Goal: Task Accomplishment & Management: Use online tool/utility

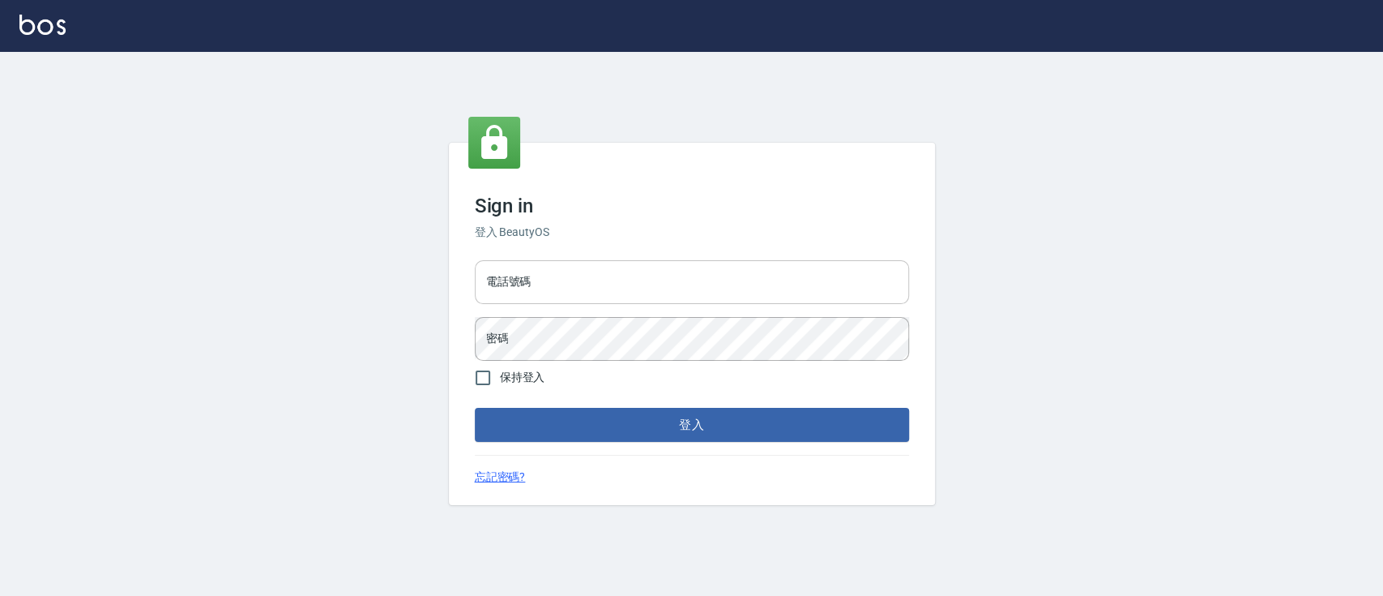
click at [624, 272] on input "電話號碼" at bounding box center [692, 282] width 434 height 44
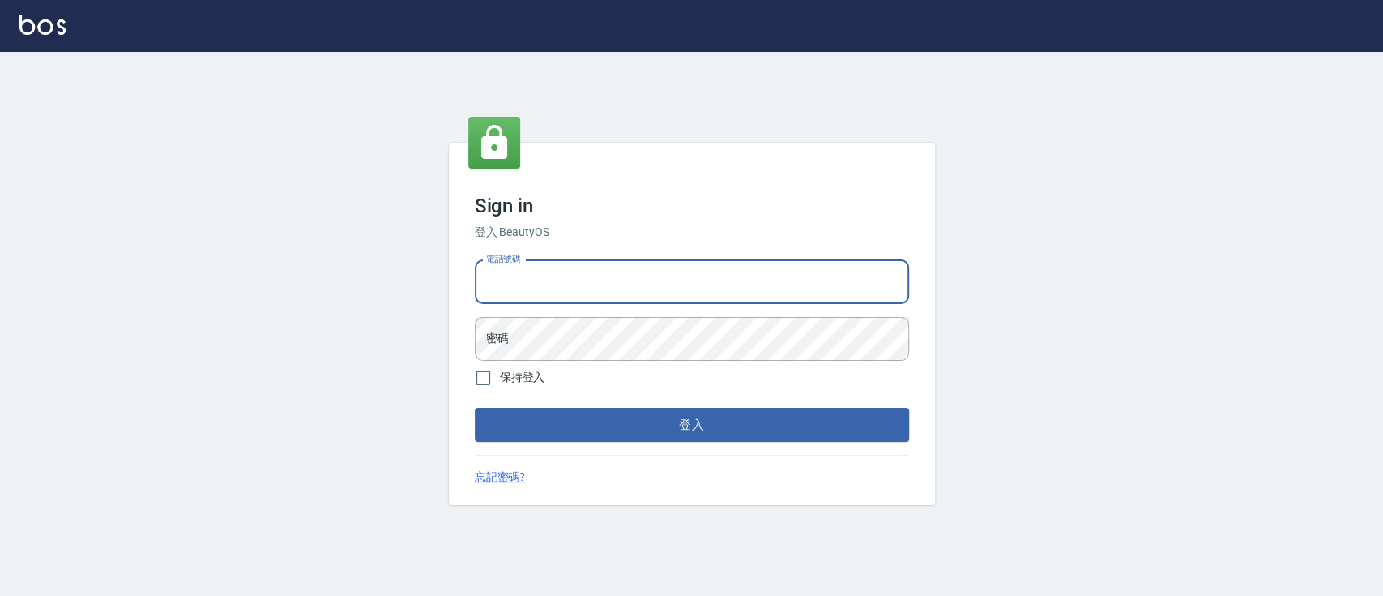
type input "0223817575"
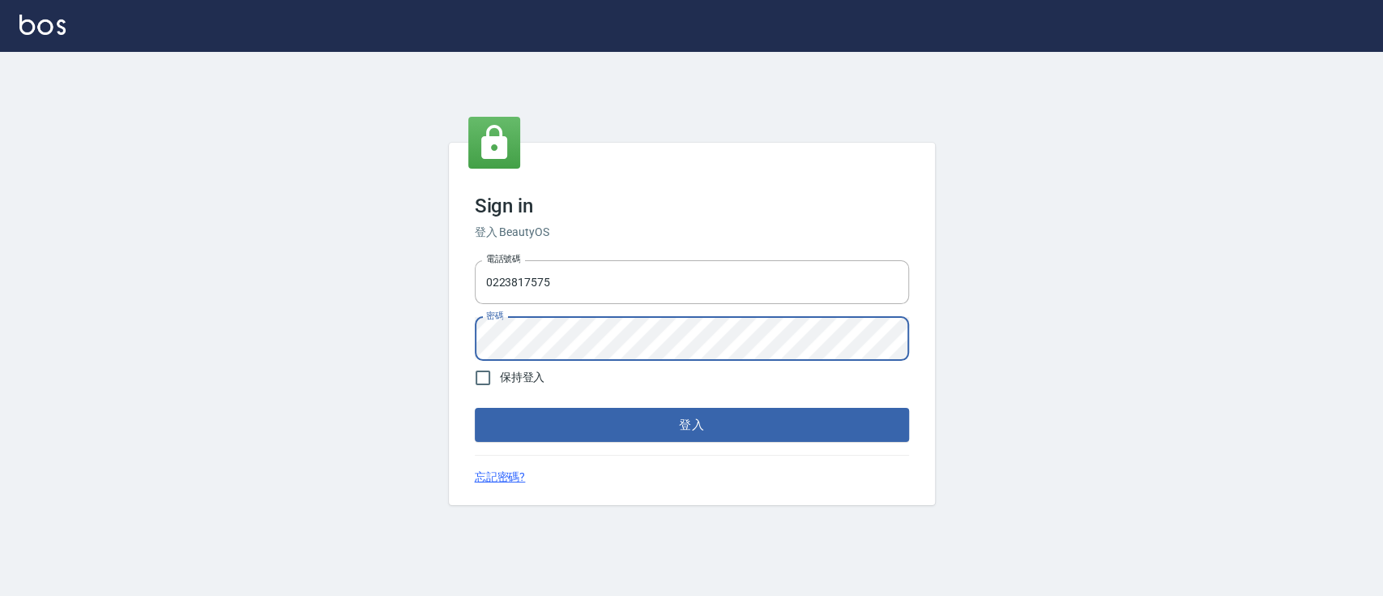
click at [475, 408] on button "登入" at bounding box center [692, 425] width 434 height 34
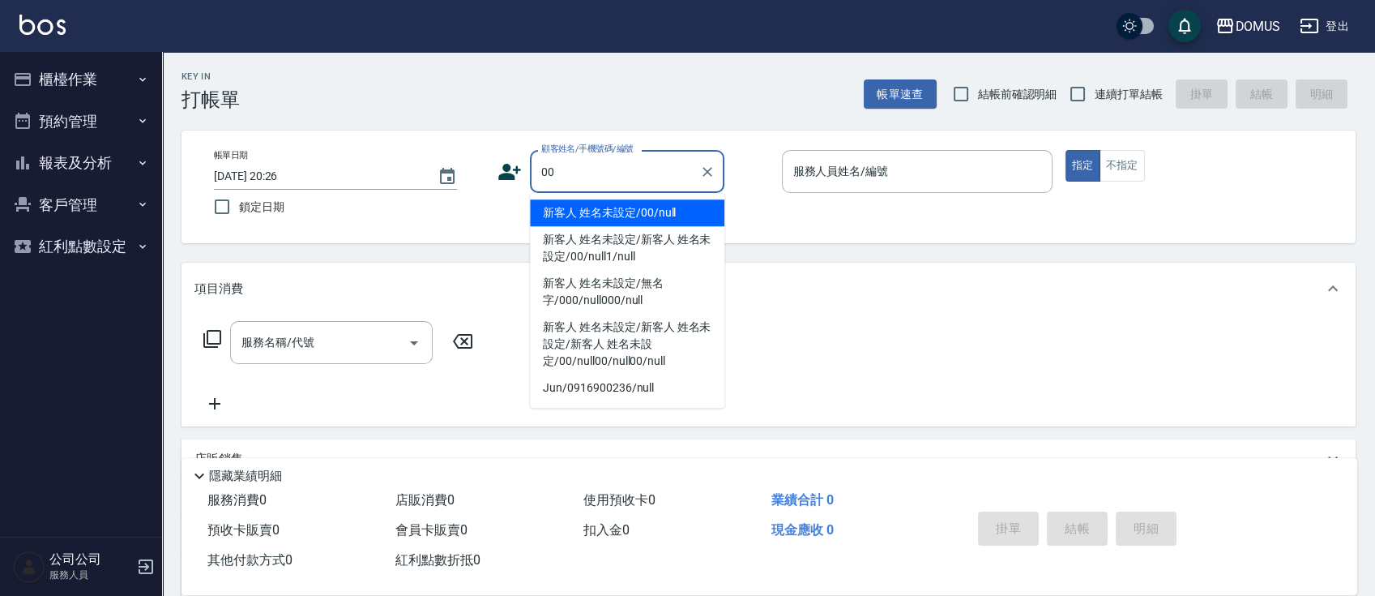
type input "新客人 姓名未設定/00/null"
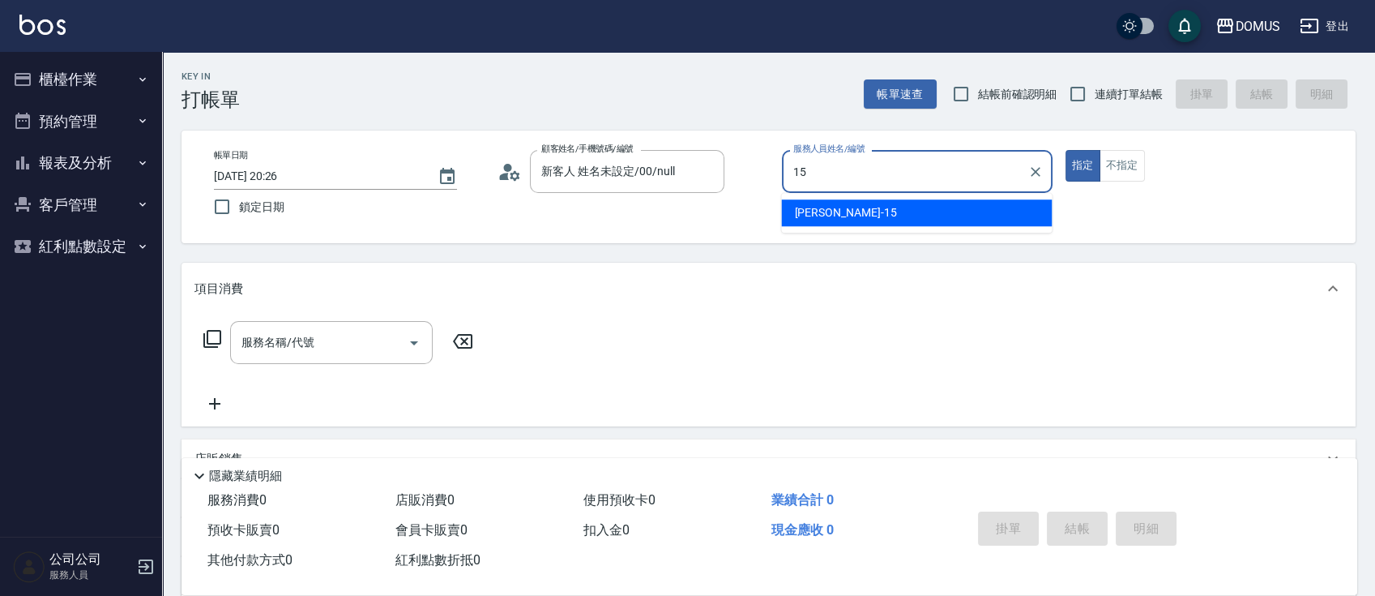
type input "[PERSON_NAME]-15"
type button "true"
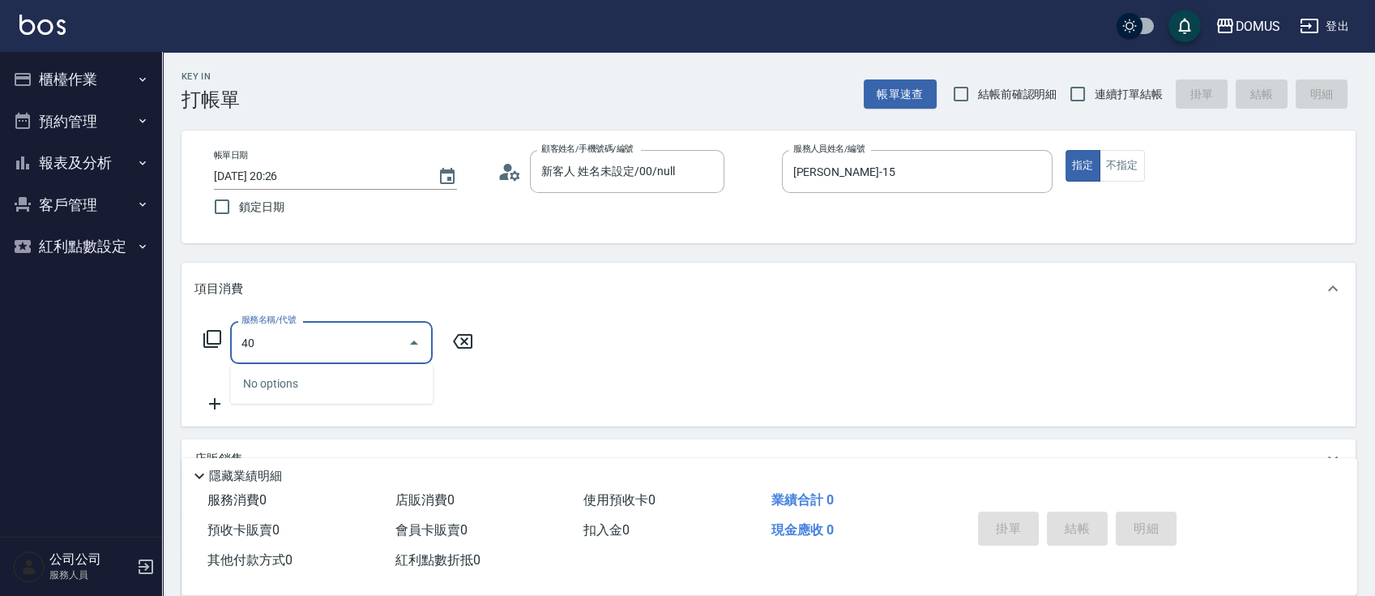
type input "401"
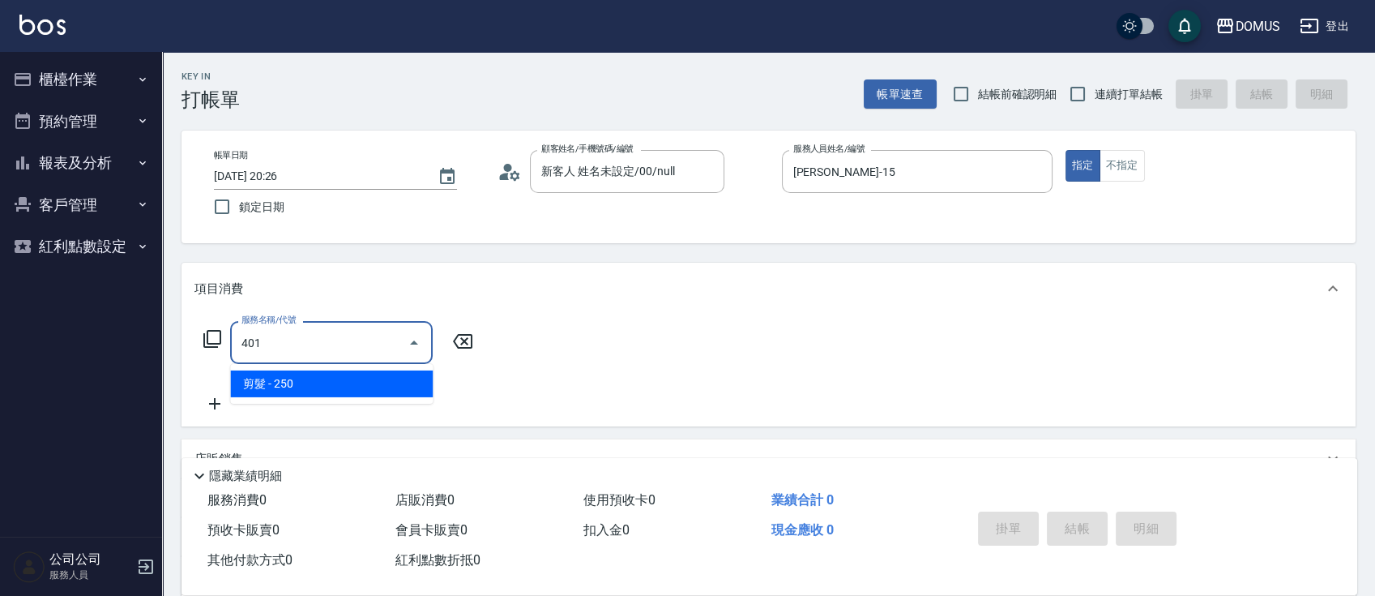
type input "20"
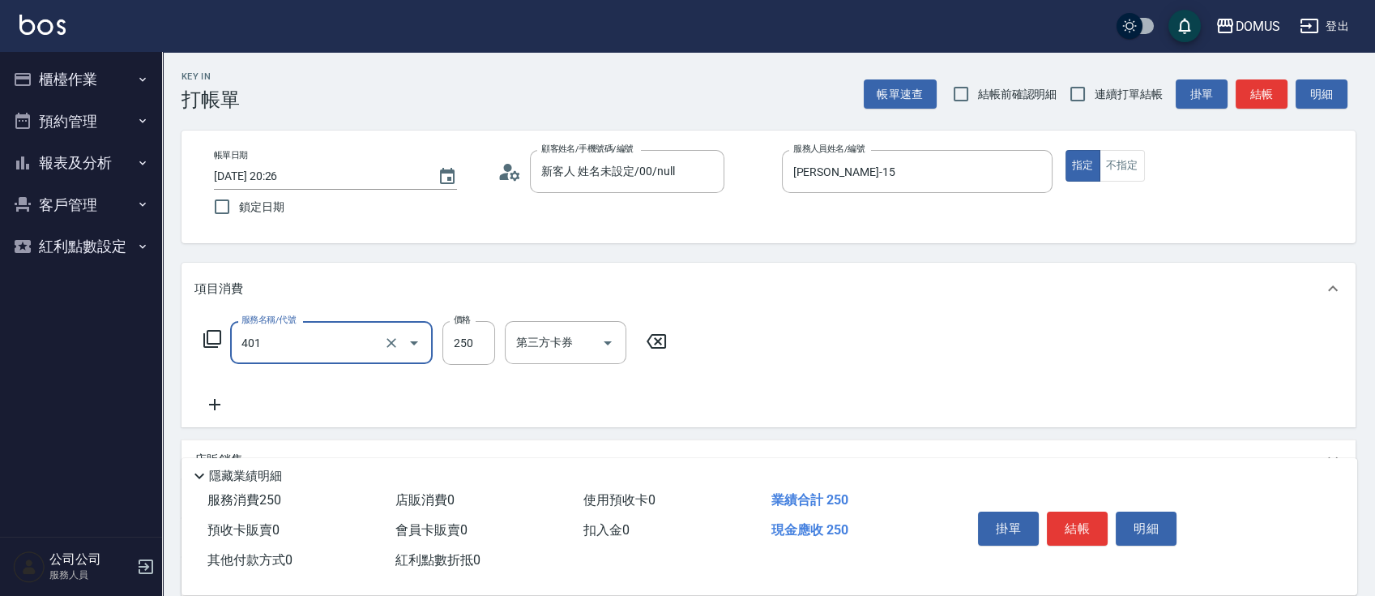
type input "剪髮(401)"
type input "0"
type input "40"
type input "400"
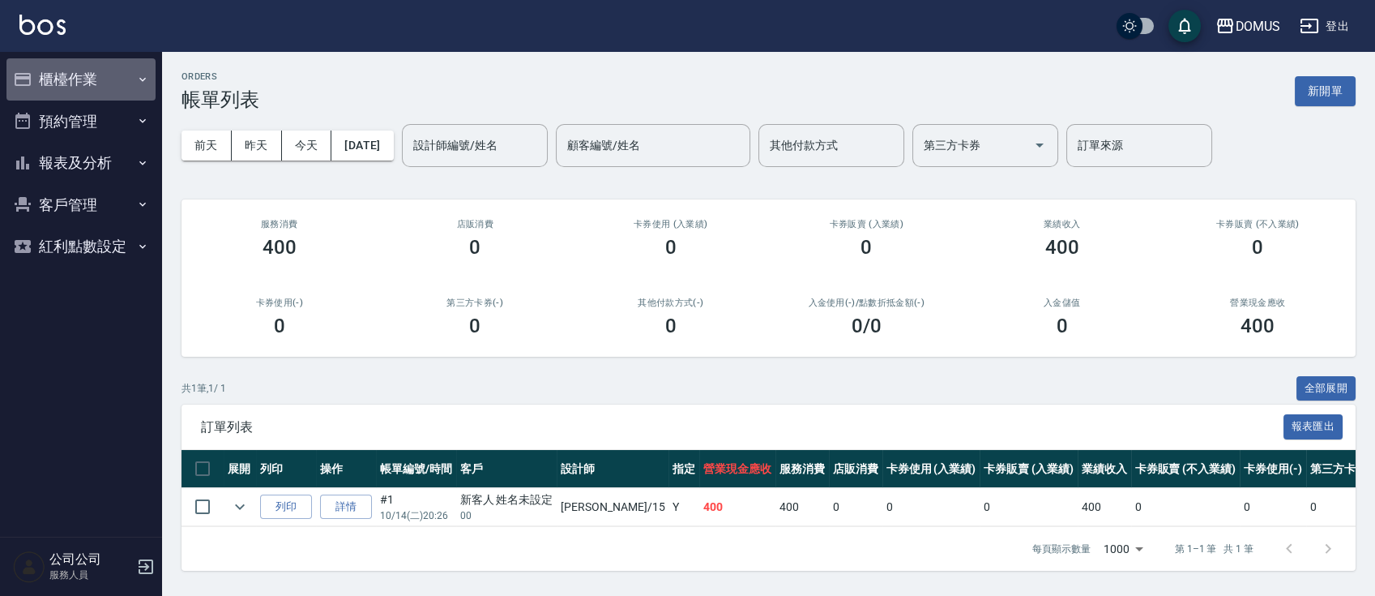
click at [85, 79] on button "櫃檯作業" at bounding box center [80, 79] width 149 height 42
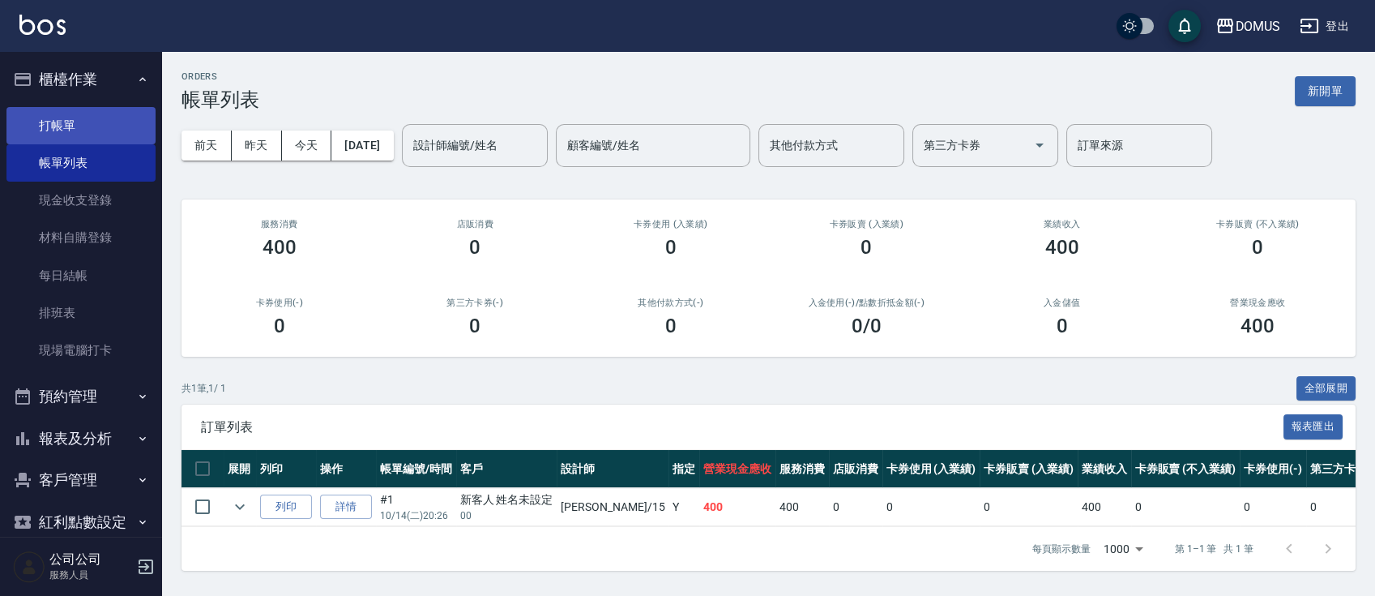
drag, startPoint x: 90, startPoint y: 126, endPoint x: 104, endPoint y: 126, distance: 13.8
click at [90, 126] on link "打帳單" at bounding box center [80, 125] width 149 height 37
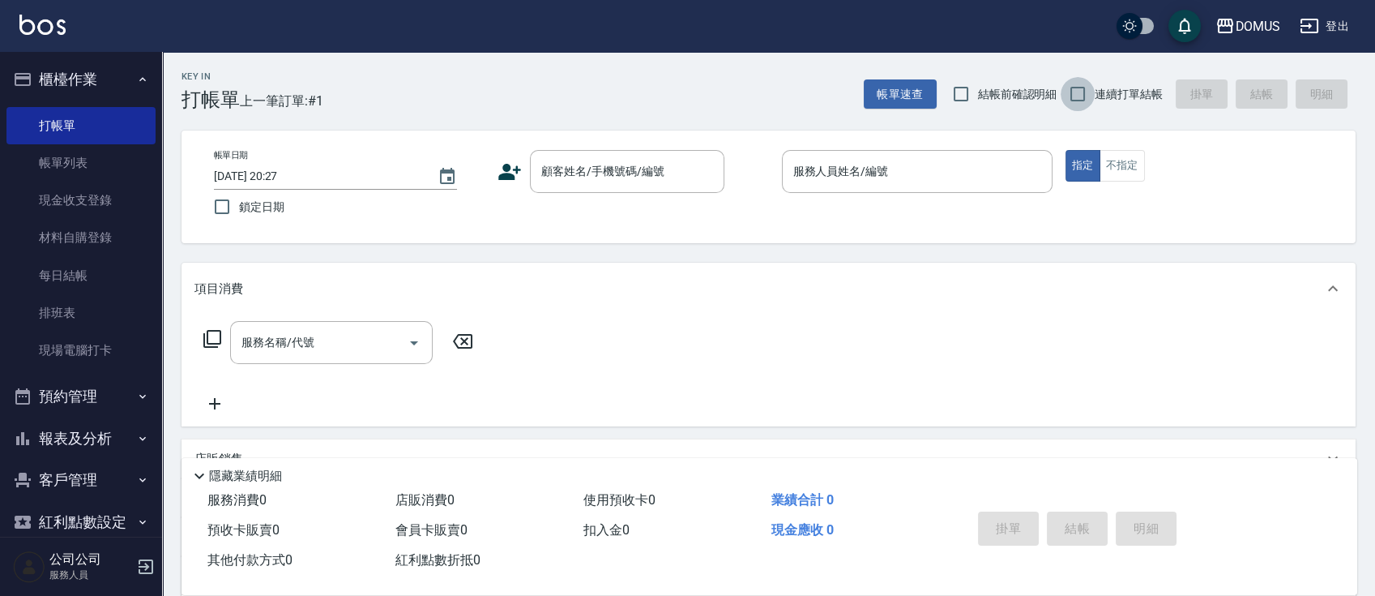
click at [1070, 92] on input "連續打單結帳" at bounding box center [1078, 94] width 34 height 34
checkbox input "true"
click at [574, 172] on input "顧客姓名/手機號碼/編號" at bounding box center [615, 171] width 156 height 28
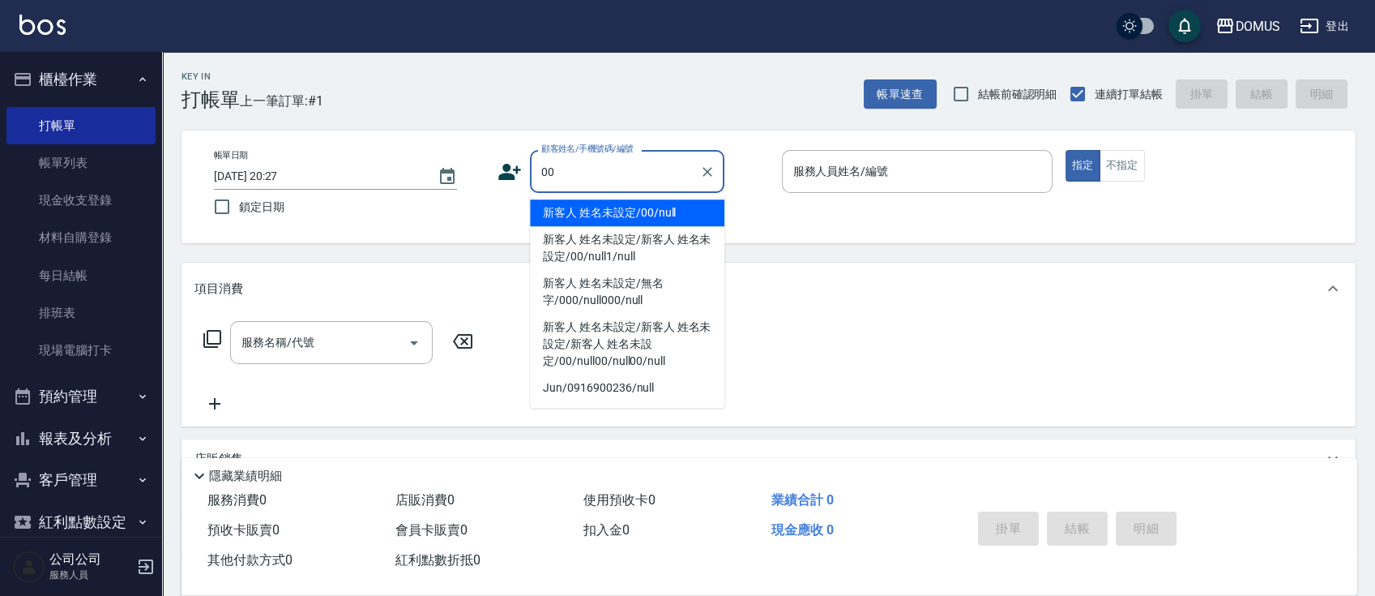
type input "新客人 姓名未設定/00/null"
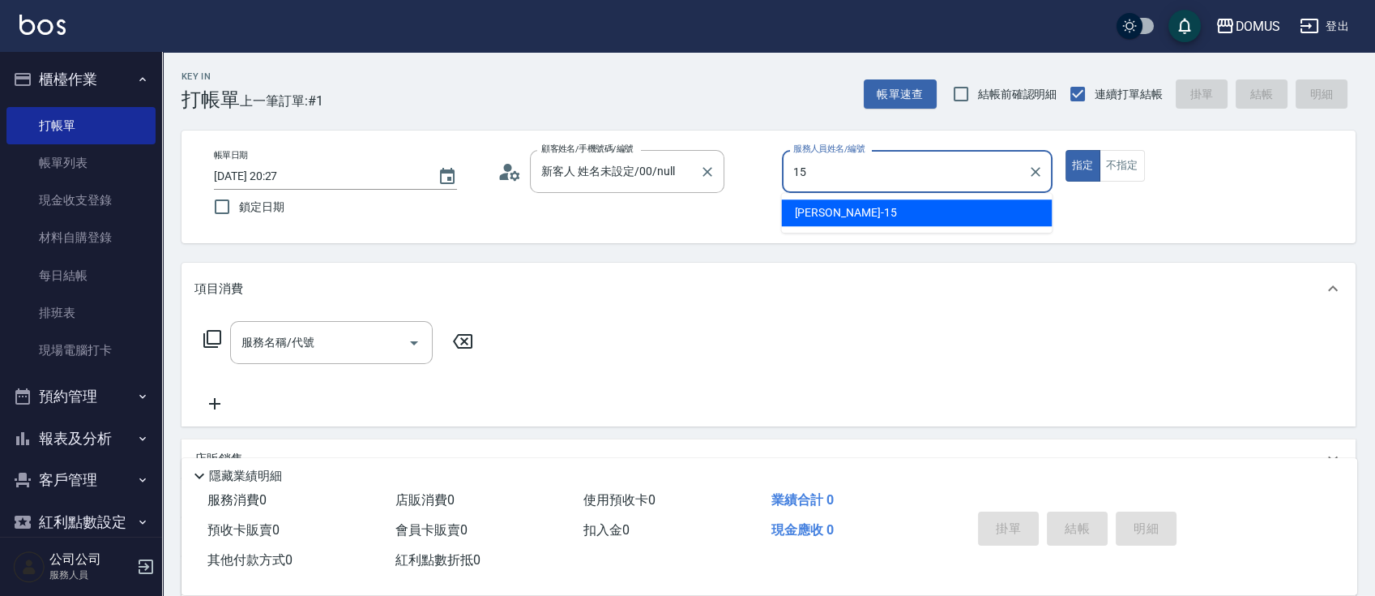
type input "[PERSON_NAME]-15"
type button "true"
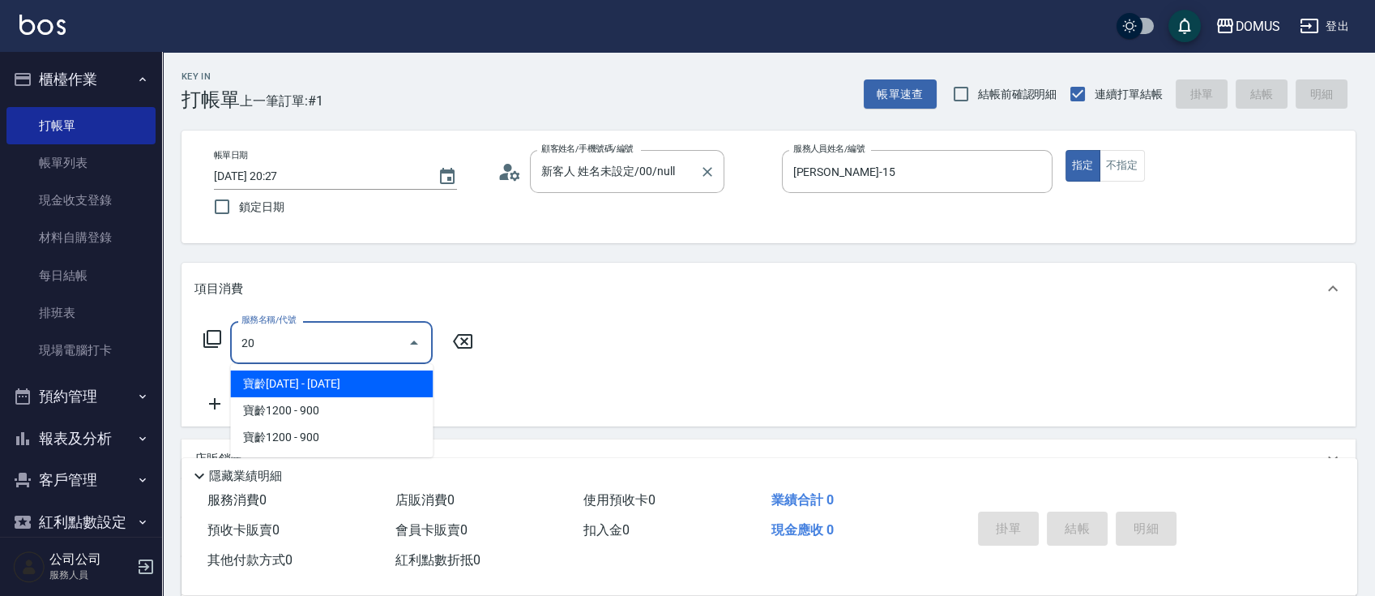
type input "201"
type input "20"
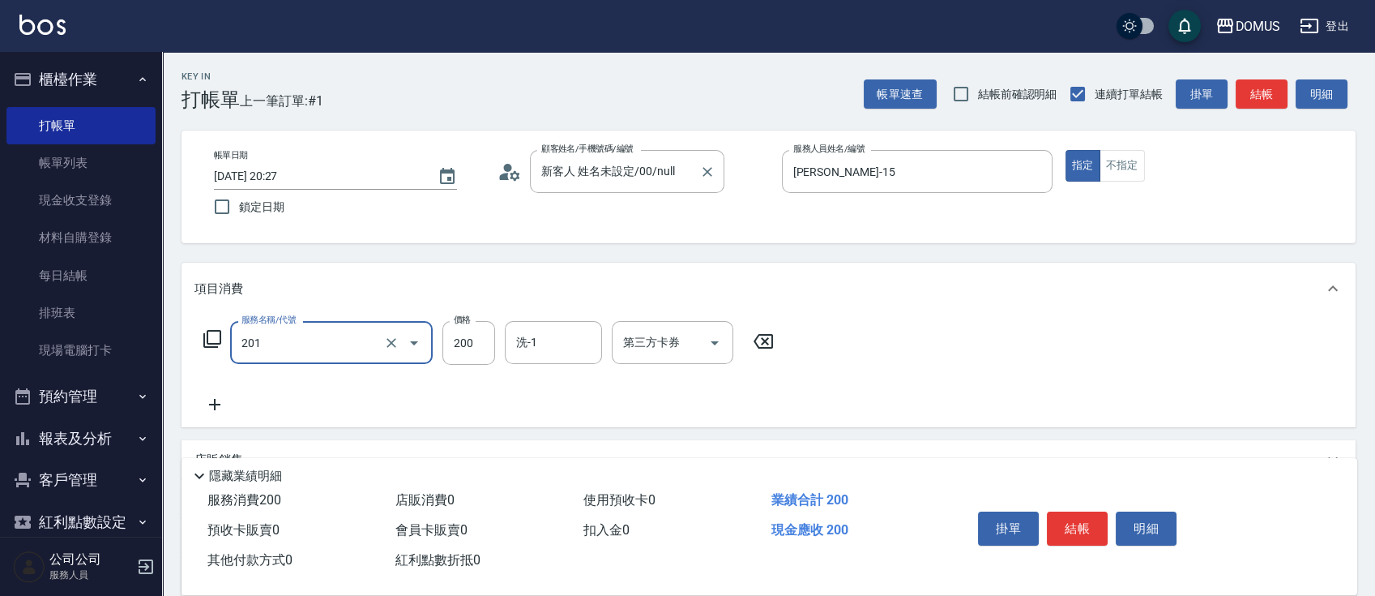
type input "洗髮(201)"
type input "0"
type input "30"
type input "300"
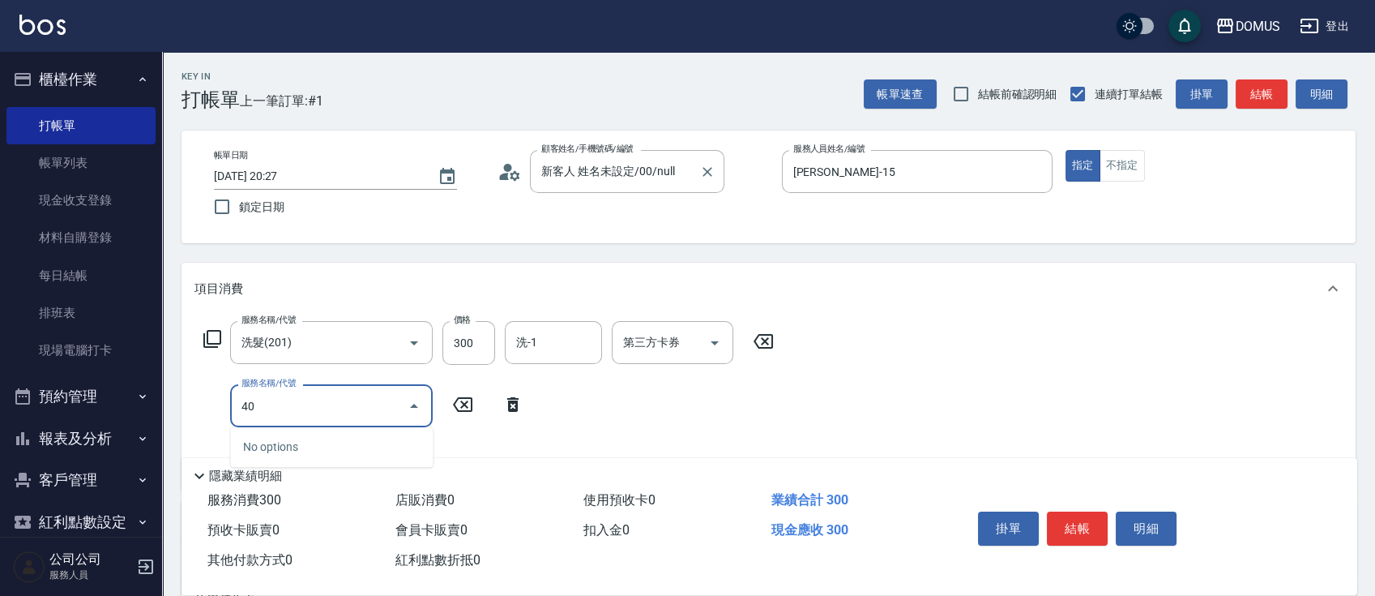
type input "401"
type input "50"
type input "剪髮(401)"
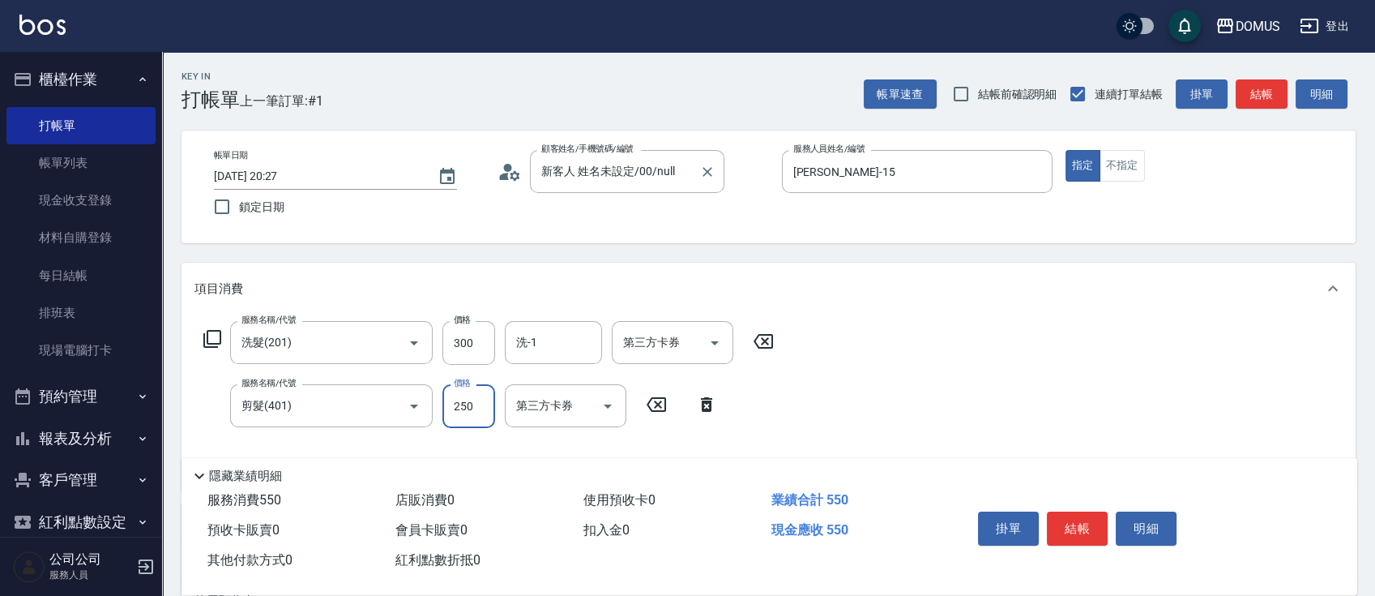
type input "30"
type input "60"
type input "300"
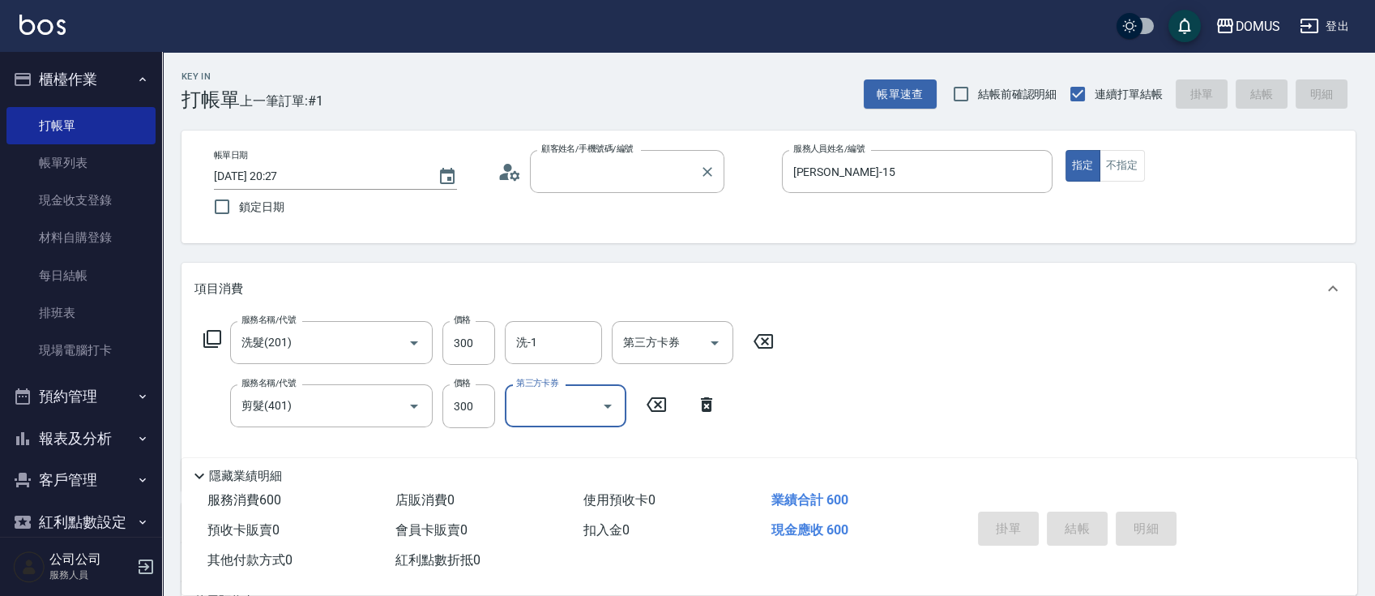
type input "0"
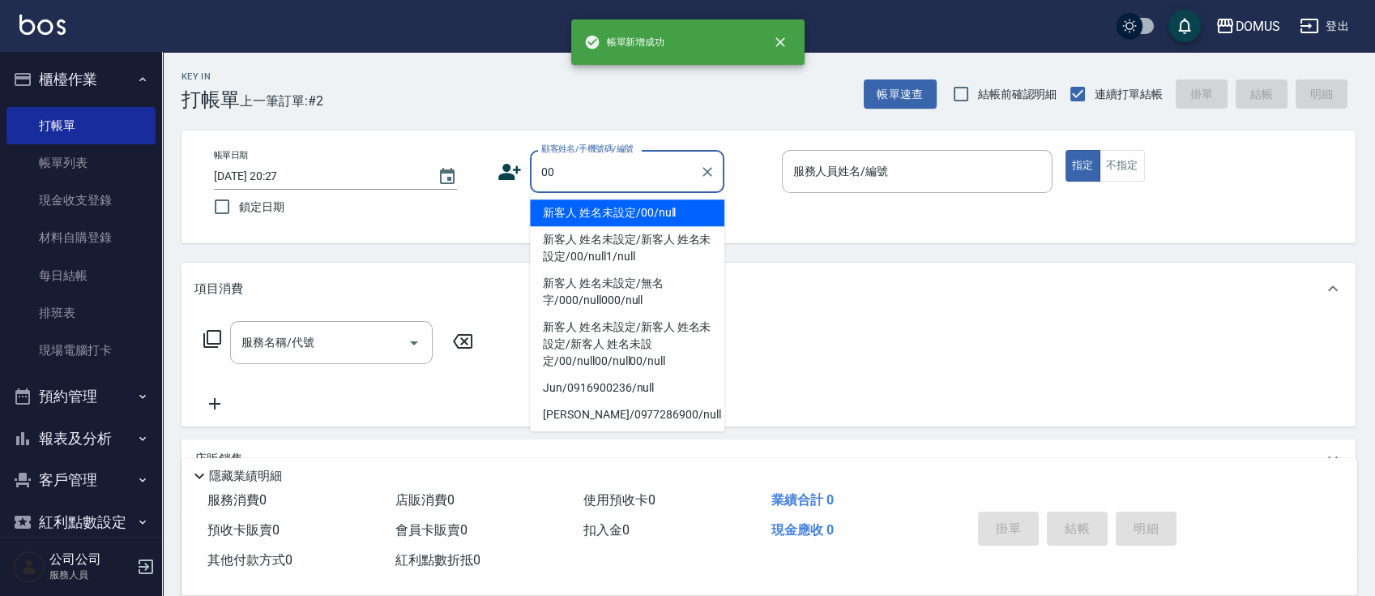
type input "新客人 姓名未設定/00/null"
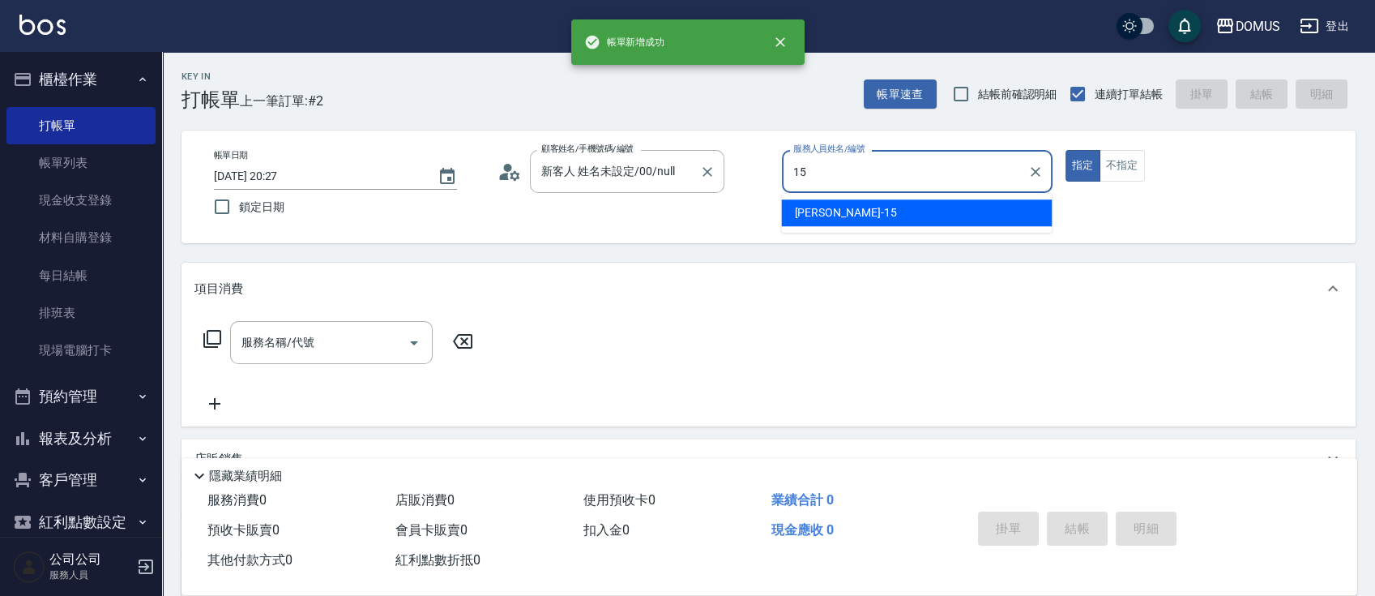
type input "[PERSON_NAME]-15"
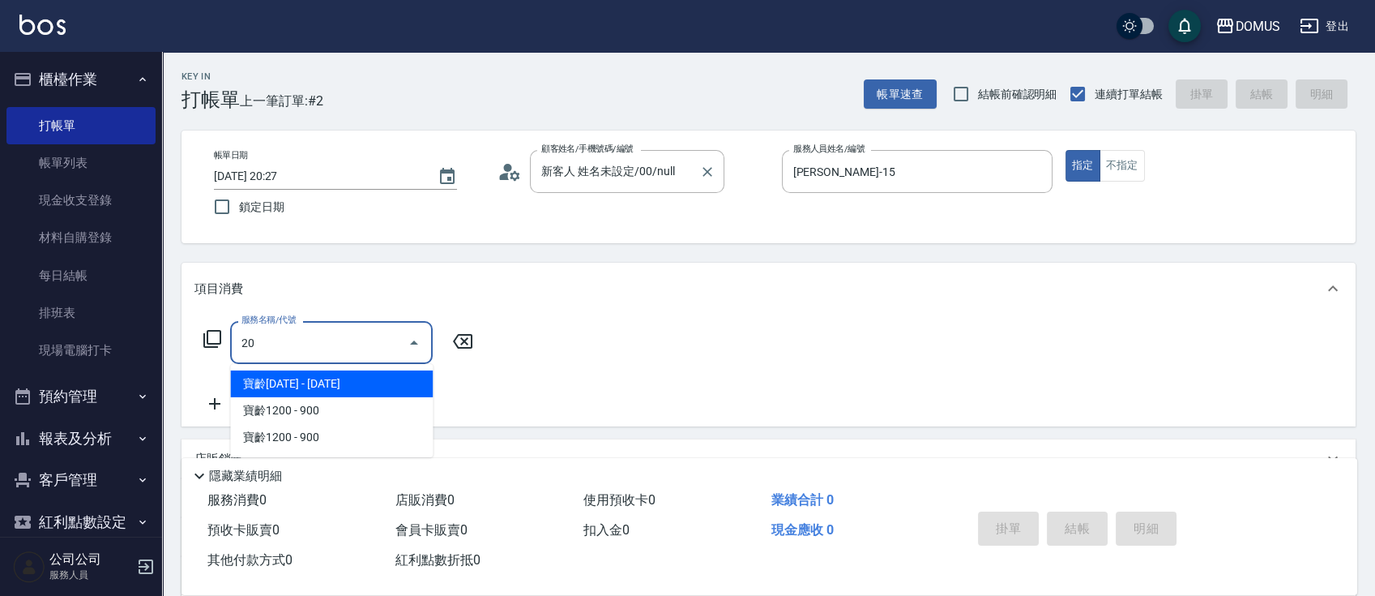
type input "201"
type input "20"
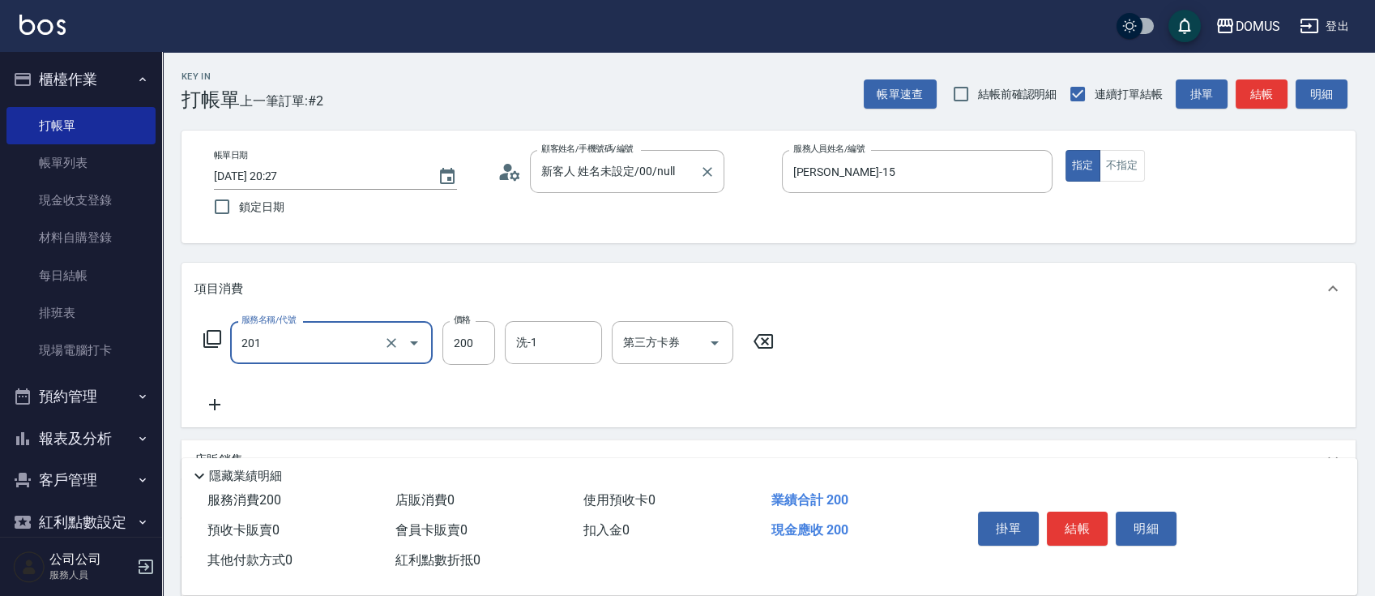
type input "洗髮(201)"
type input "0"
type input "30"
type input "300"
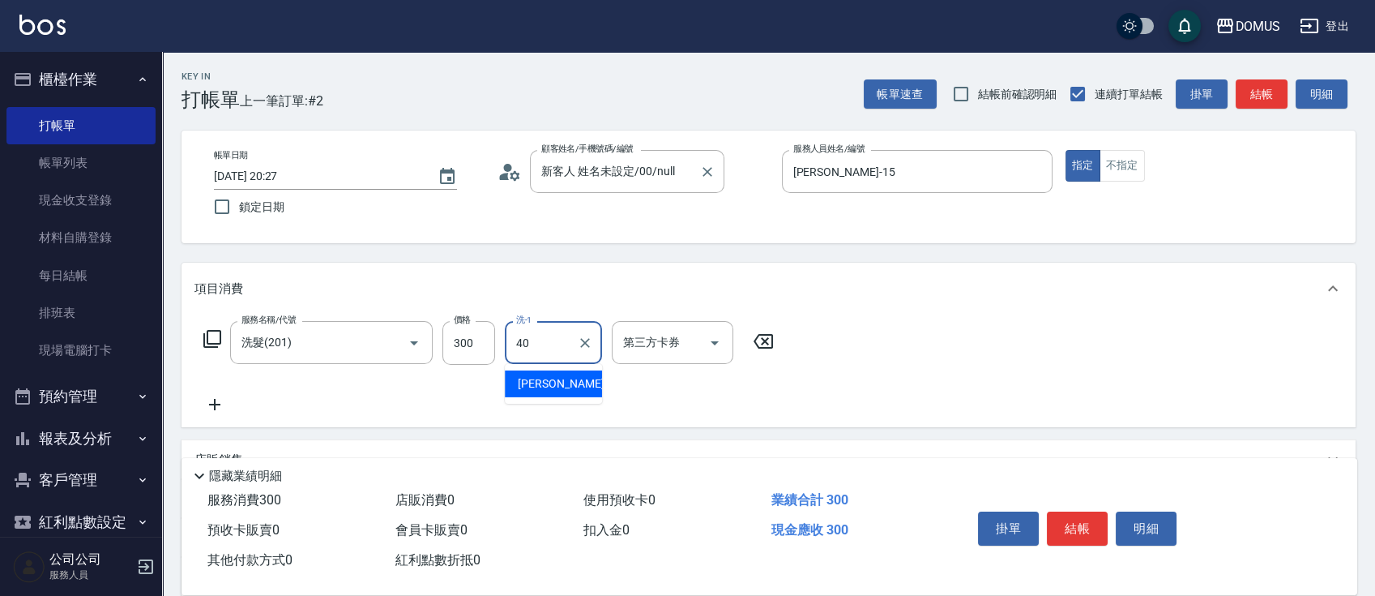
type input "[PERSON_NAME]-40"
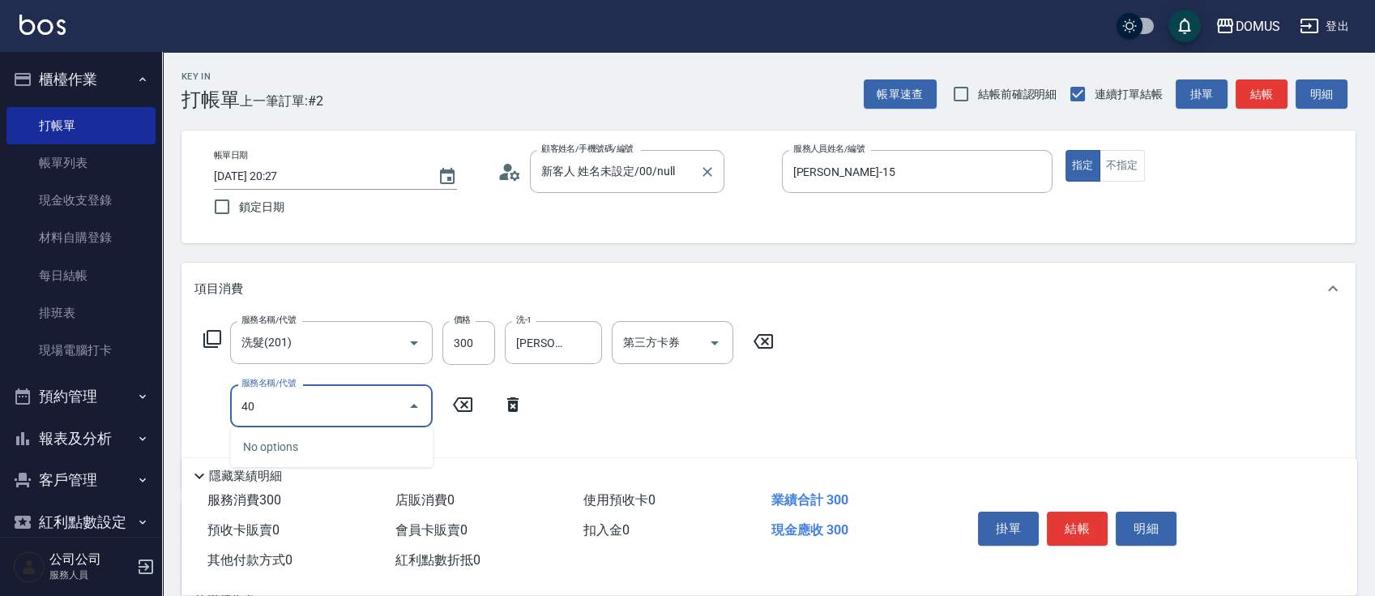
type input "401"
type input "50"
type input "剪髮(401)"
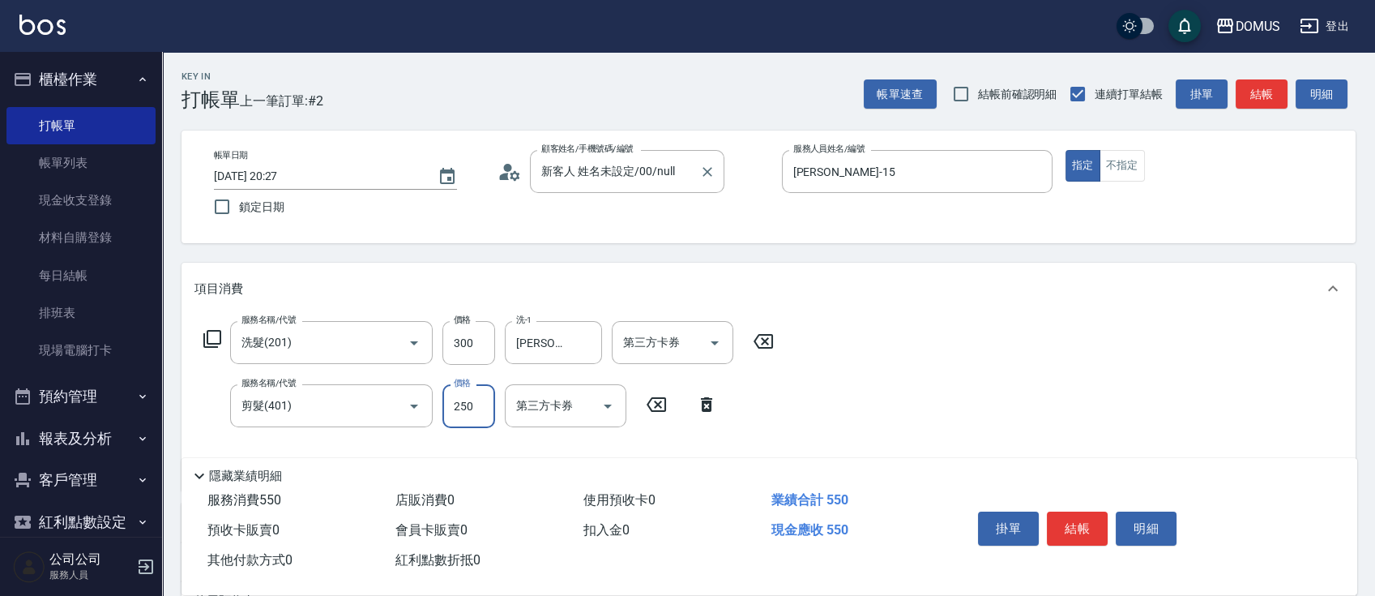
type input "30"
type input "60"
type input "300"
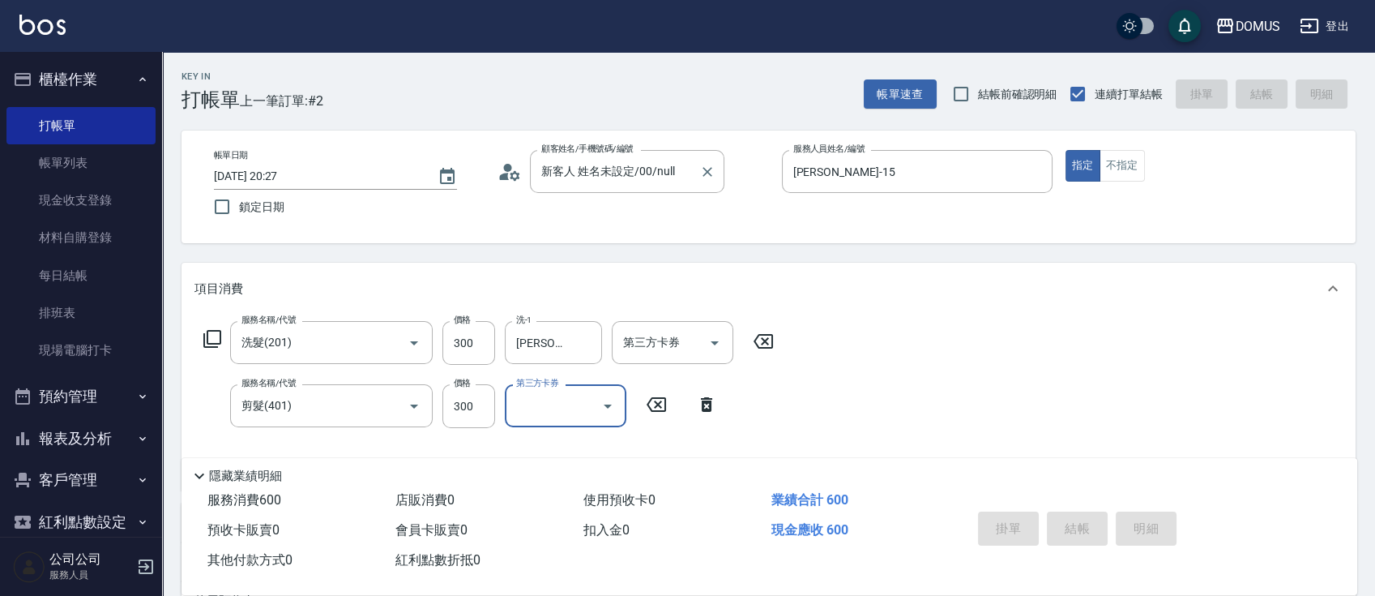
type input "[DATE] 20:28"
type input "0"
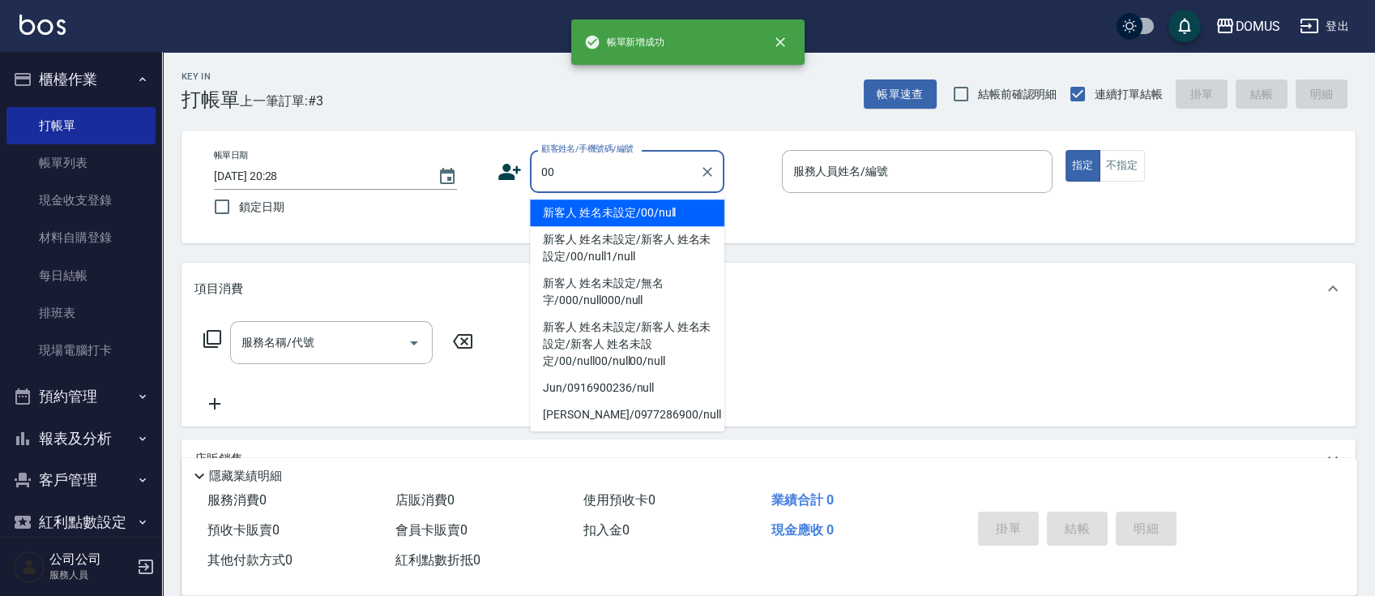
type input "新客人 姓名未設定/00/null"
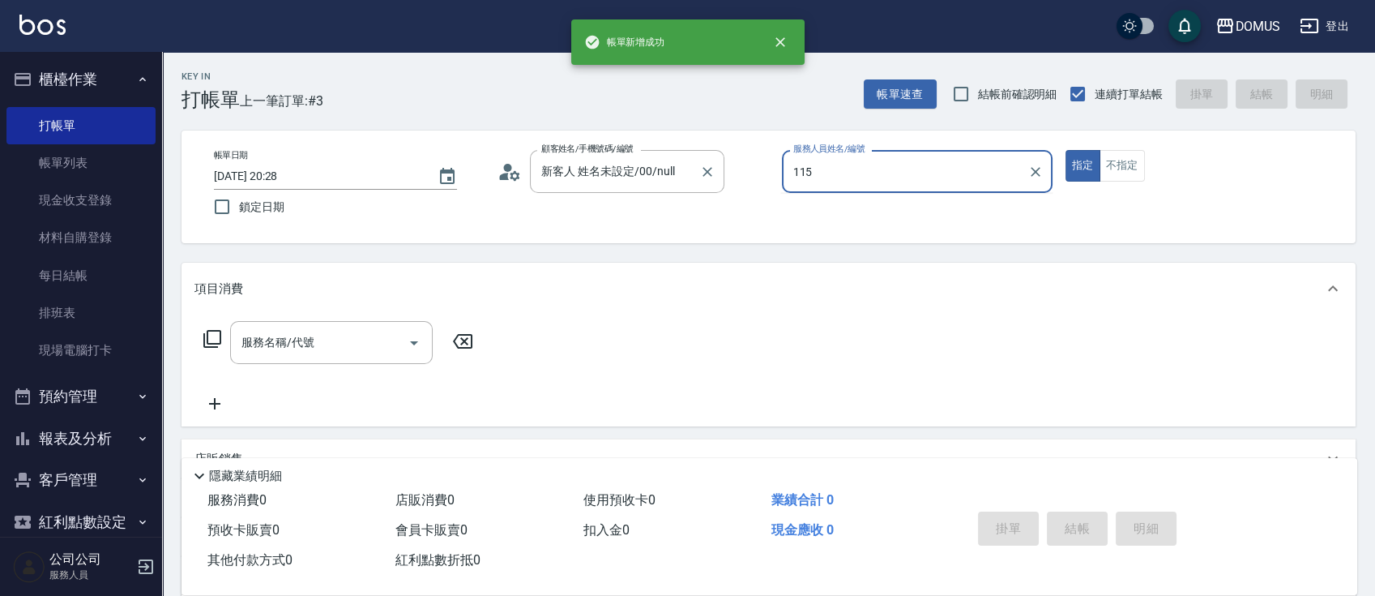
type input "115"
click at [1066, 150] on button "指定" at bounding box center [1083, 166] width 35 height 32
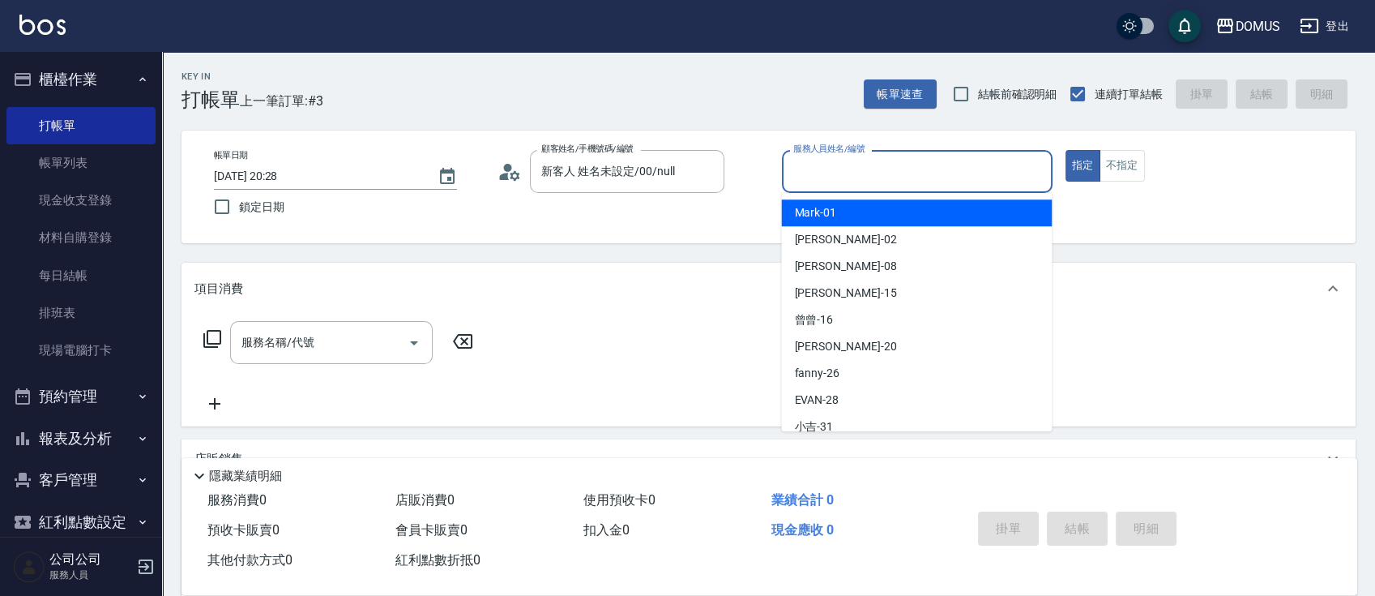
drag, startPoint x: 910, startPoint y: 168, endPoint x: 1229, endPoint y: 44, distance: 342.5
click at [915, 167] on input "服務人員姓名/編號" at bounding box center [917, 171] width 256 height 28
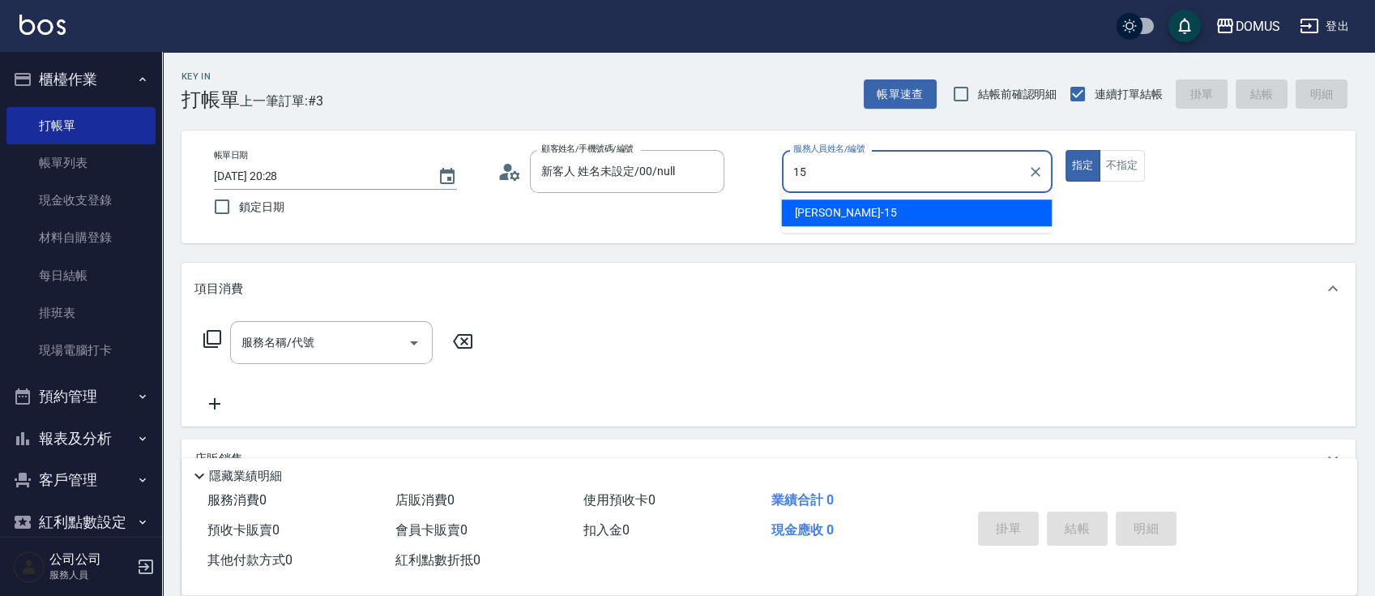
type input "[PERSON_NAME]-15"
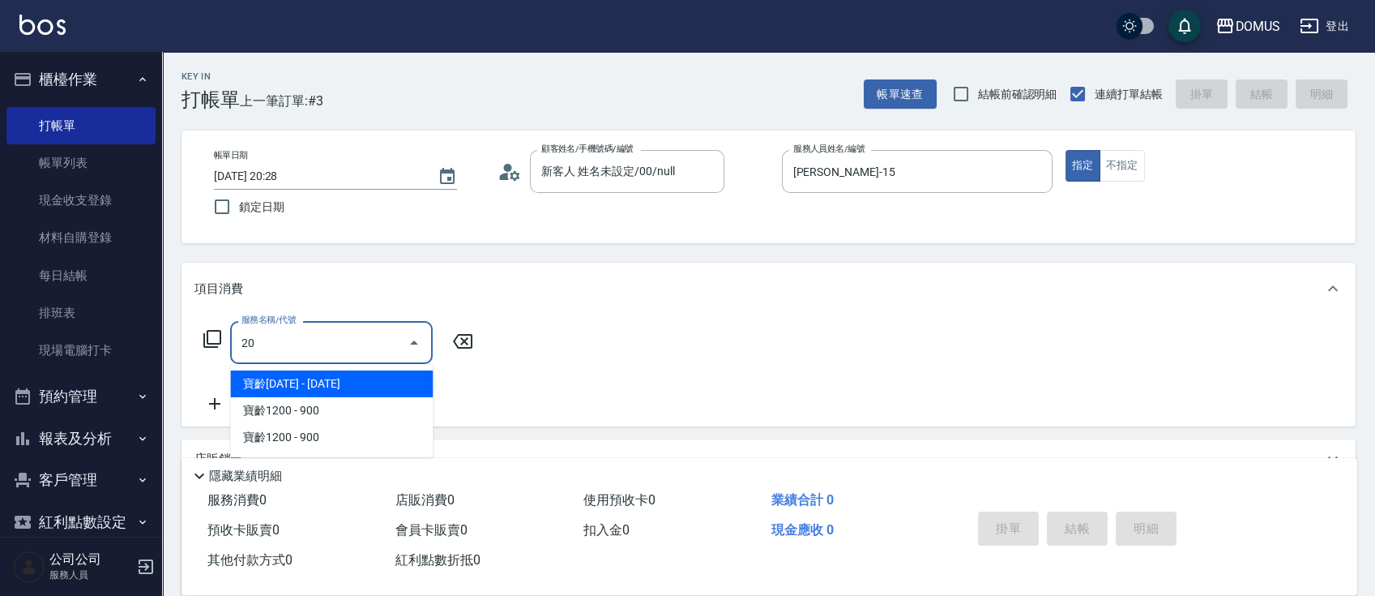
type input "201"
type input "20"
type input "洗髮(201)"
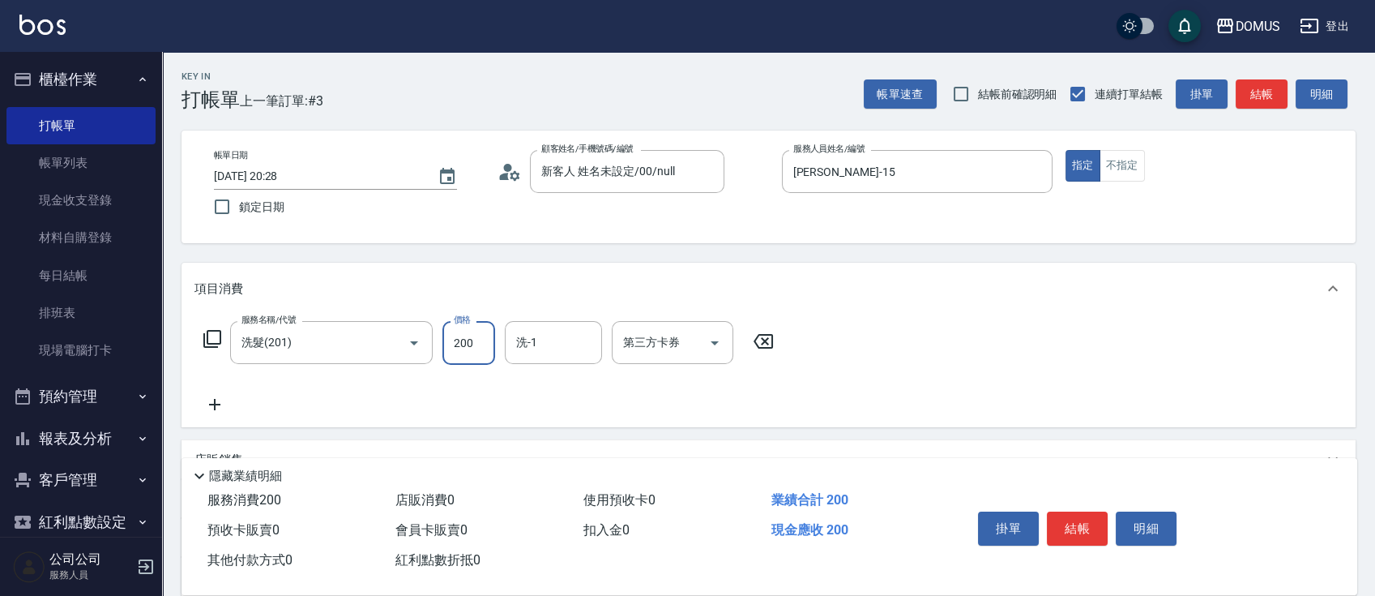
type input "0"
type input "30"
type input "300"
type input "林怡靜-37"
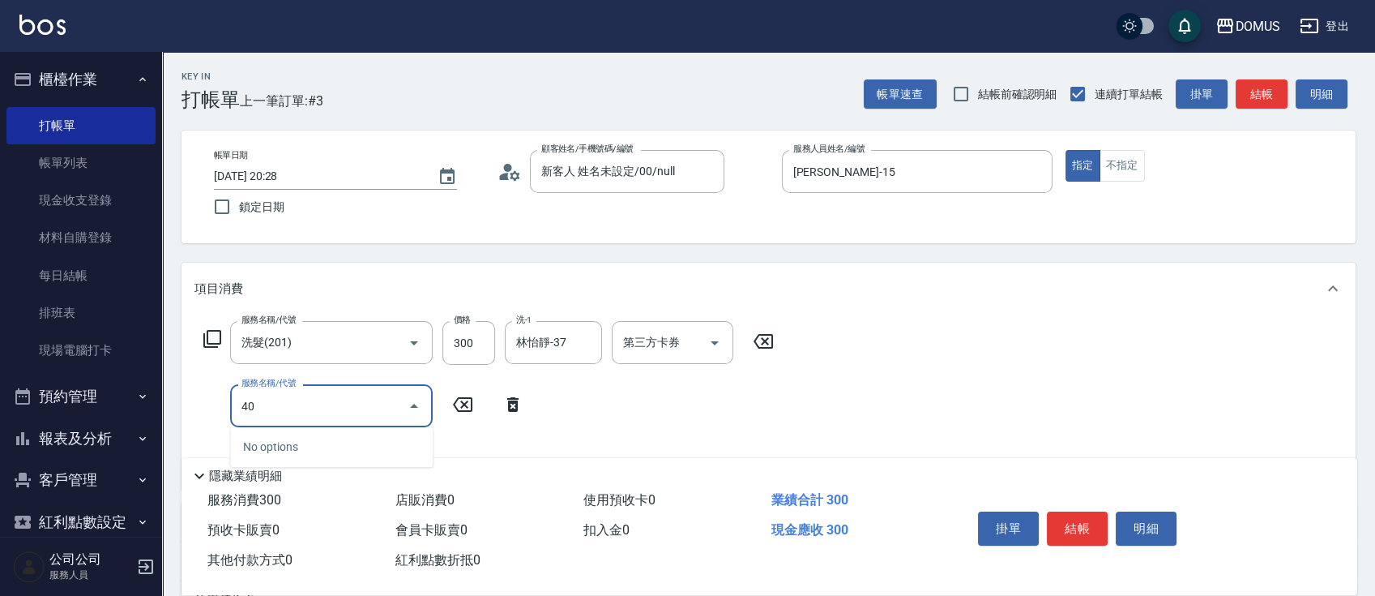
type input "401"
type input "50"
type input "剪髮(401)"
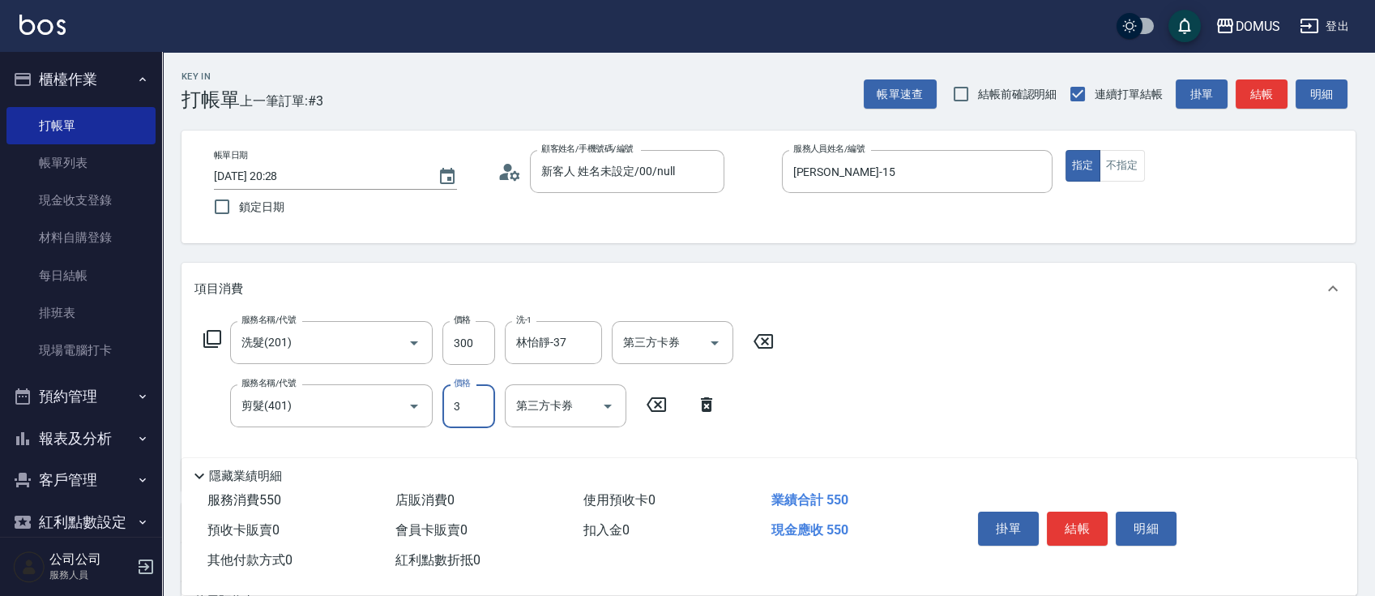
type input "32"
type input "30"
type input "60"
type input "300"
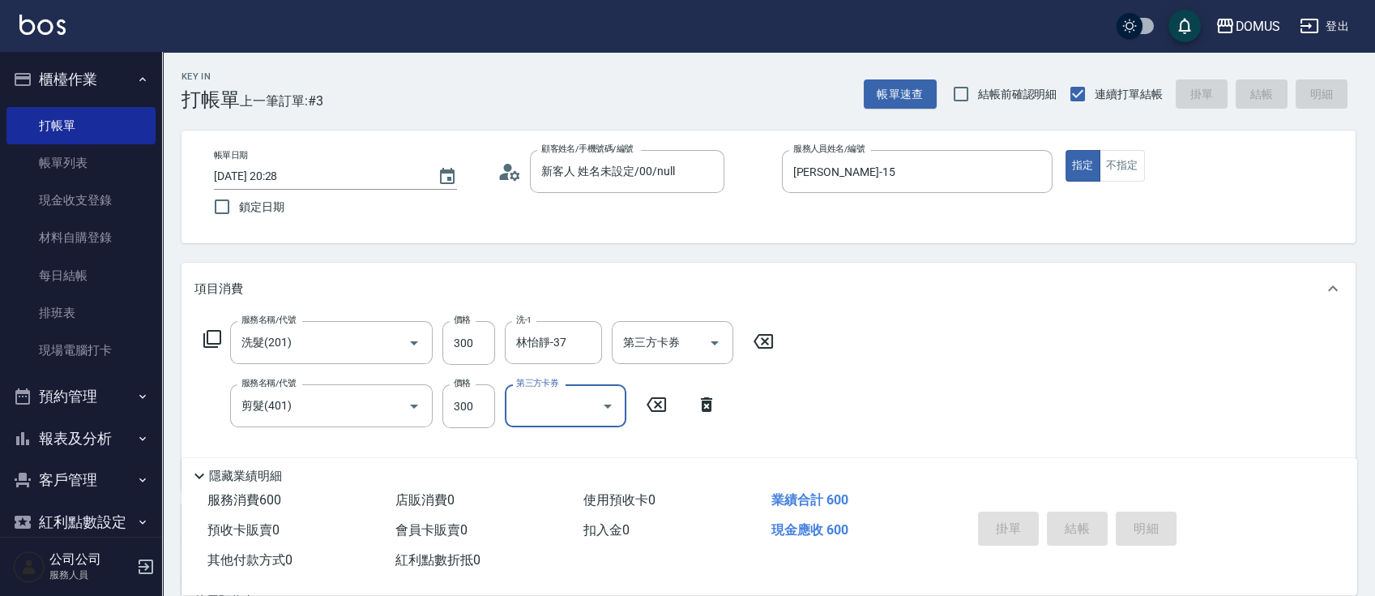
type input "0"
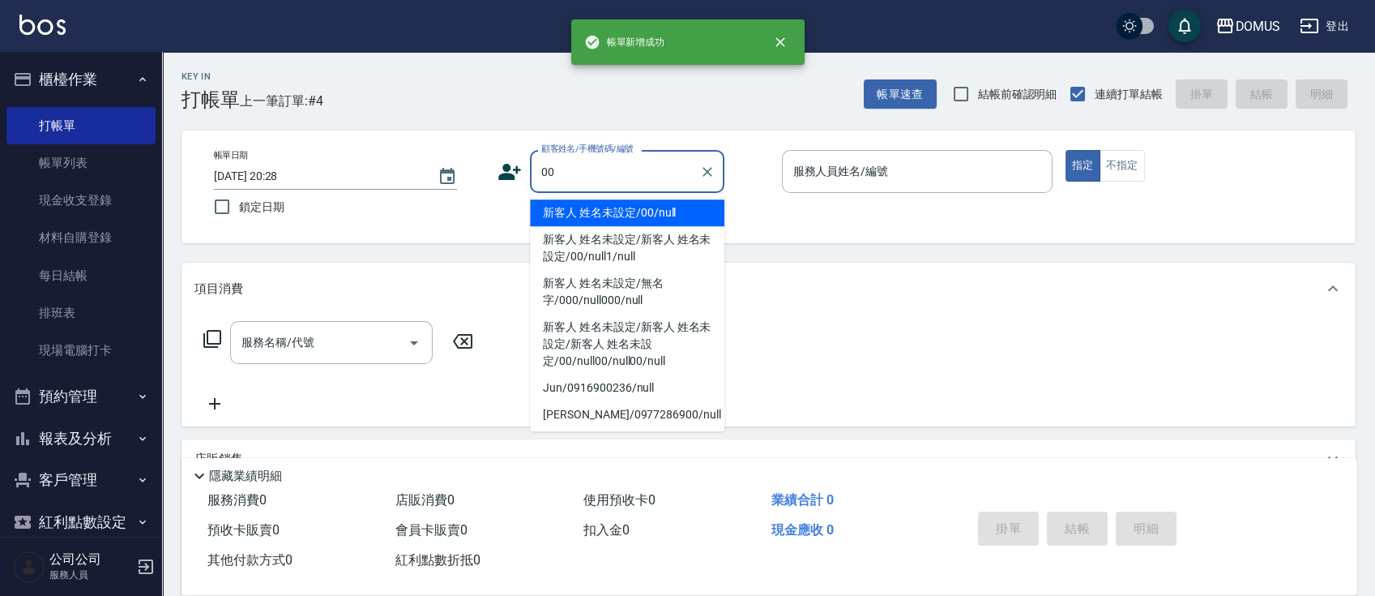
type input "新客人 姓名未設定/00/null"
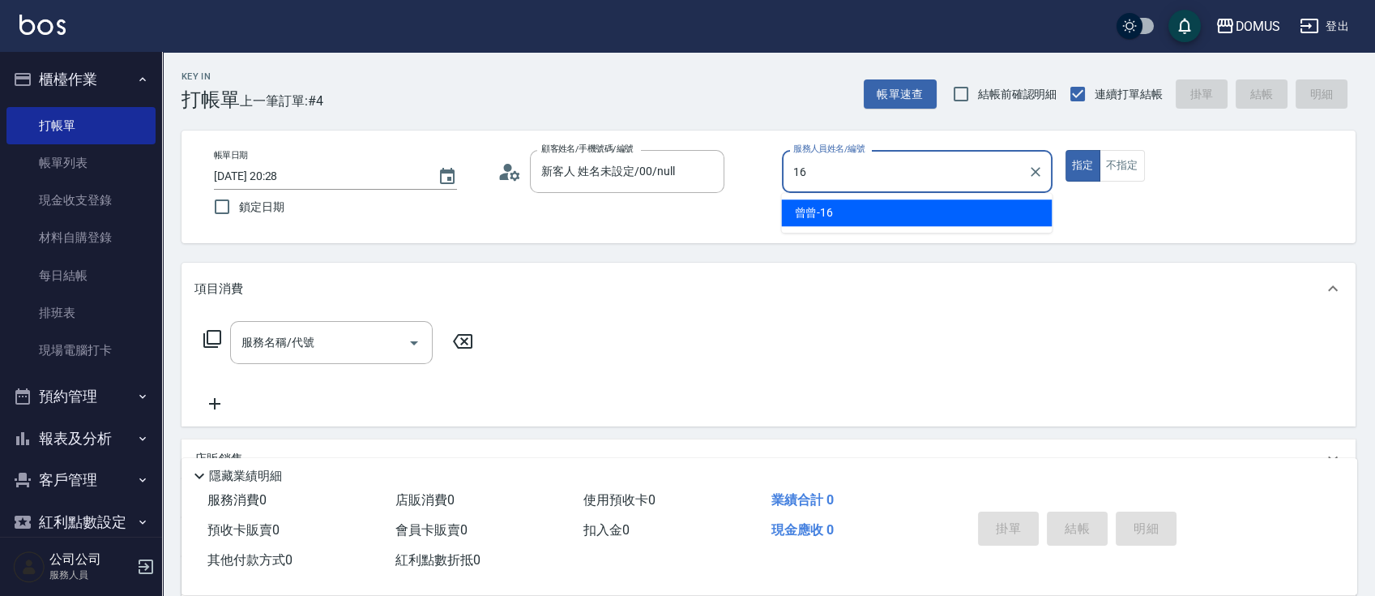
type input "曾曾-16"
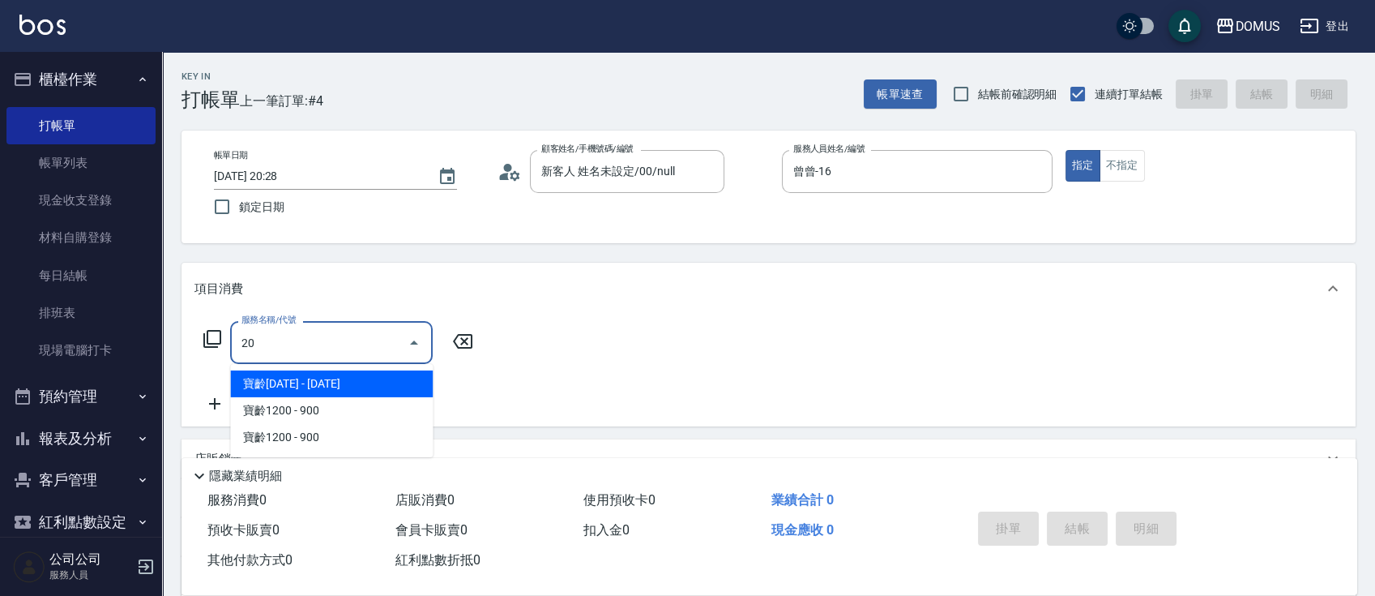
type input "201"
type input "20"
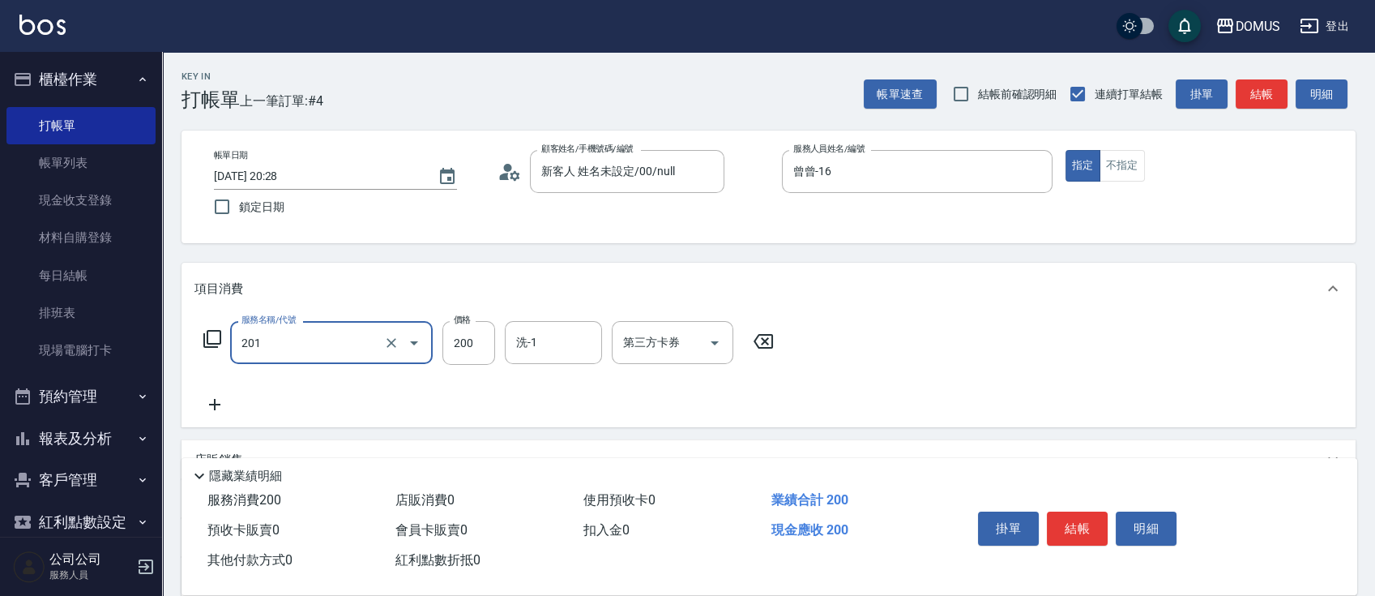
type input "洗髮(201)"
type input "0"
type input "30"
type input "300"
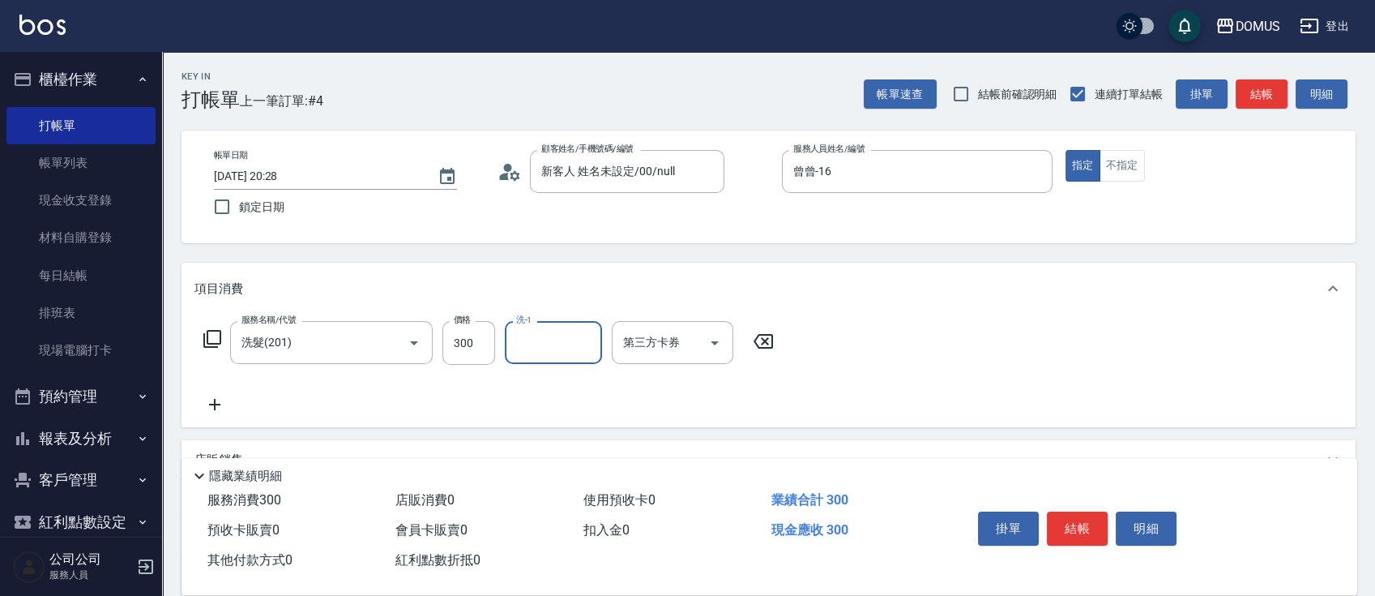
type input "3"
type input "[PERSON_NAME]-40"
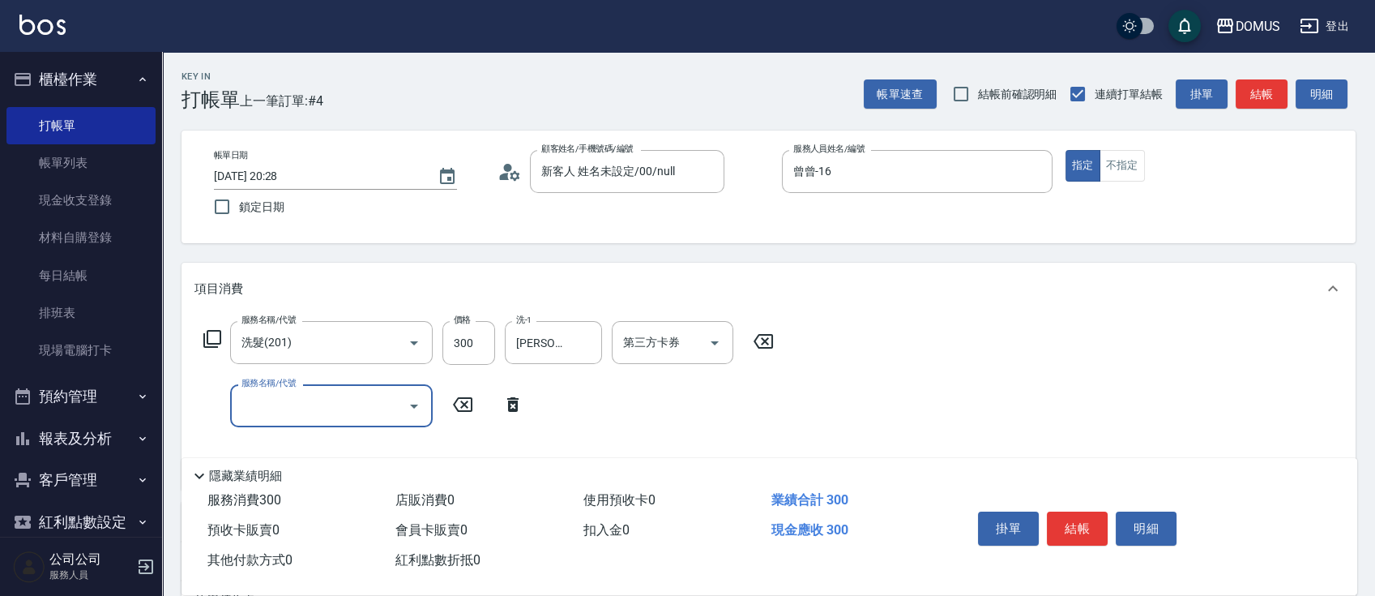
type input "2"
type input "401"
type input "50"
type input "剪髮(401)"
type input "30"
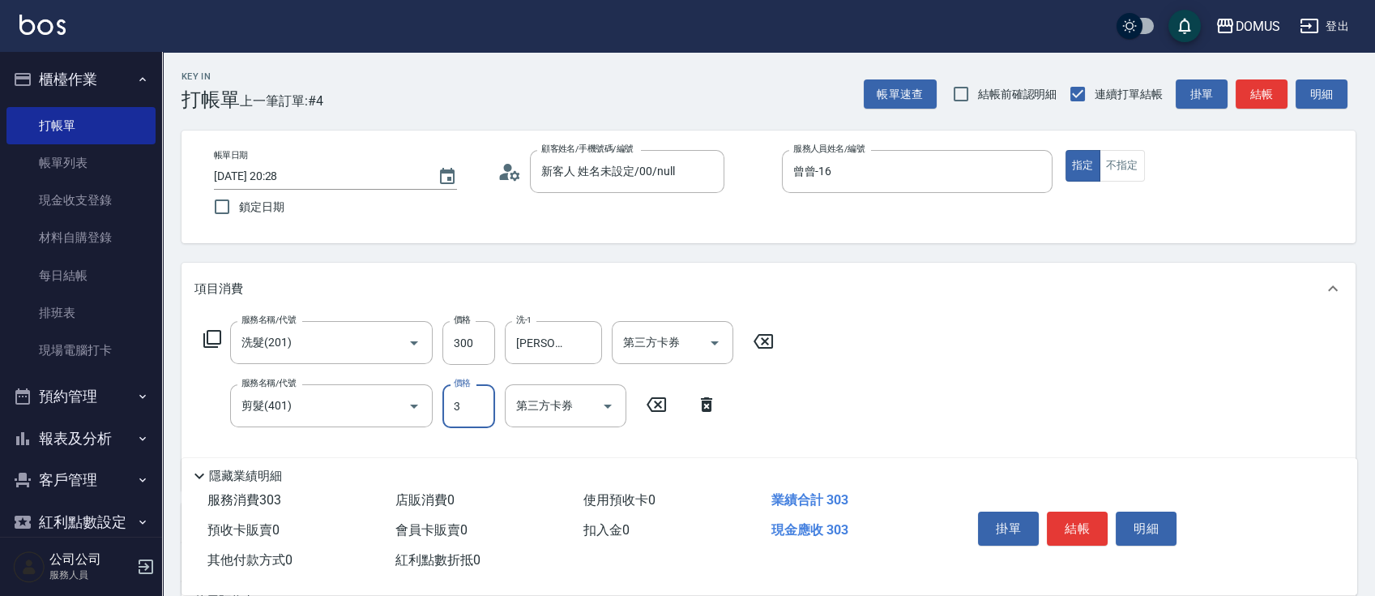
type input "30"
type input "60"
type input "300"
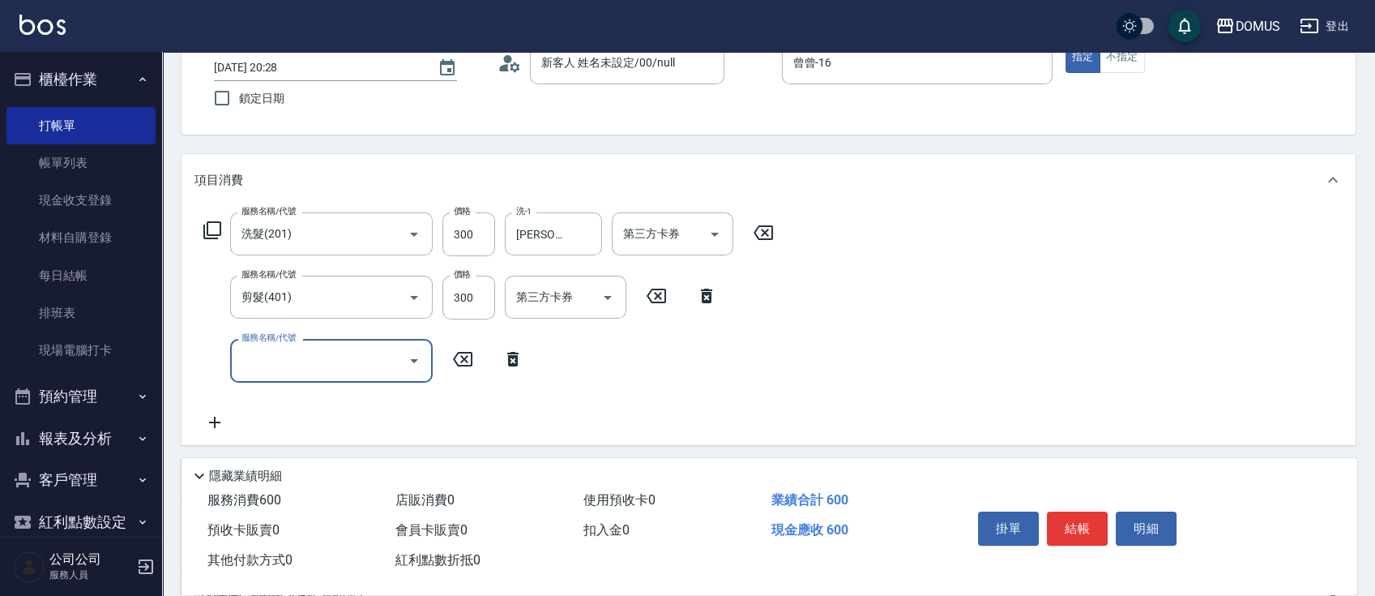
scroll to position [216, 0]
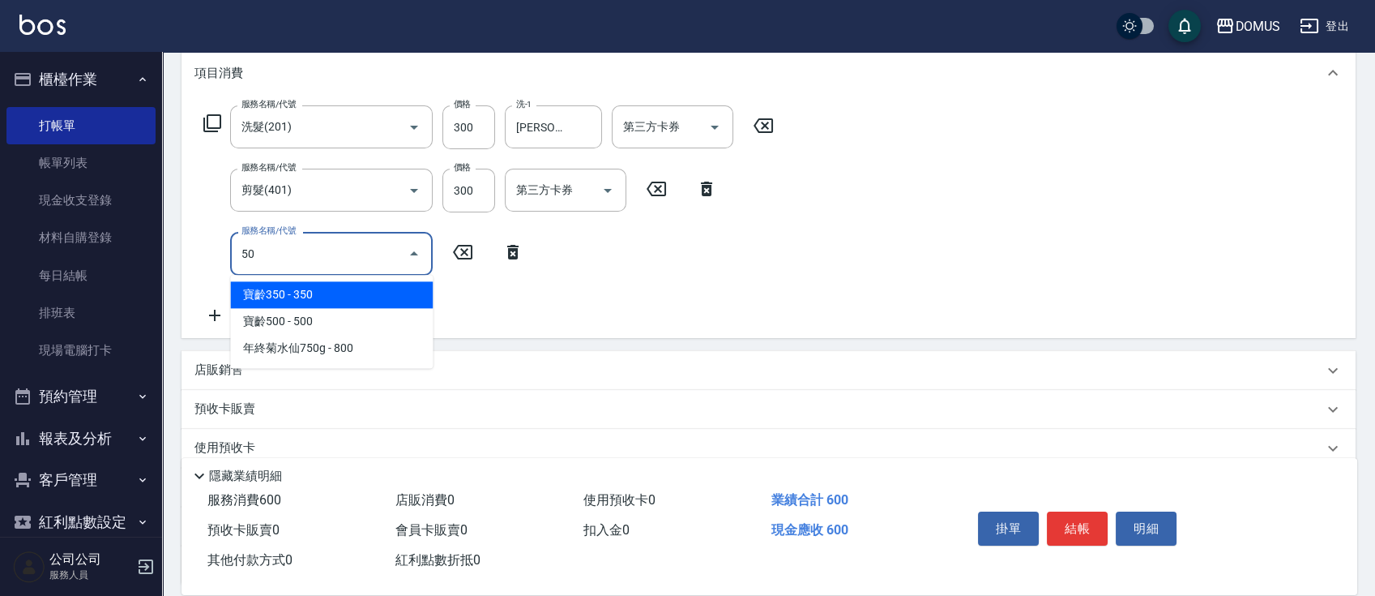
type input "501"
type input "160"
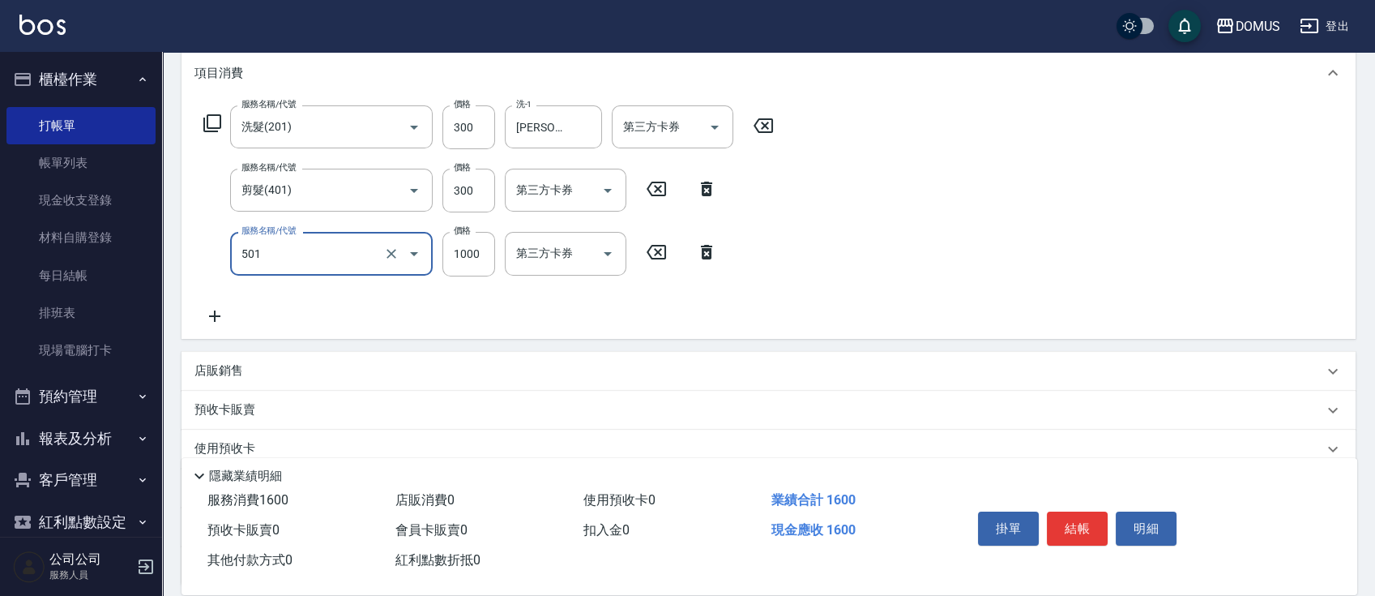
type input "染髮(501)"
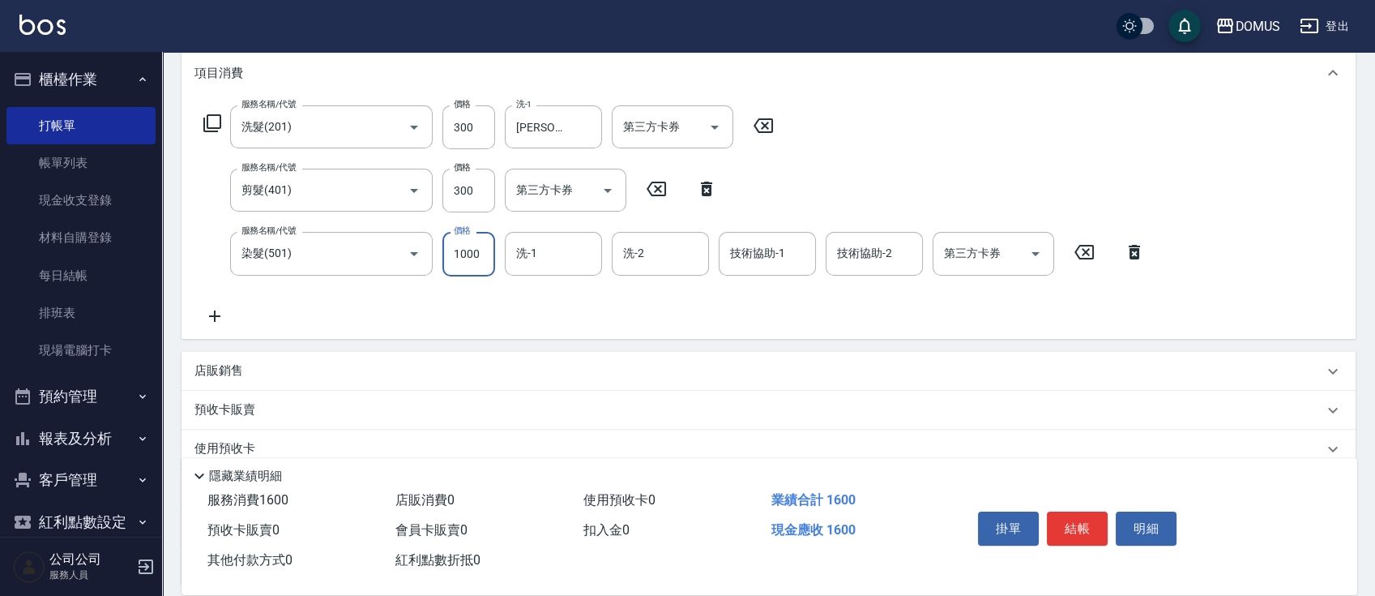
type input "60"
type input "30"
type input "90"
type input "300"
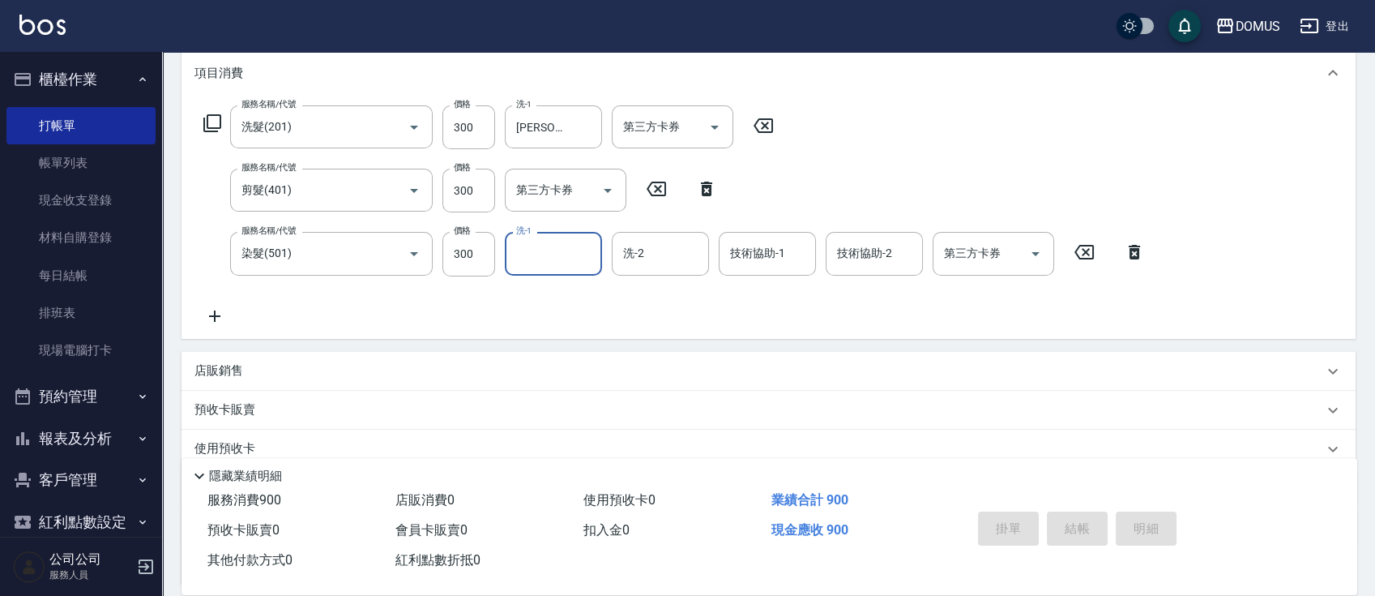
type input "[DATE] 20:29"
type input "0"
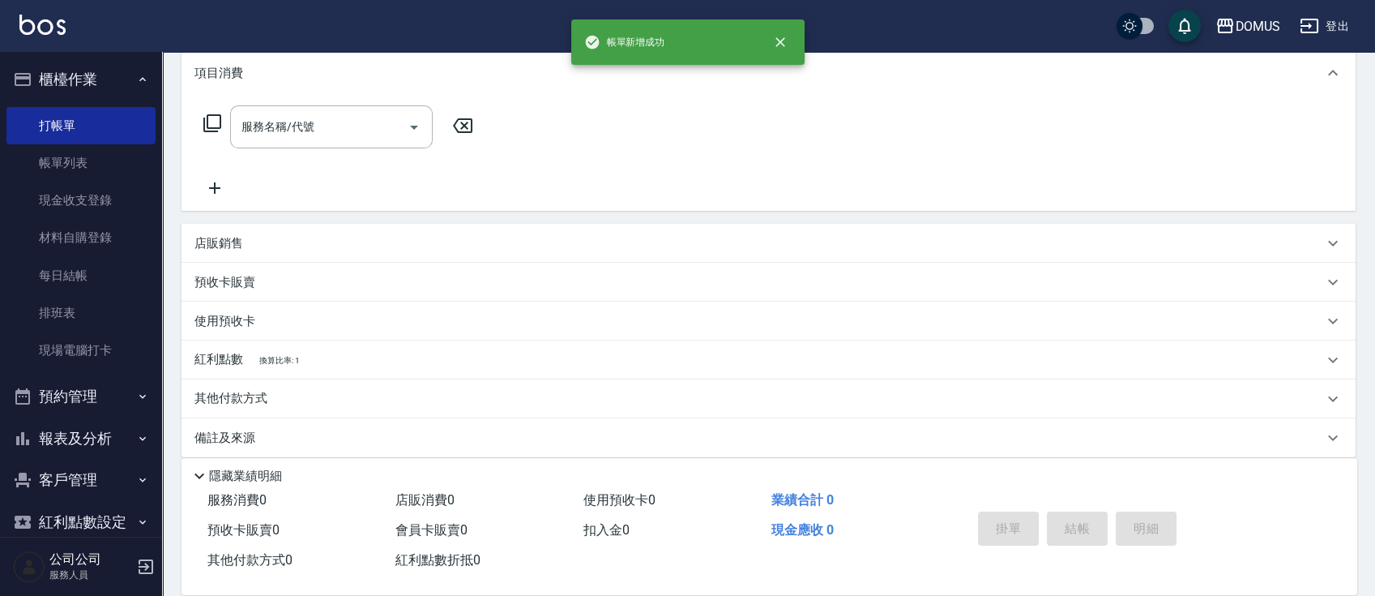
scroll to position [0, 0]
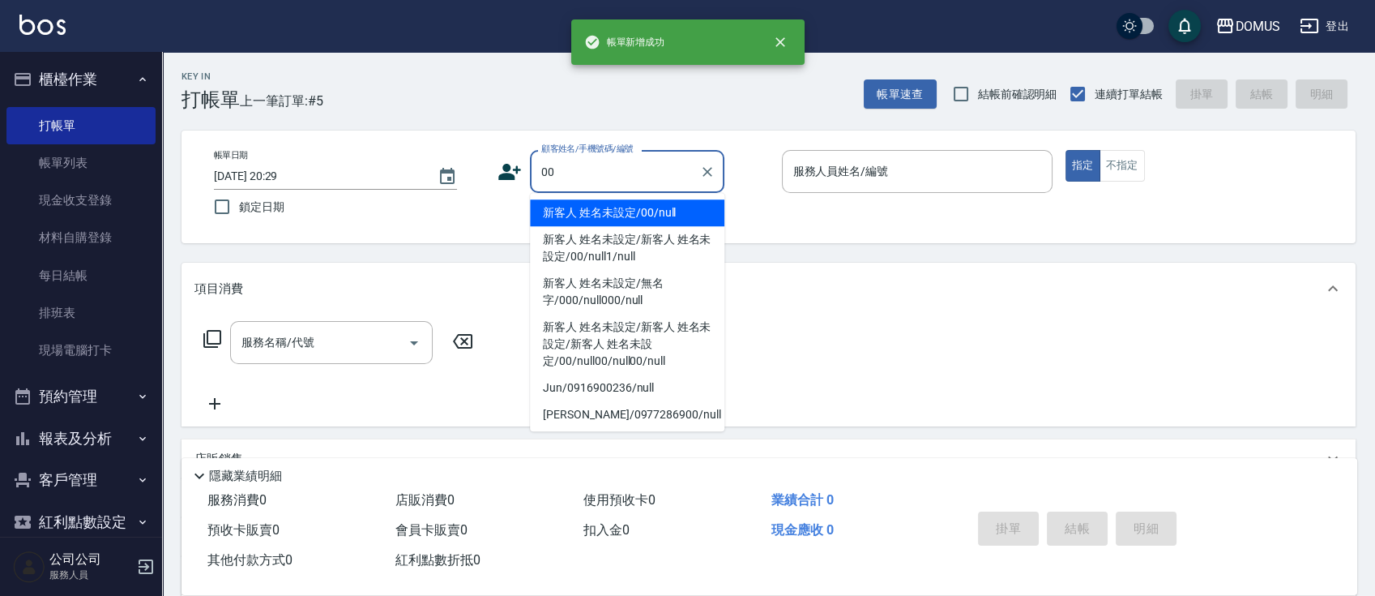
type input "新客人 姓名未設定/00/null"
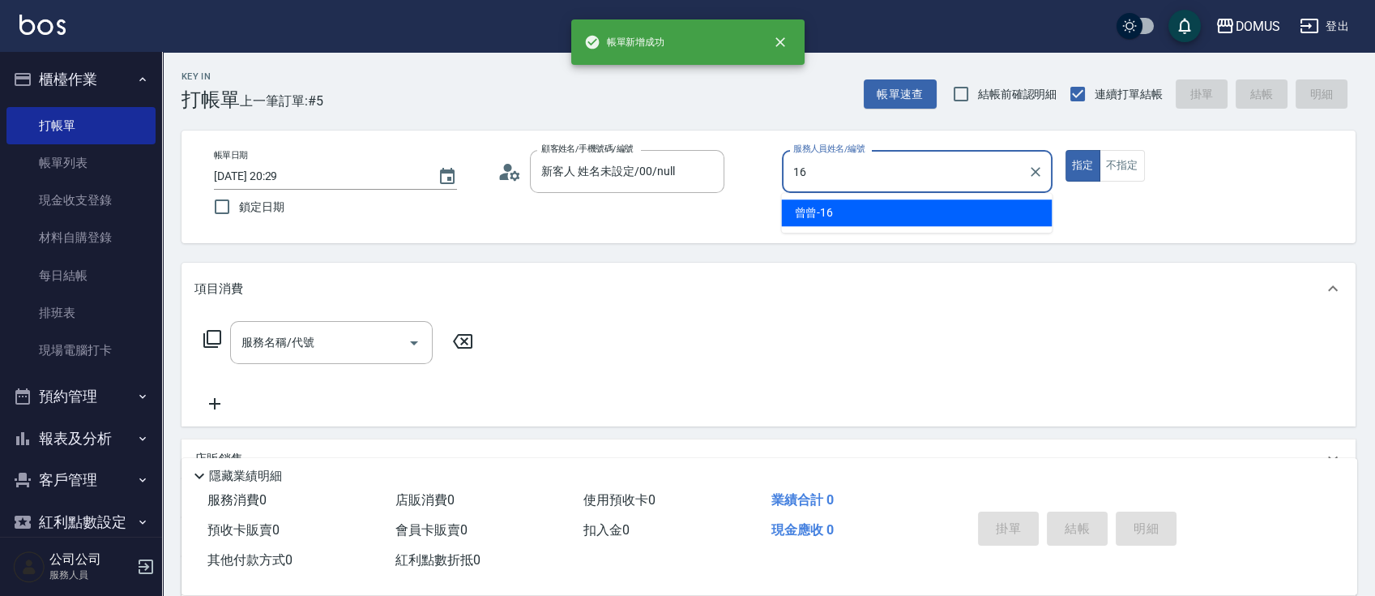
type input "曾曾-16"
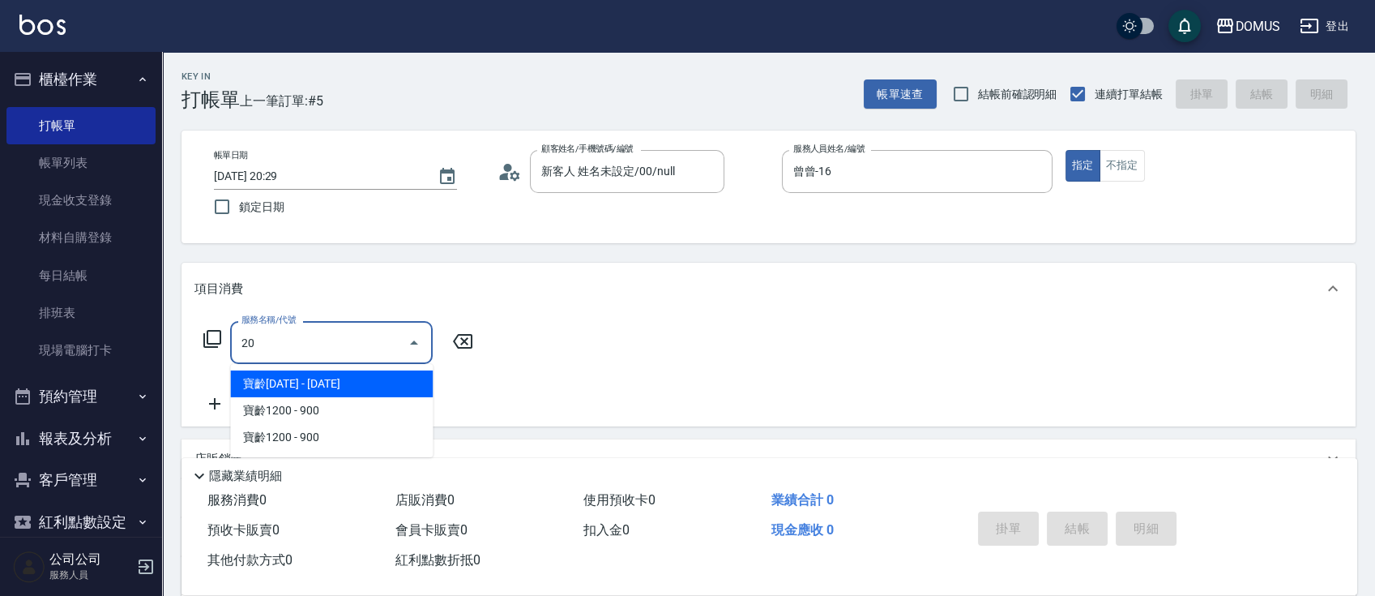
type input "201"
type input "20"
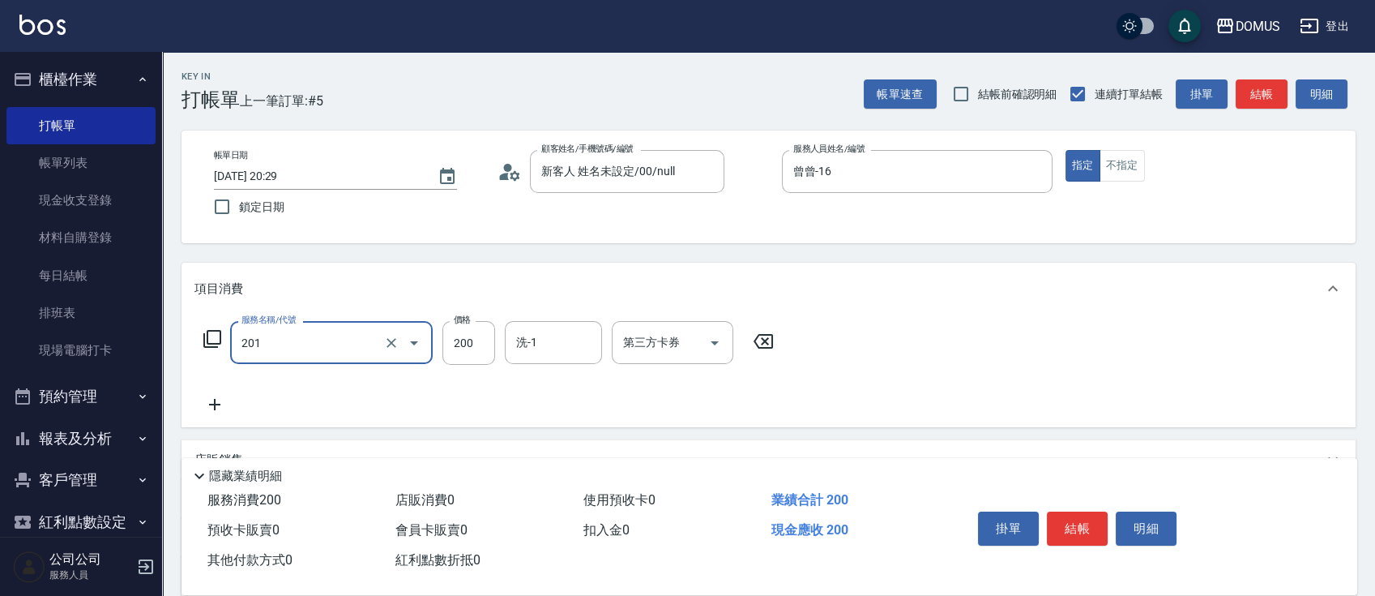
type input "洗髮(201)"
type input "0"
type input "50"
type input "500"
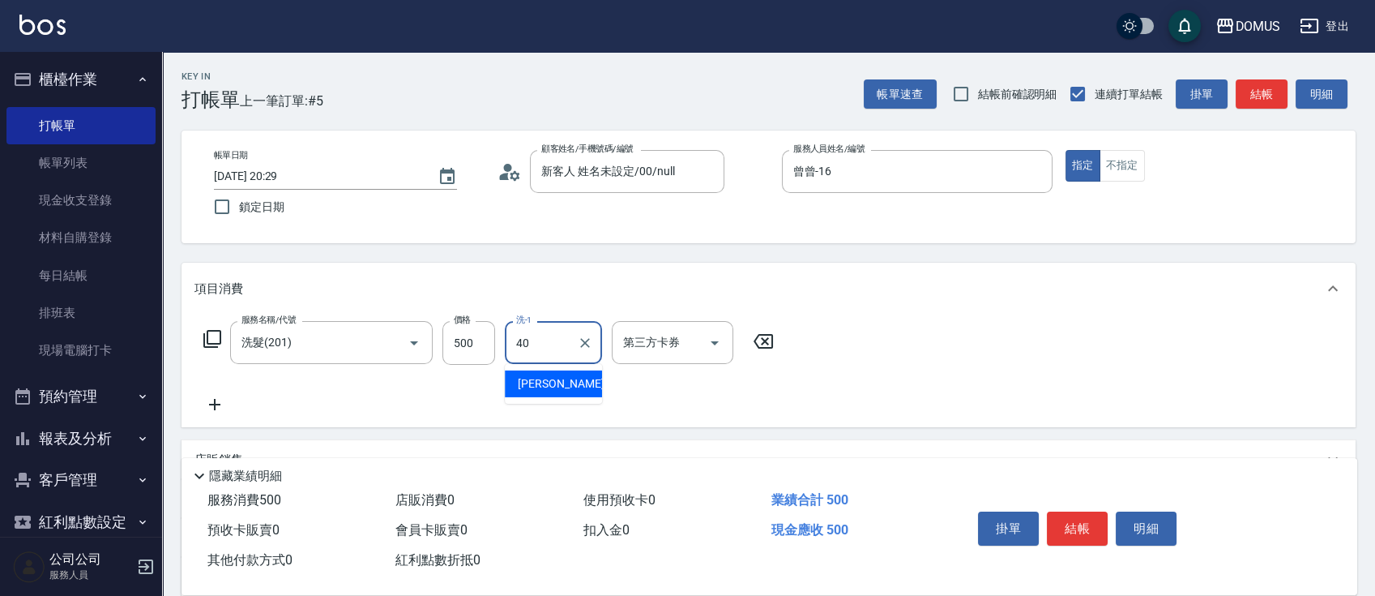
type input "[PERSON_NAME]-40"
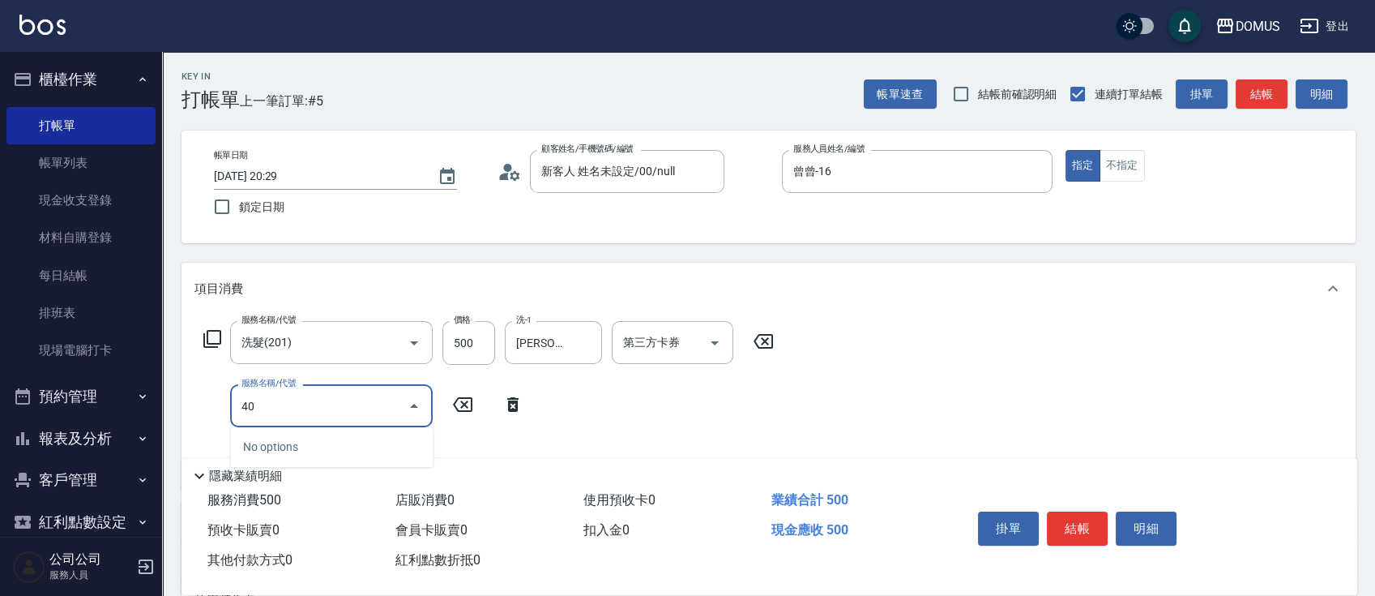
type input "401"
type input "70"
type input "剪髮(401)"
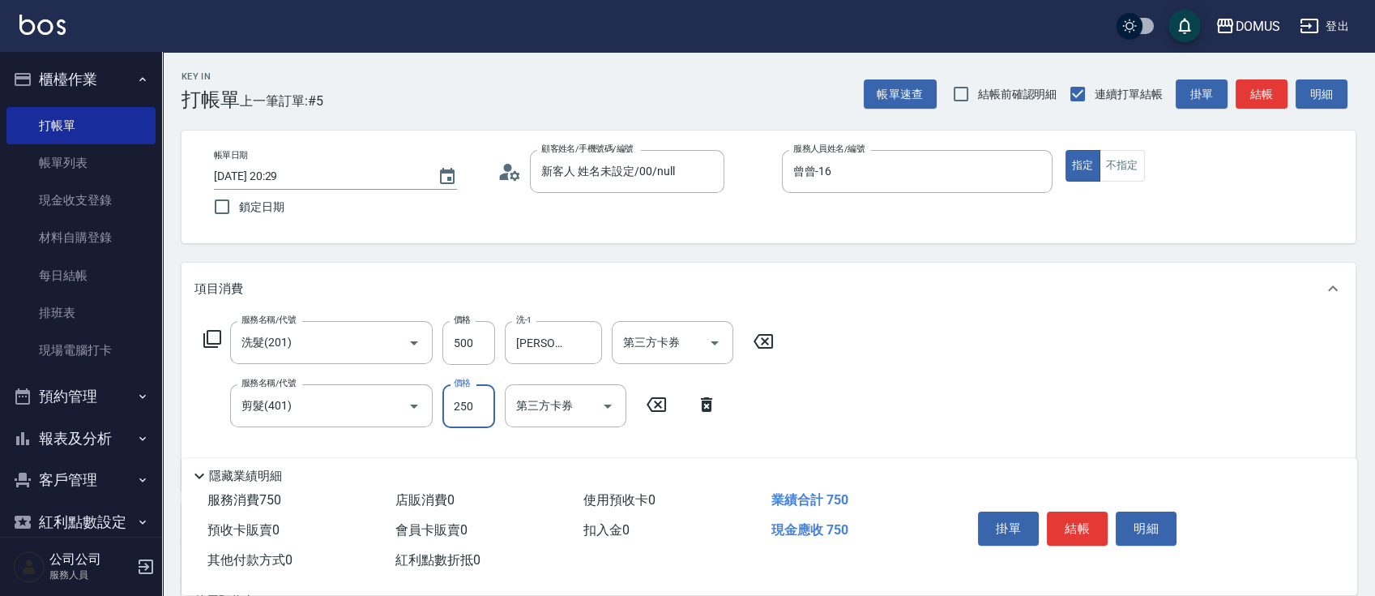
type input "50"
type input "100"
type input "500"
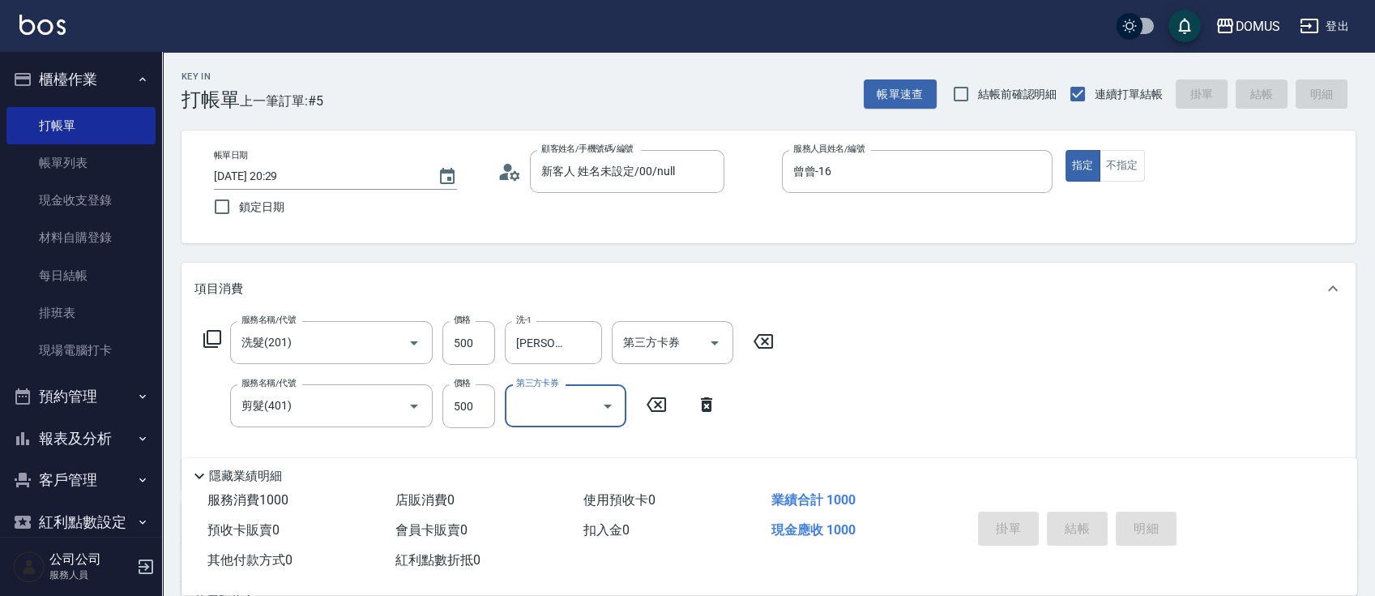
type input "0"
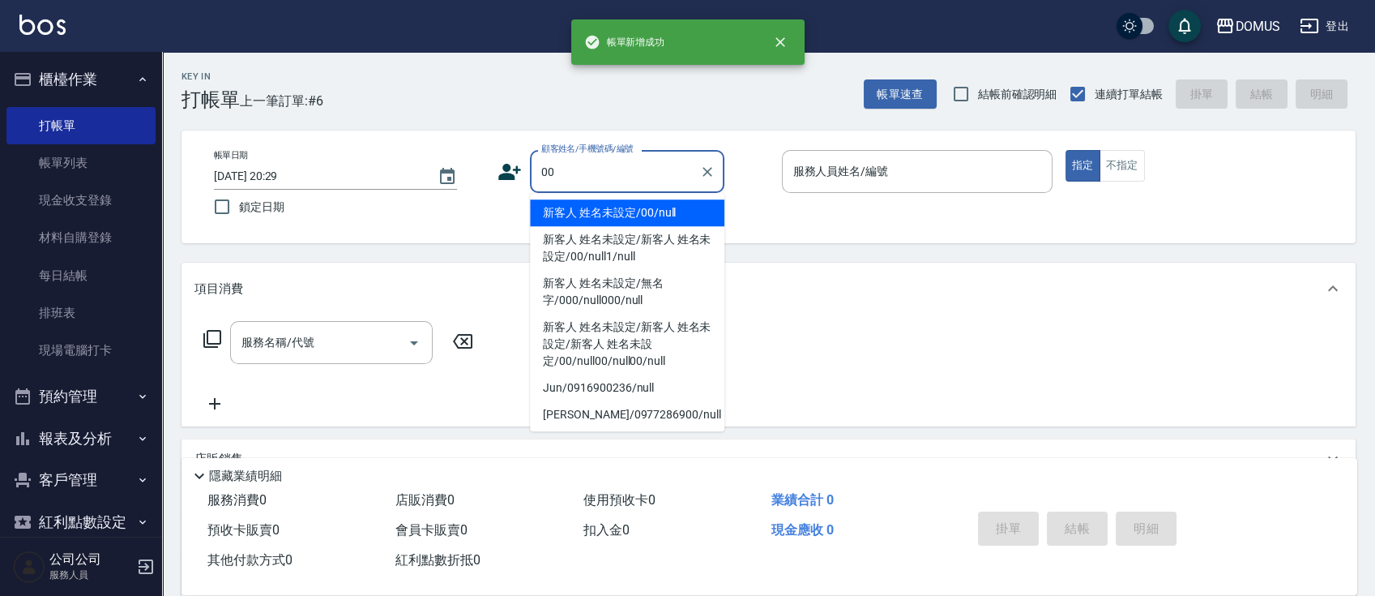
type input "新客人 姓名未設定/00/null"
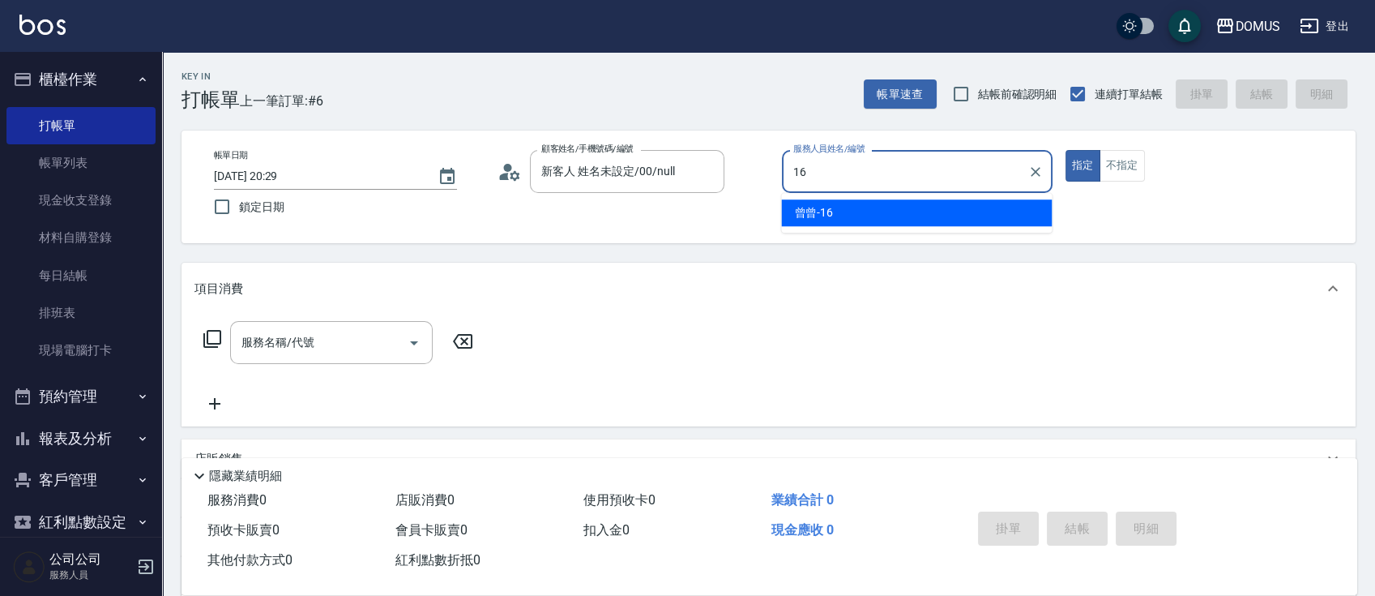
type input "曾曾-16"
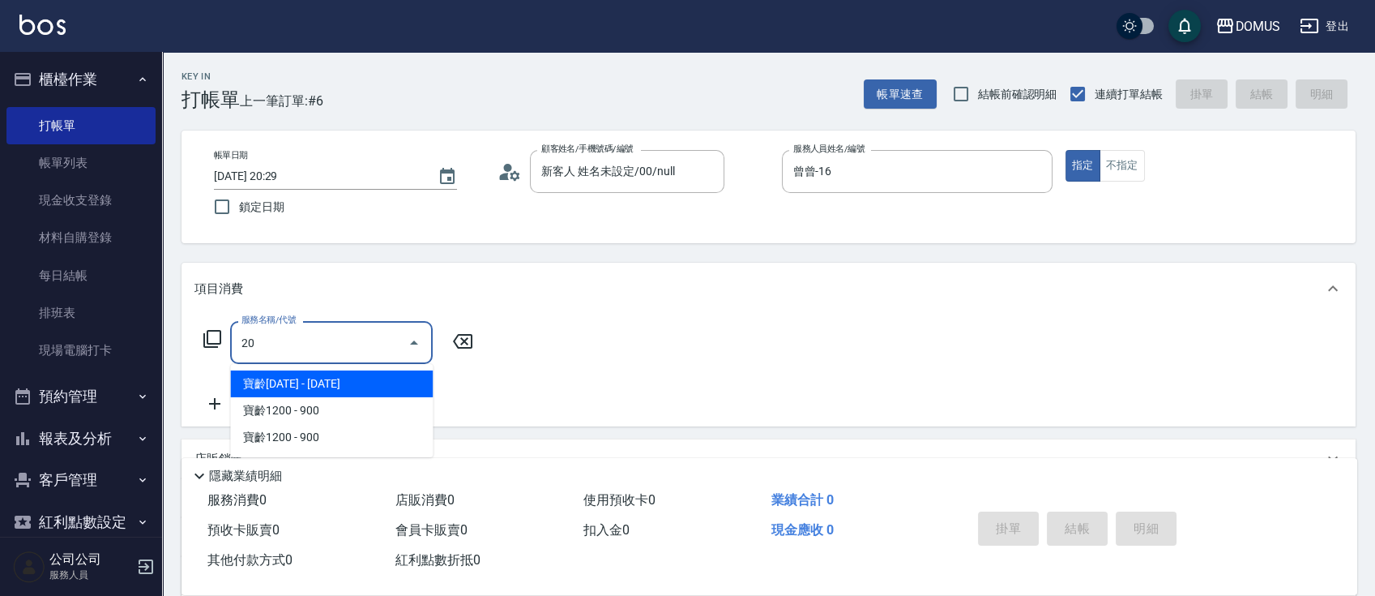
type input "201"
type input "20"
type input "洗髮(201)"
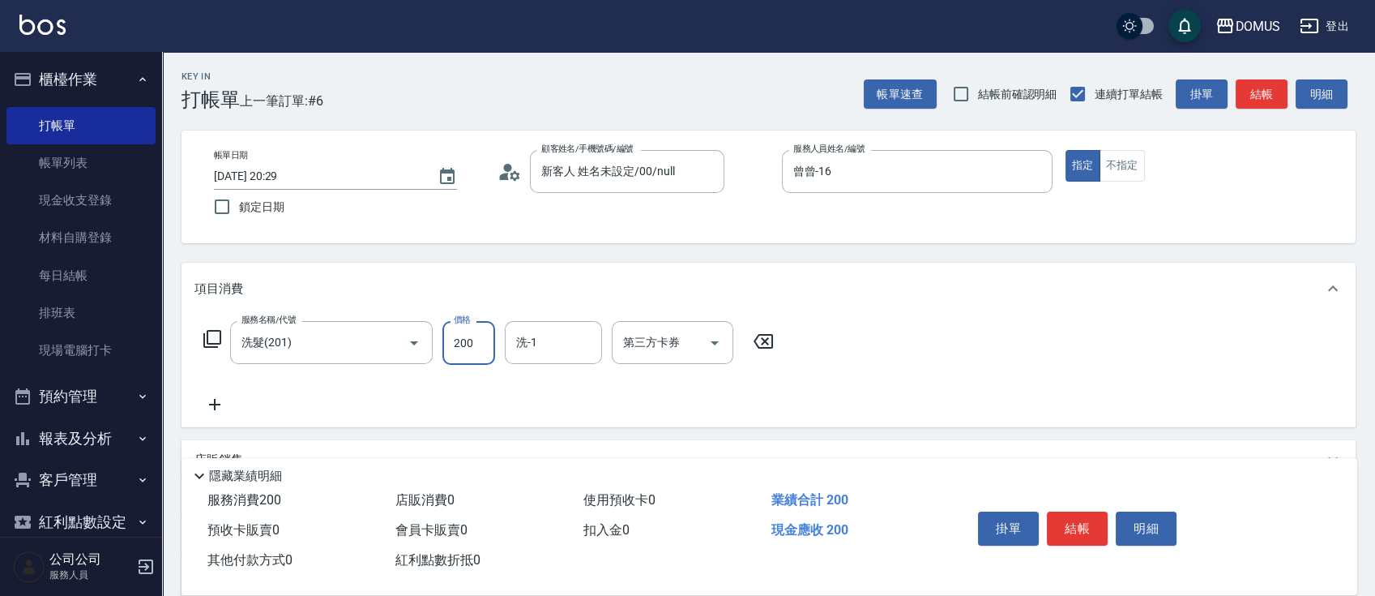
type input "0"
type input "50"
type input "500"
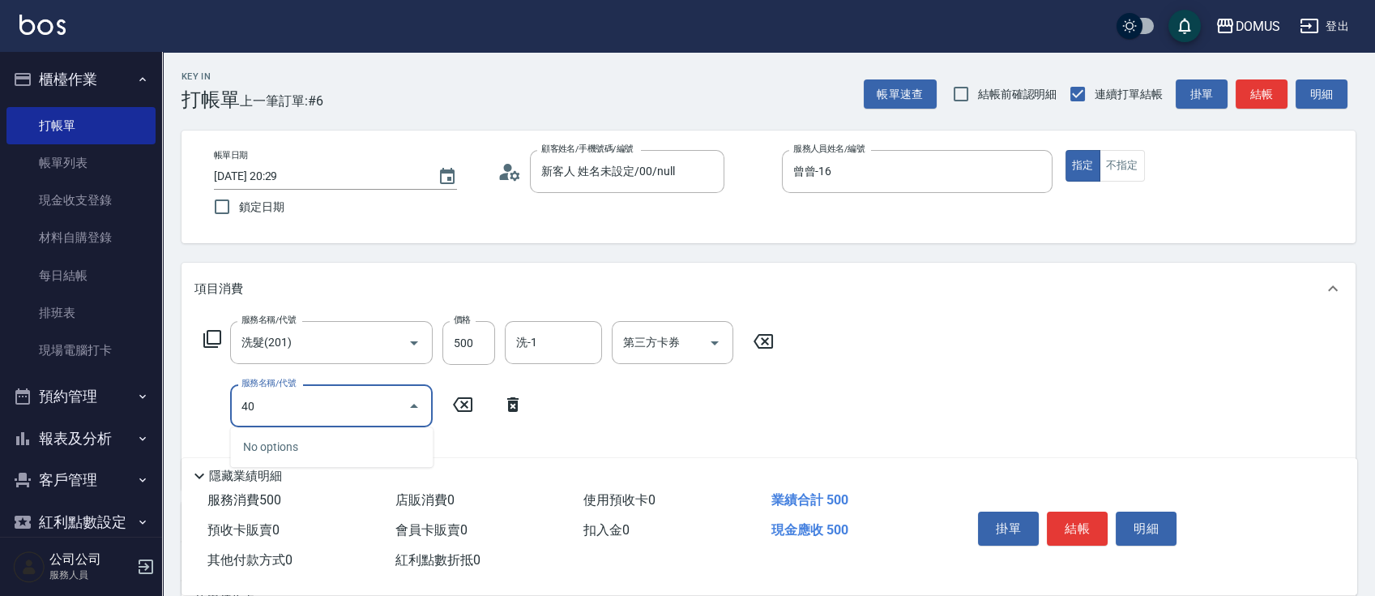
type input "401"
type input "70"
type input "剪髮(401)"
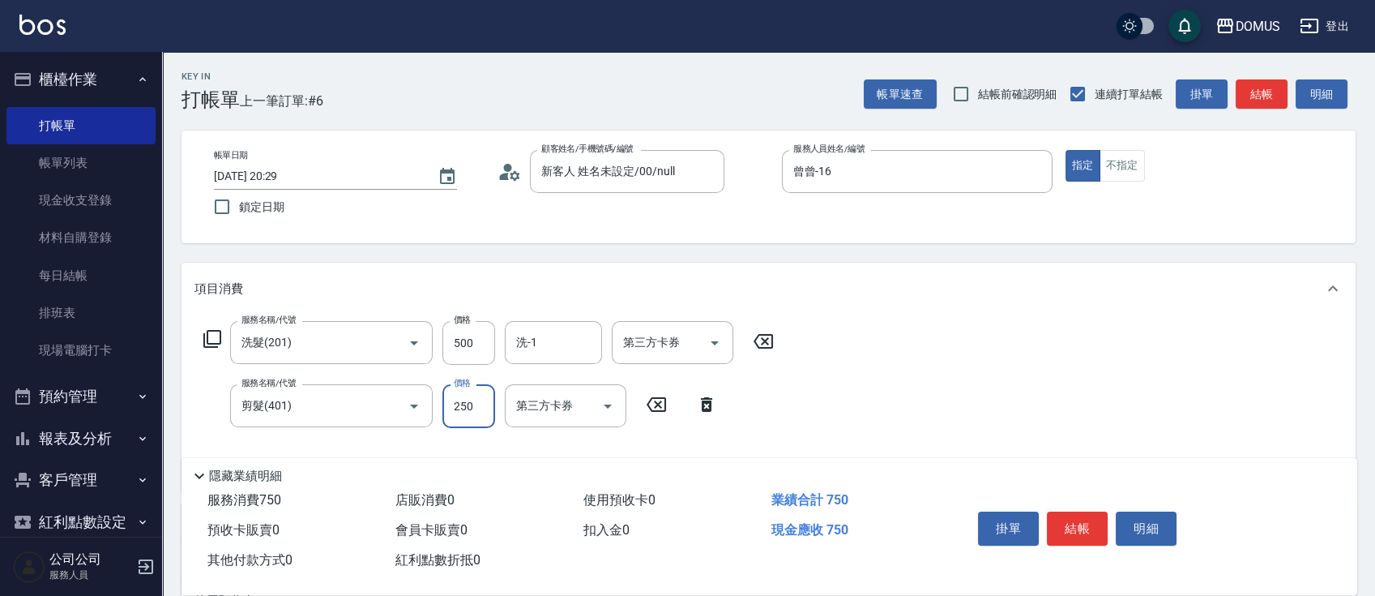
type input "50"
type input "55"
type input "100"
type input "550"
type input "600"
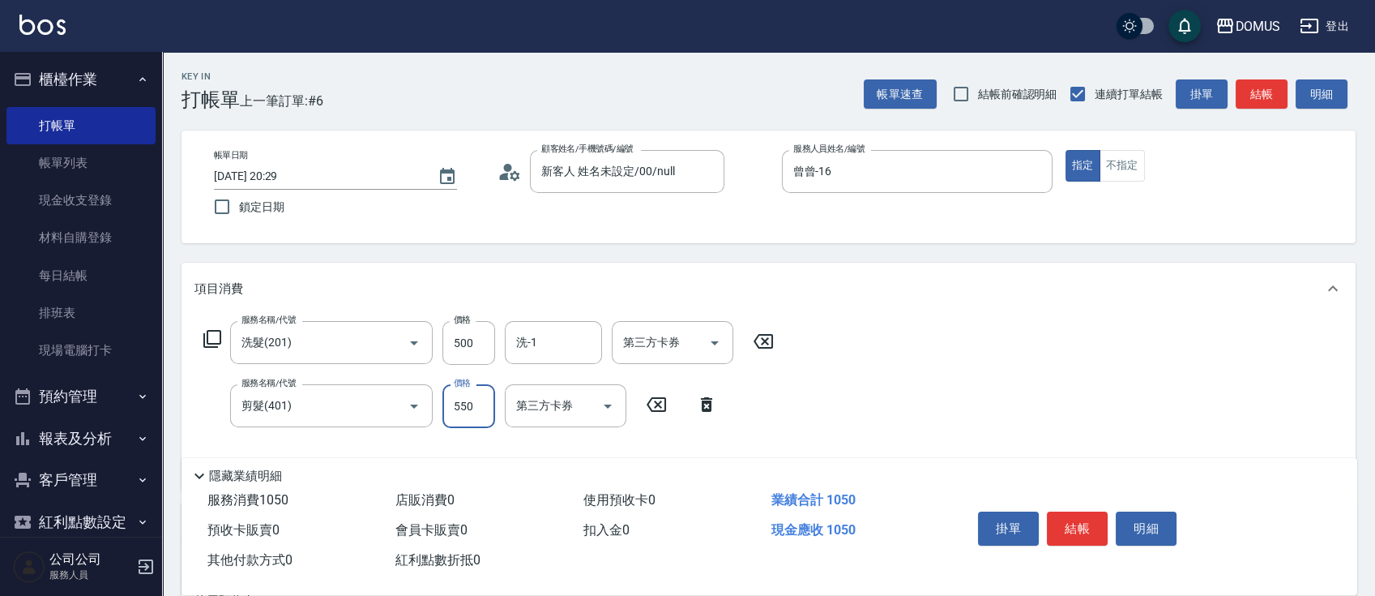
type input "5500"
type input "100"
type input "550"
type input "50"
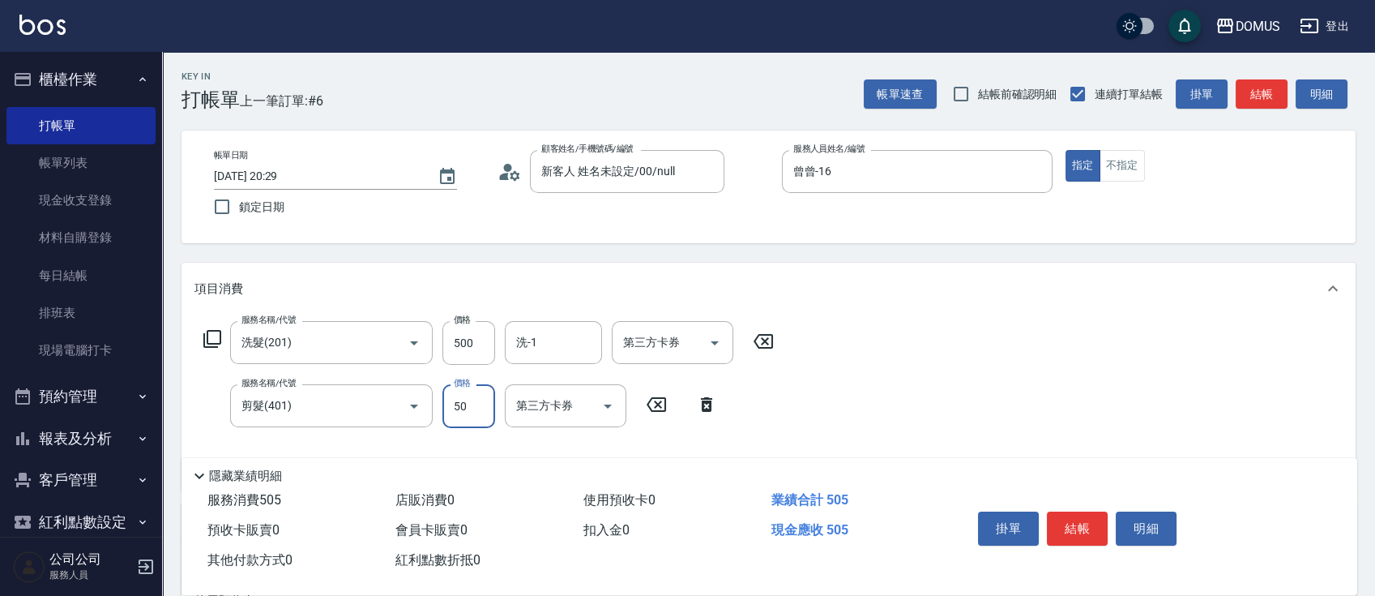
type input "100"
type input "500"
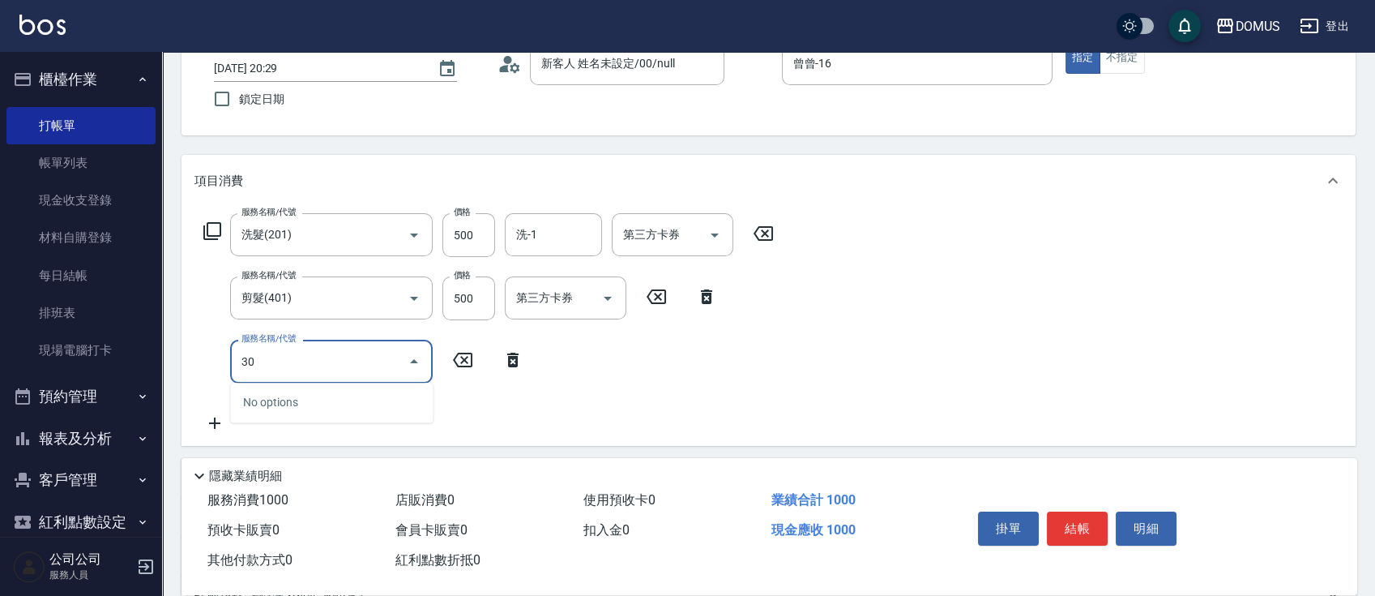
type input "301"
type input "250"
type input "燙髮(301)"
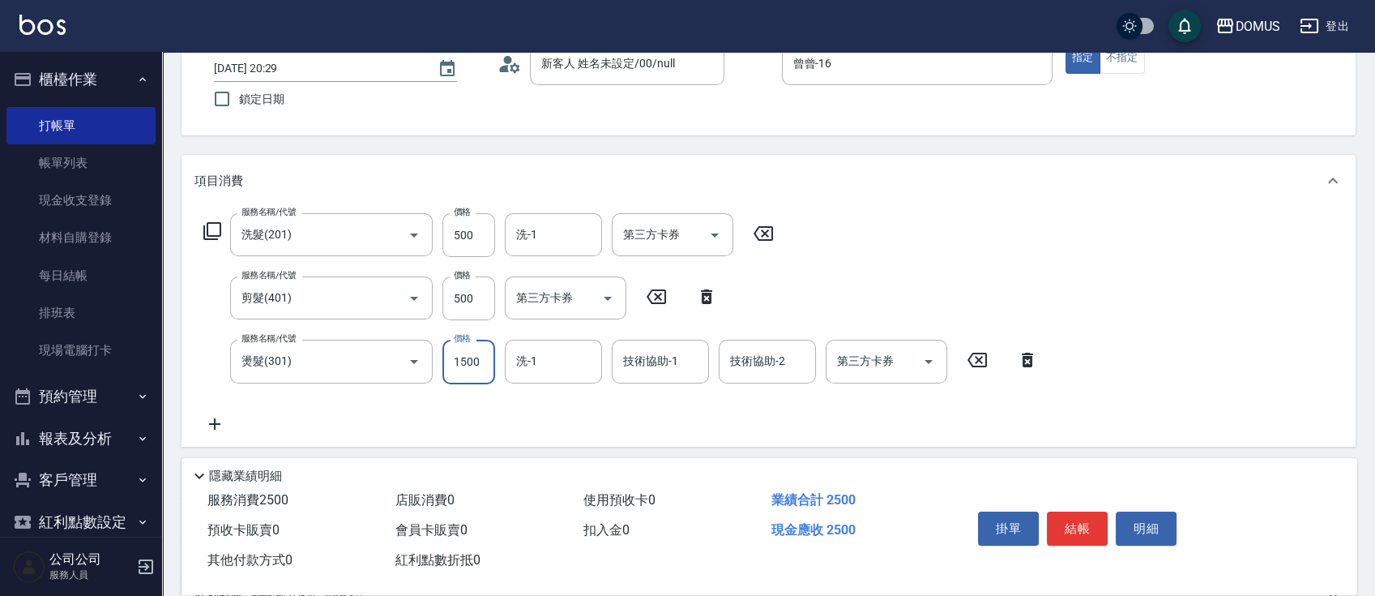
type input "100"
type input "50"
type input "150"
type input "500"
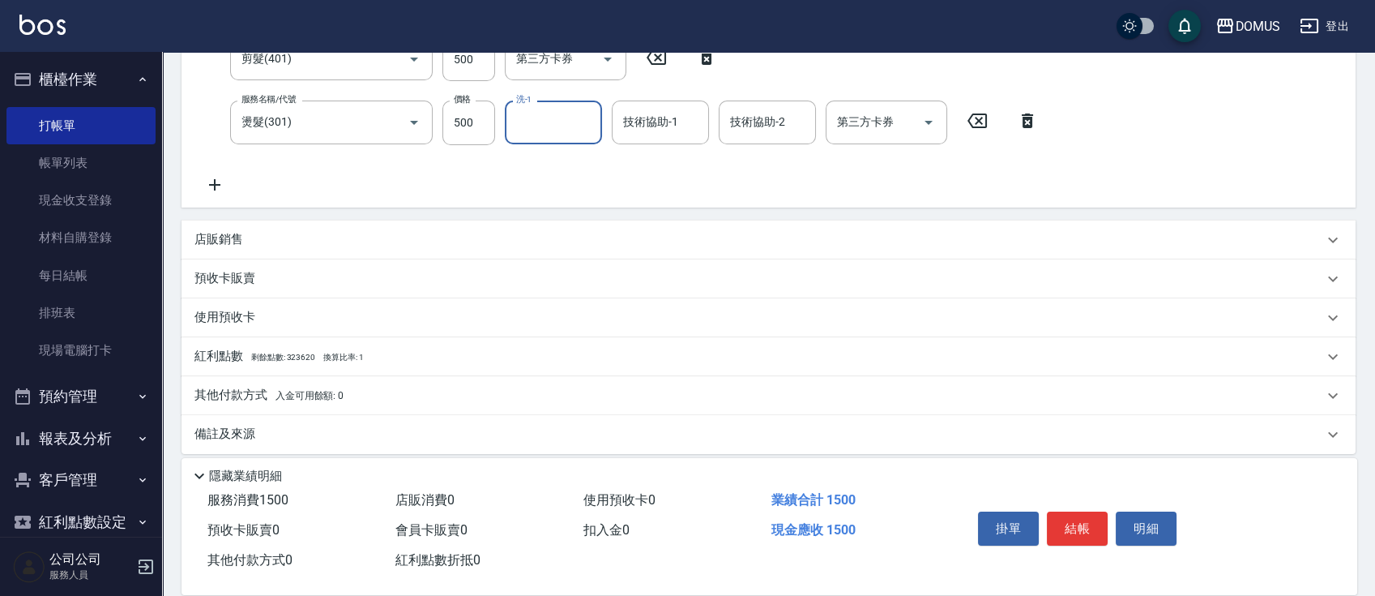
scroll to position [357, 0]
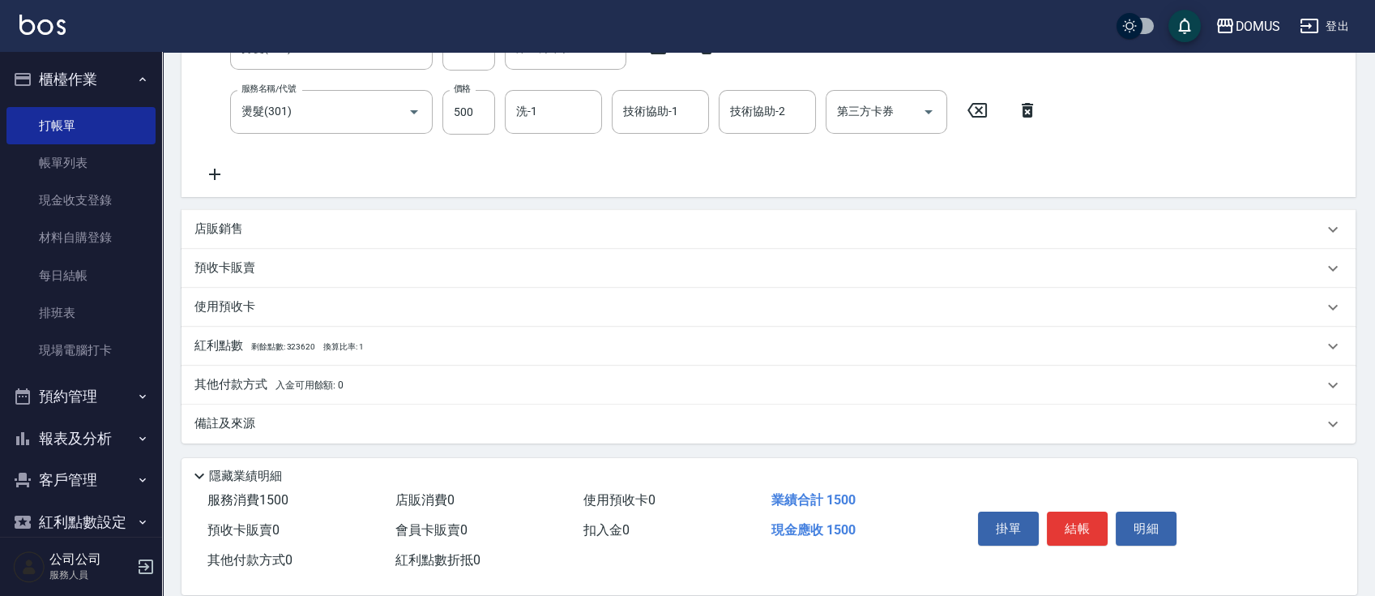
click at [246, 381] on p "其他付款方式 入金可用餘額: 0" at bounding box center [268, 385] width 149 height 18
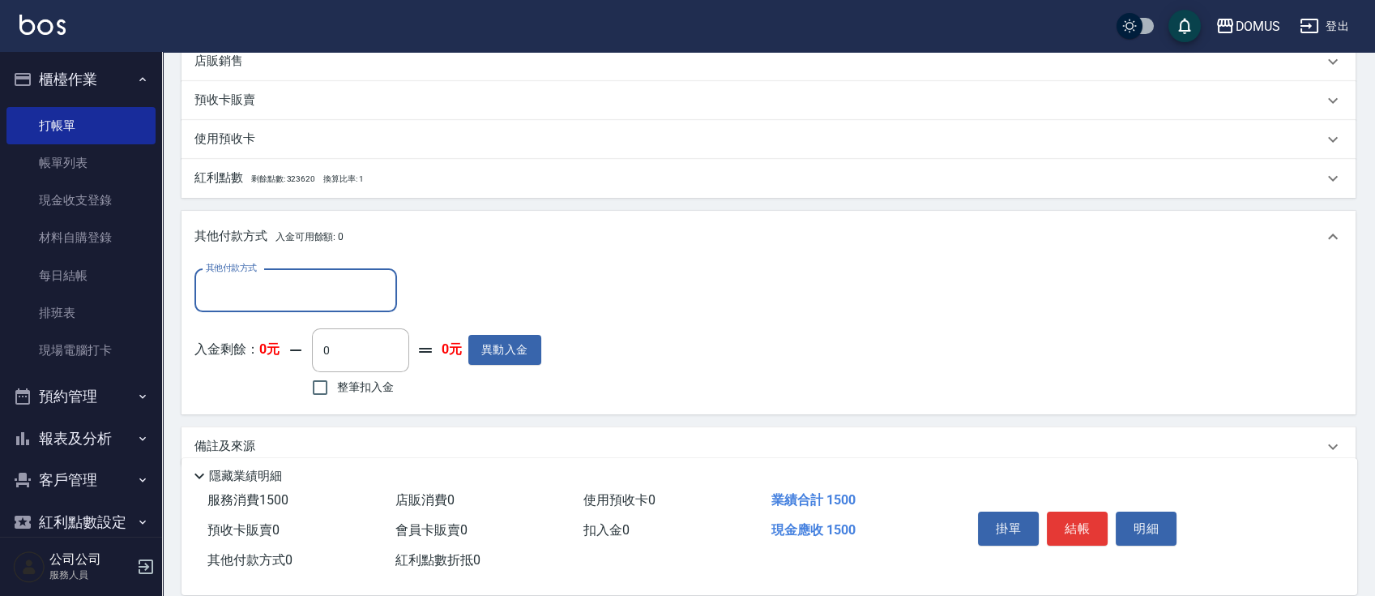
scroll to position [548, 0]
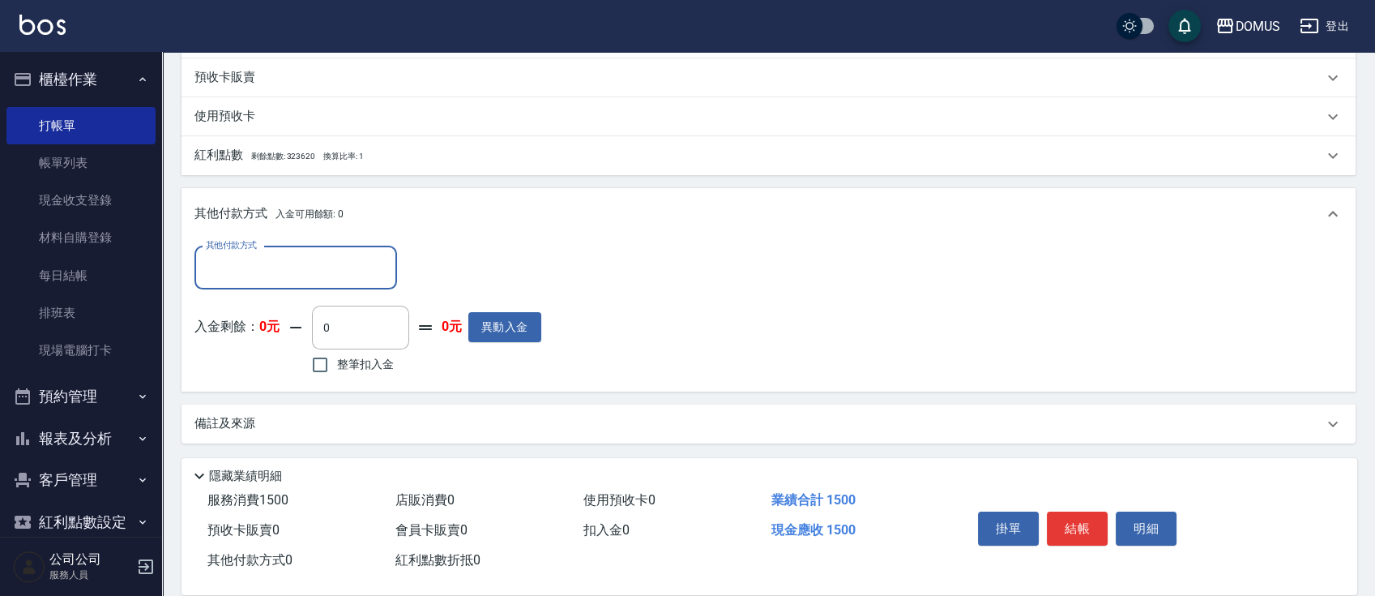
click at [278, 256] on input "其他付款方式" at bounding box center [296, 268] width 188 height 28
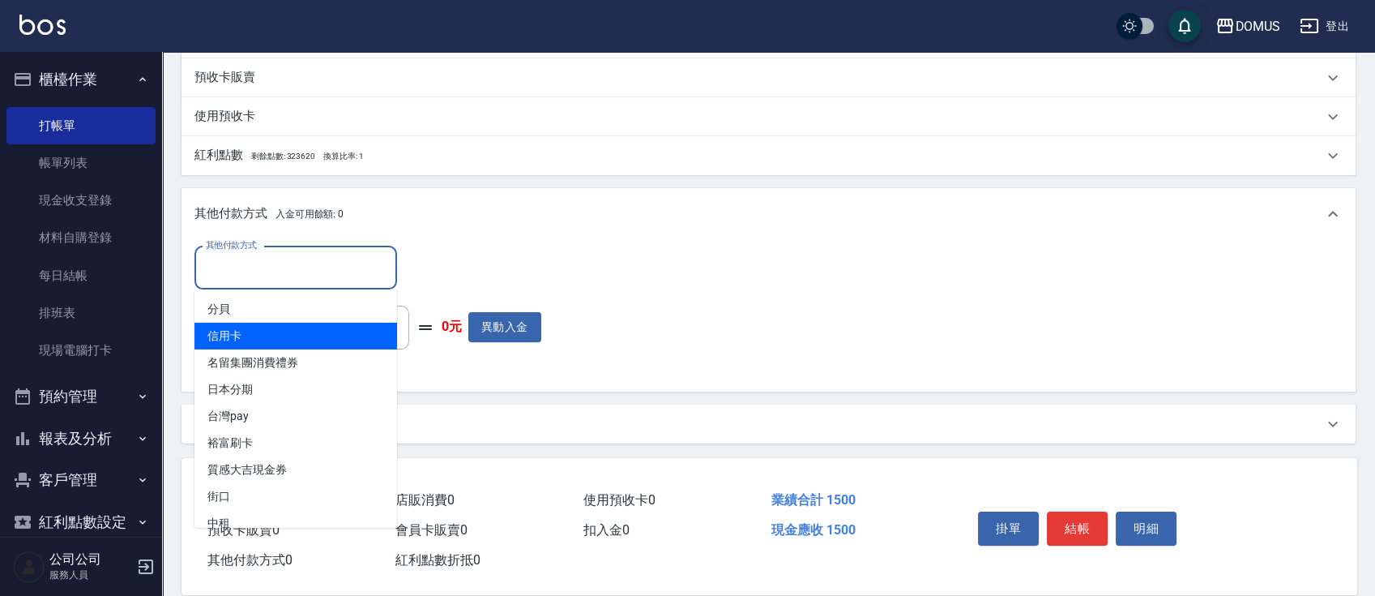
click at [253, 337] on span "信用卡" at bounding box center [295, 336] width 203 height 27
type input "信用卡"
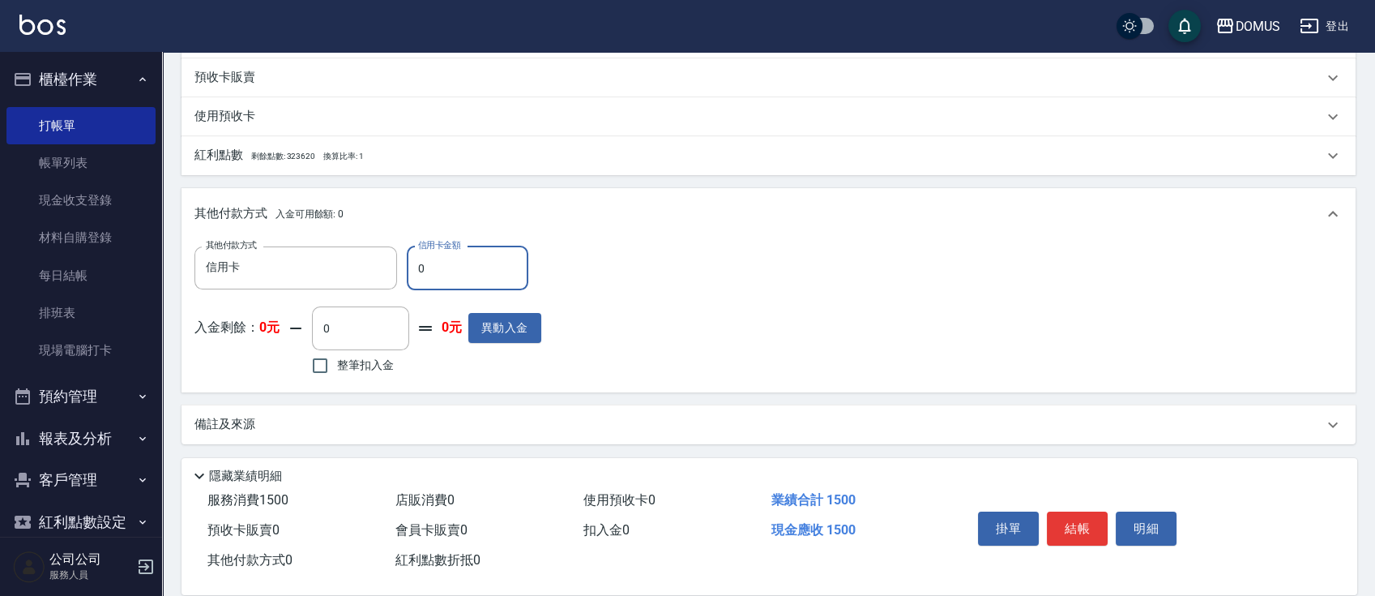
type input "0"
drag, startPoint x: 478, startPoint y: 269, endPoint x: 372, endPoint y: 288, distance: 107.8
click at [372, 288] on div "其他付款方式 信用卡 其他付款方式 信用卡金額 0 信用卡金額" at bounding box center [367, 268] width 347 height 44
type input "140"
type input "15"
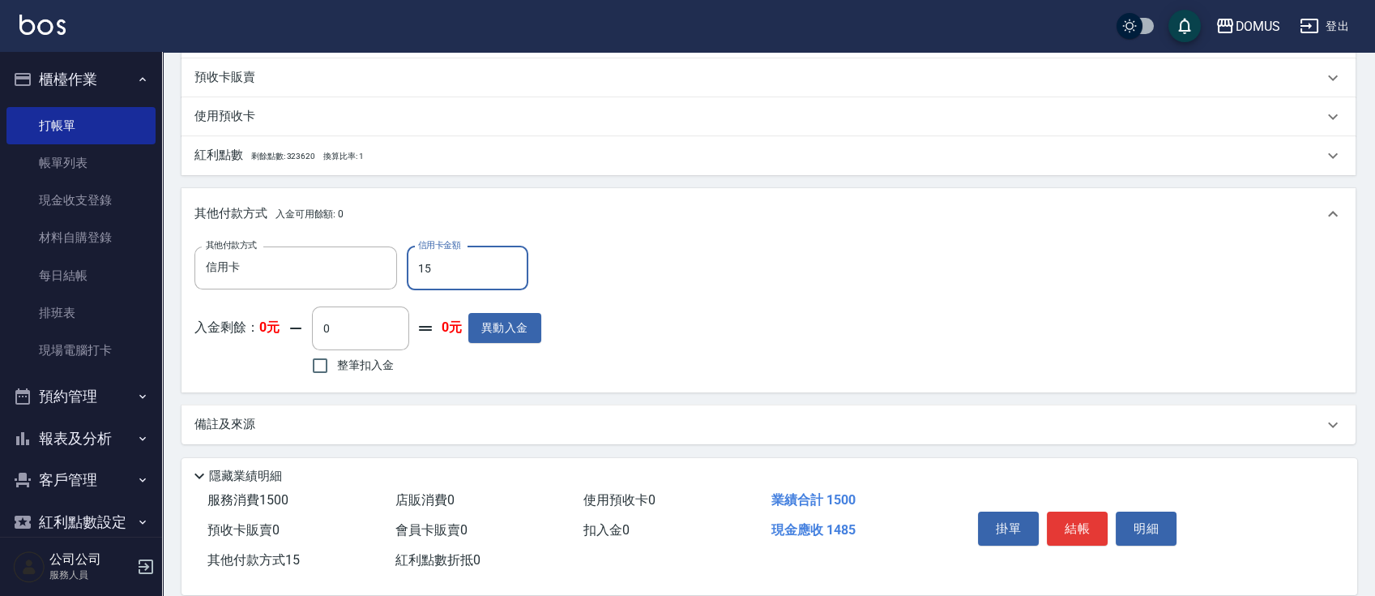
type input "130"
type input "150"
type input "0"
type input "1500"
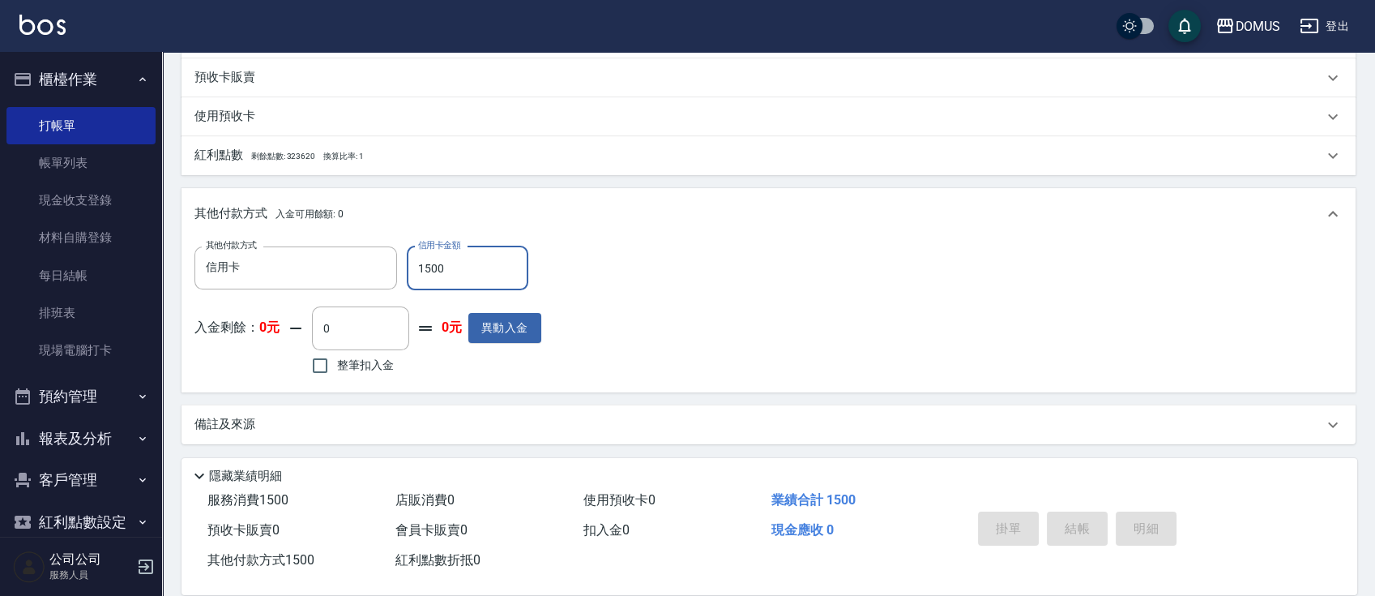
type input "[DATE] 20:30"
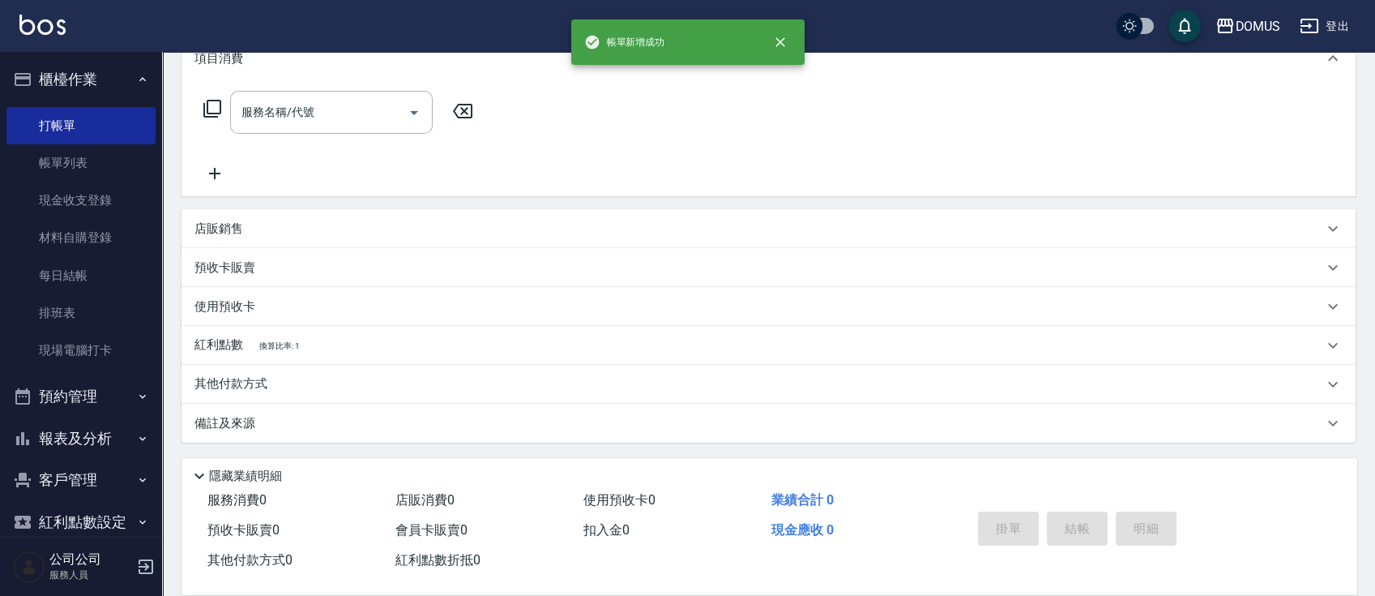
scroll to position [0, 0]
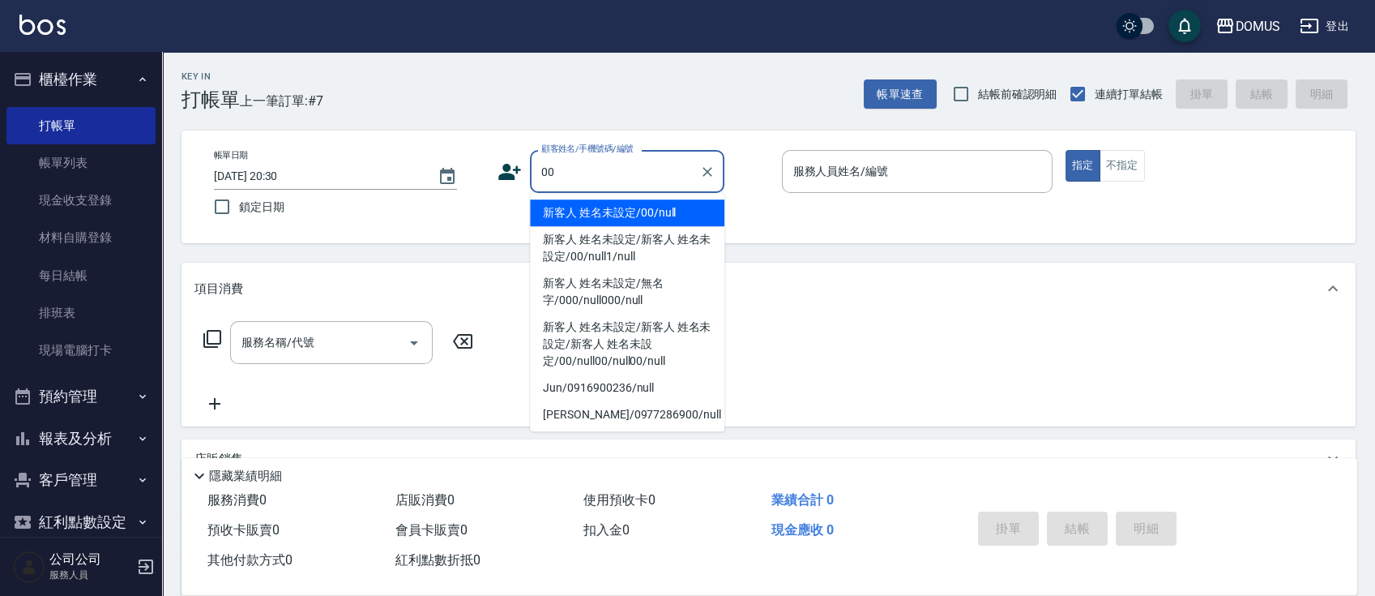
type input "新客人 姓名未設定/00/null"
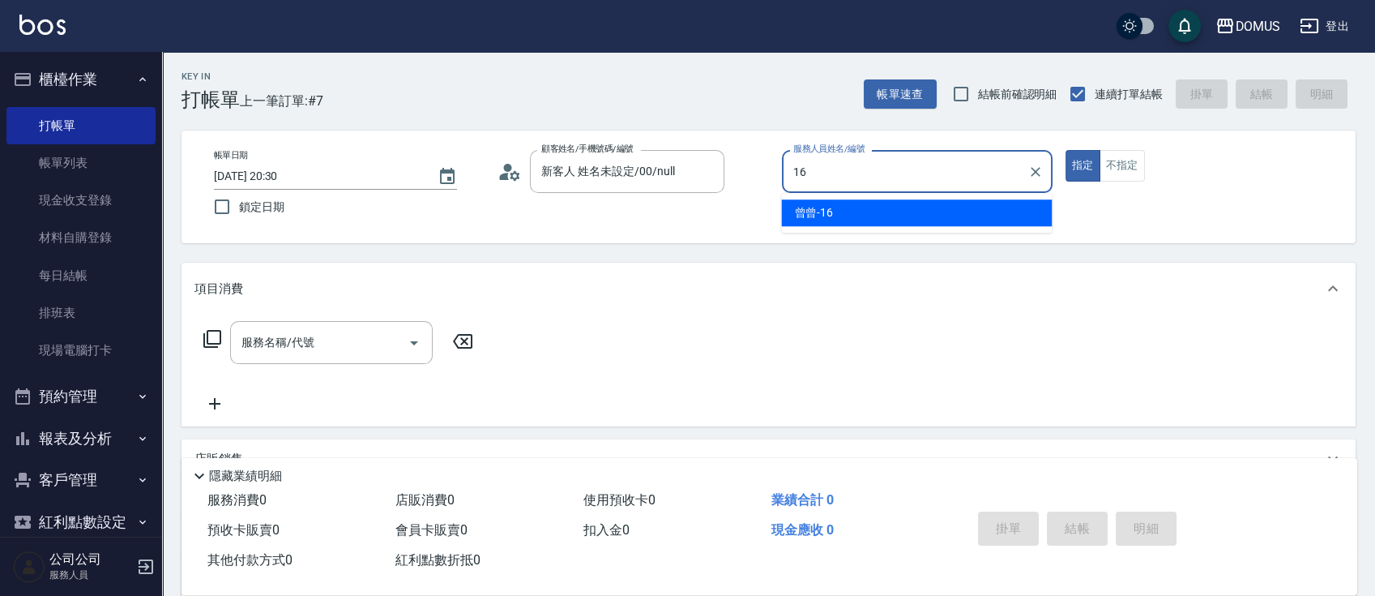
type input "曾曾-16"
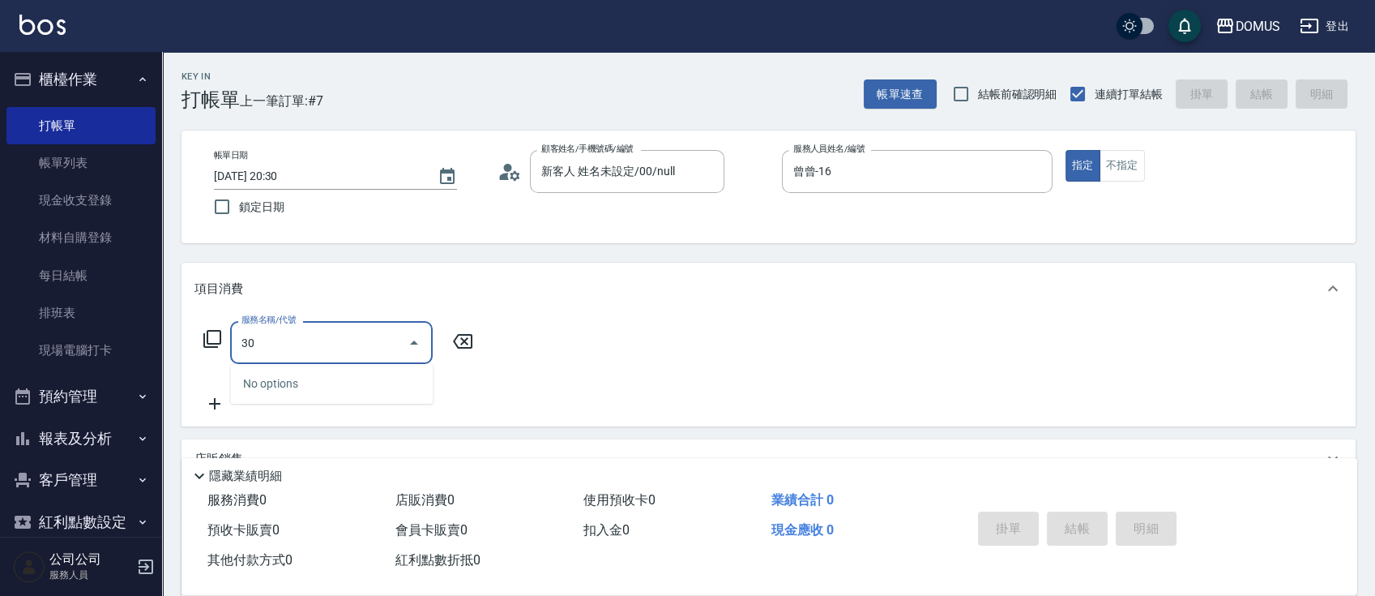
type input "301"
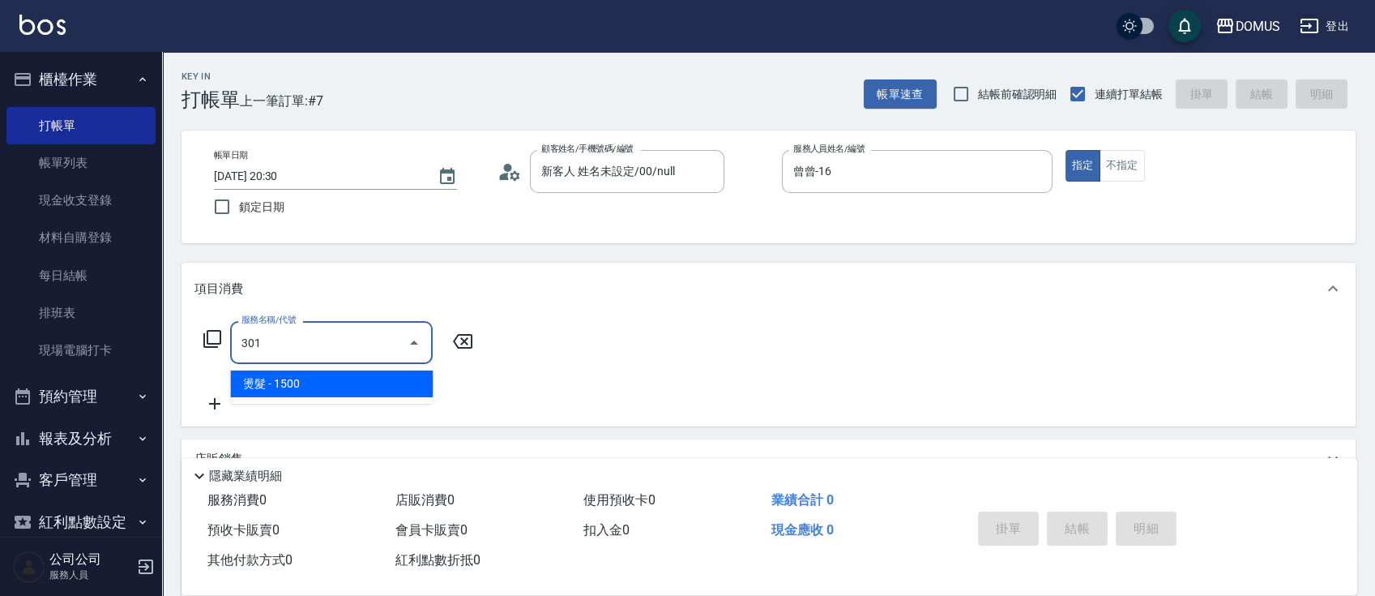
type input "150"
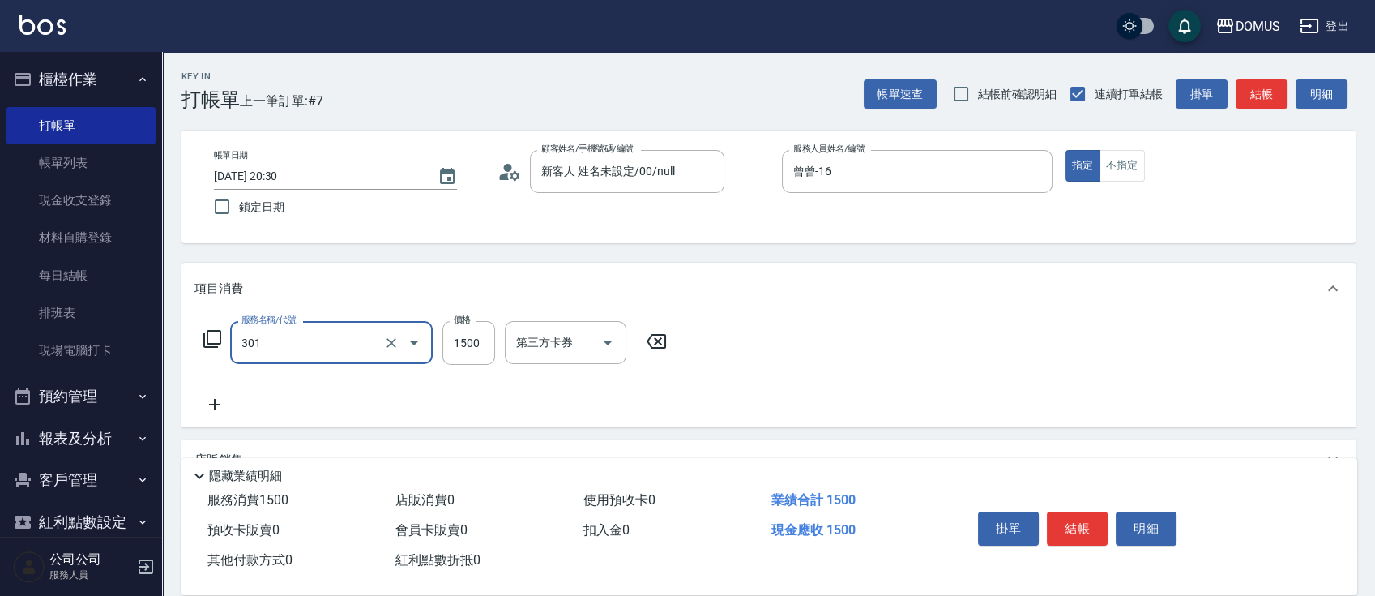
type input "燙髮(301)"
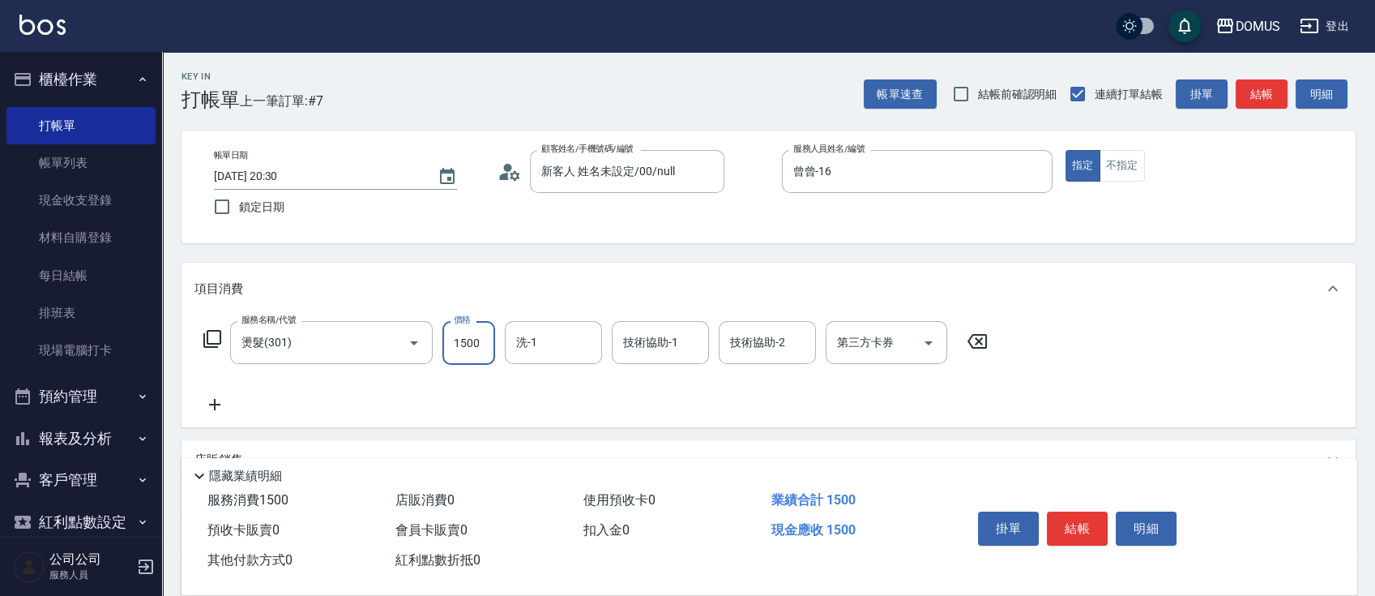
type input "0"
type input "30"
type input "300"
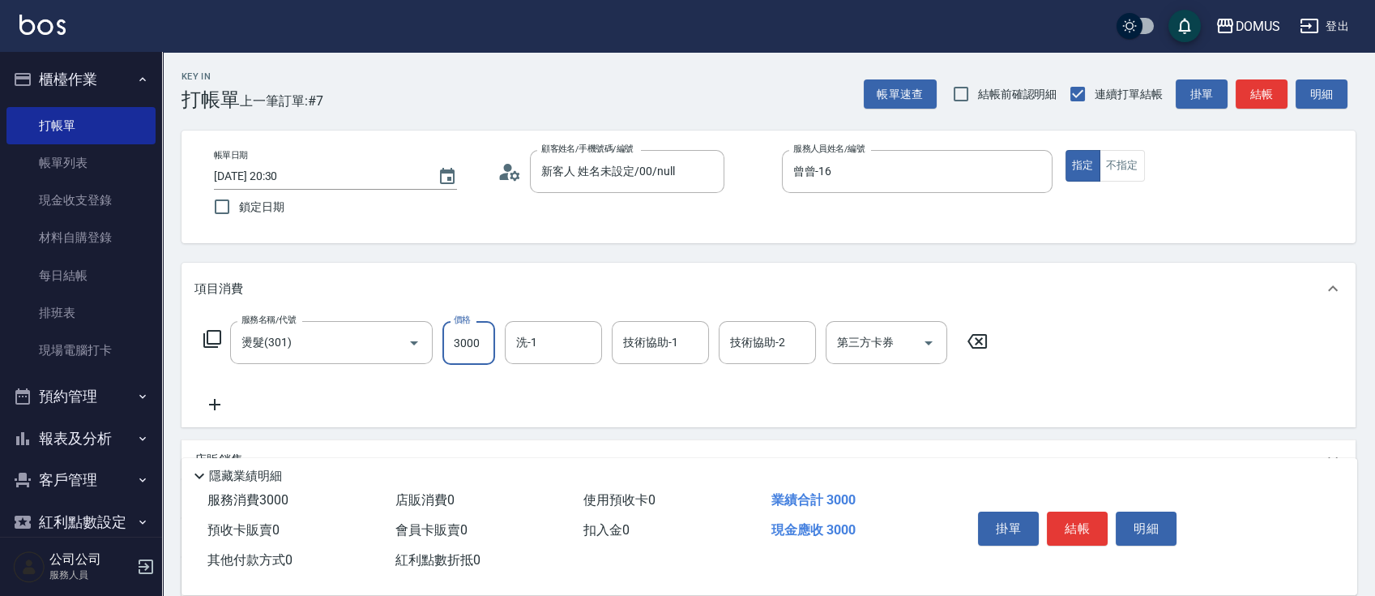
type input "3000"
type input "[PERSON_NAME]-40"
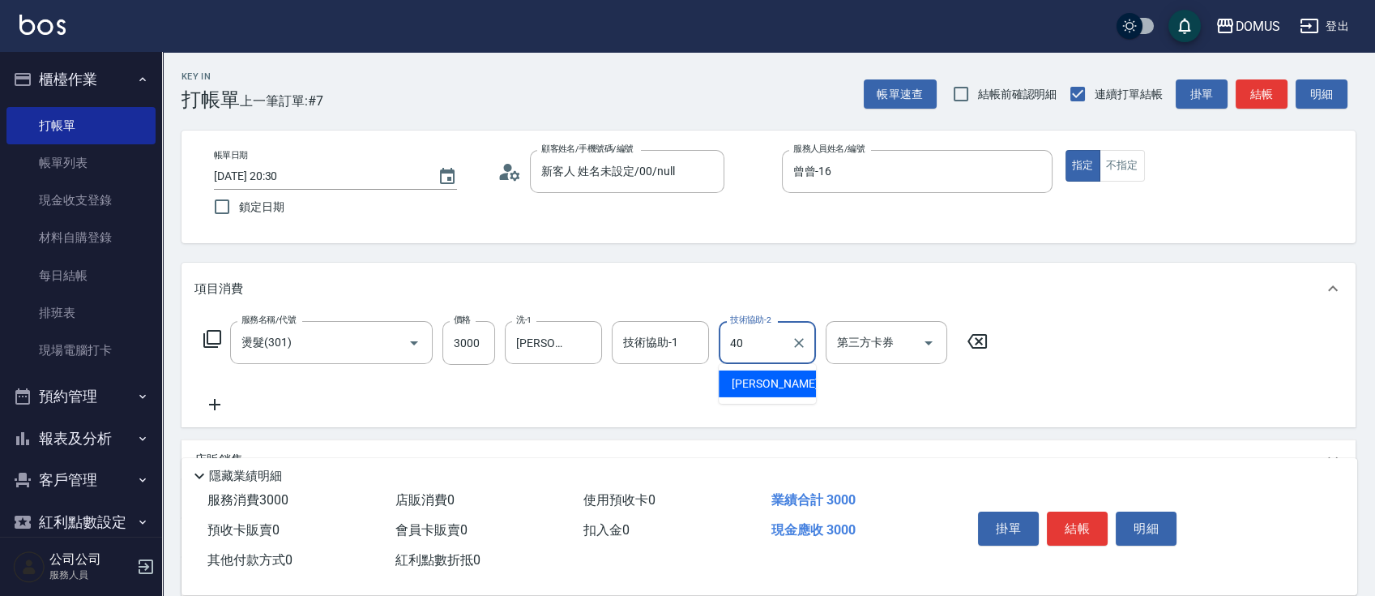
type input "[PERSON_NAME]-40"
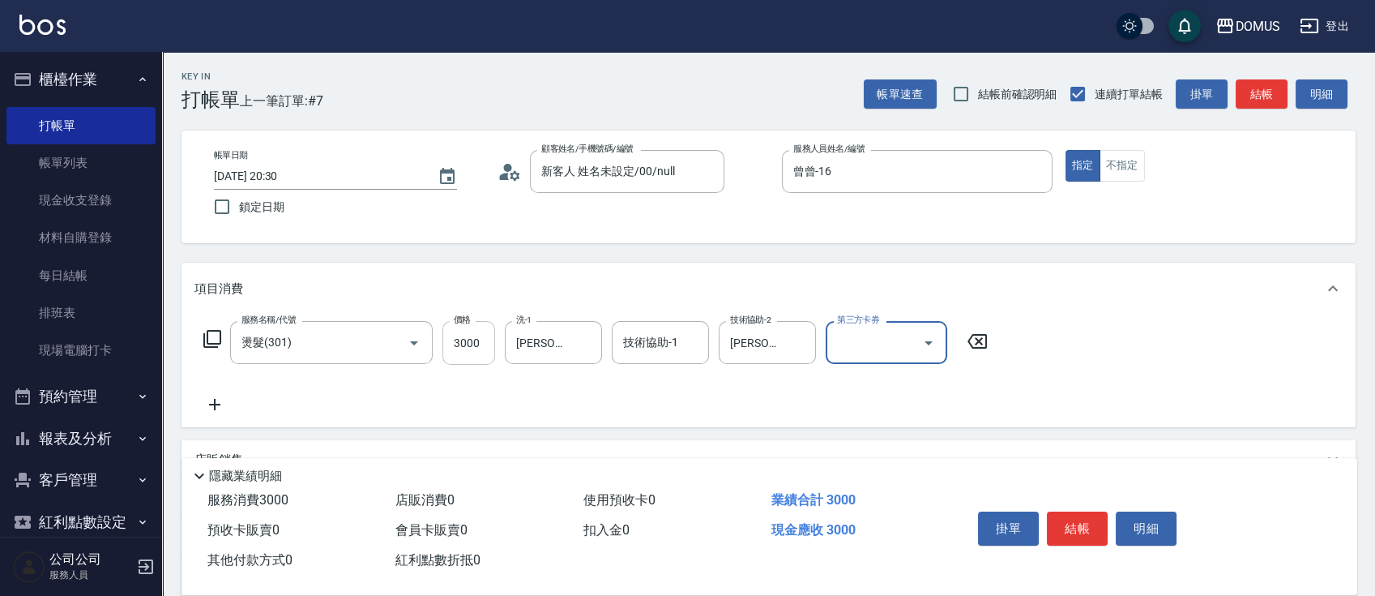
click at [475, 341] on input "3000" at bounding box center [468, 343] width 53 height 44
type input "0"
type input "28"
type input "20"
type input "280"
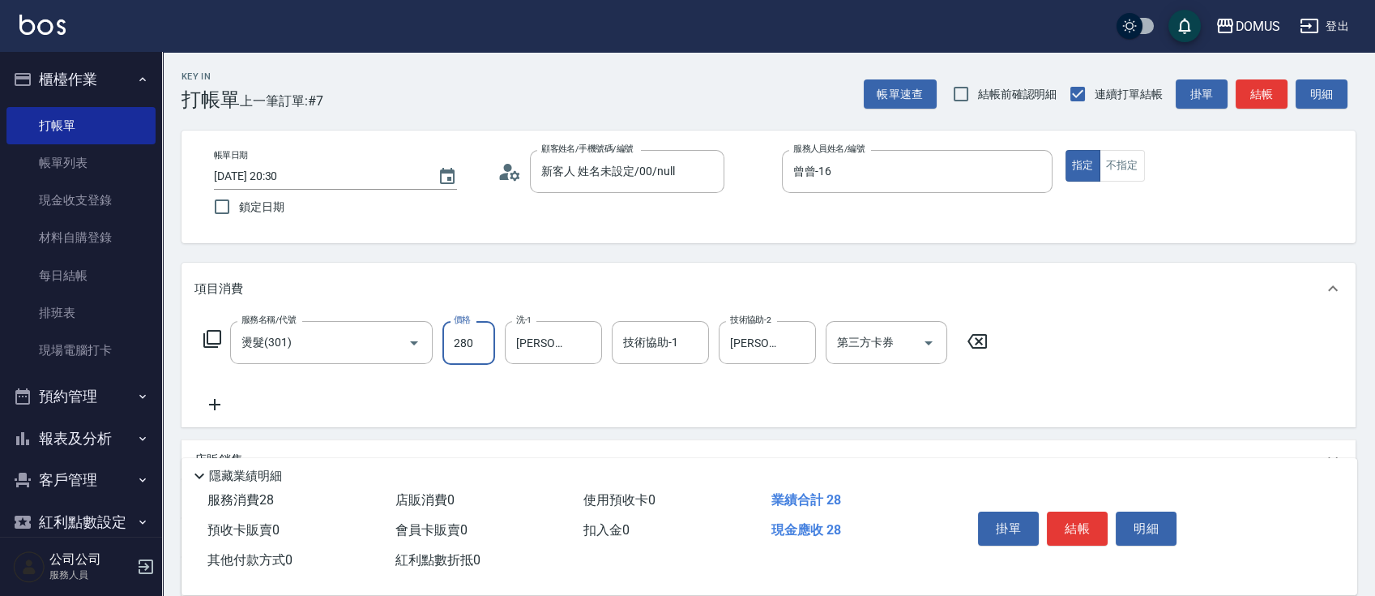
type input "280"
type input "2800"
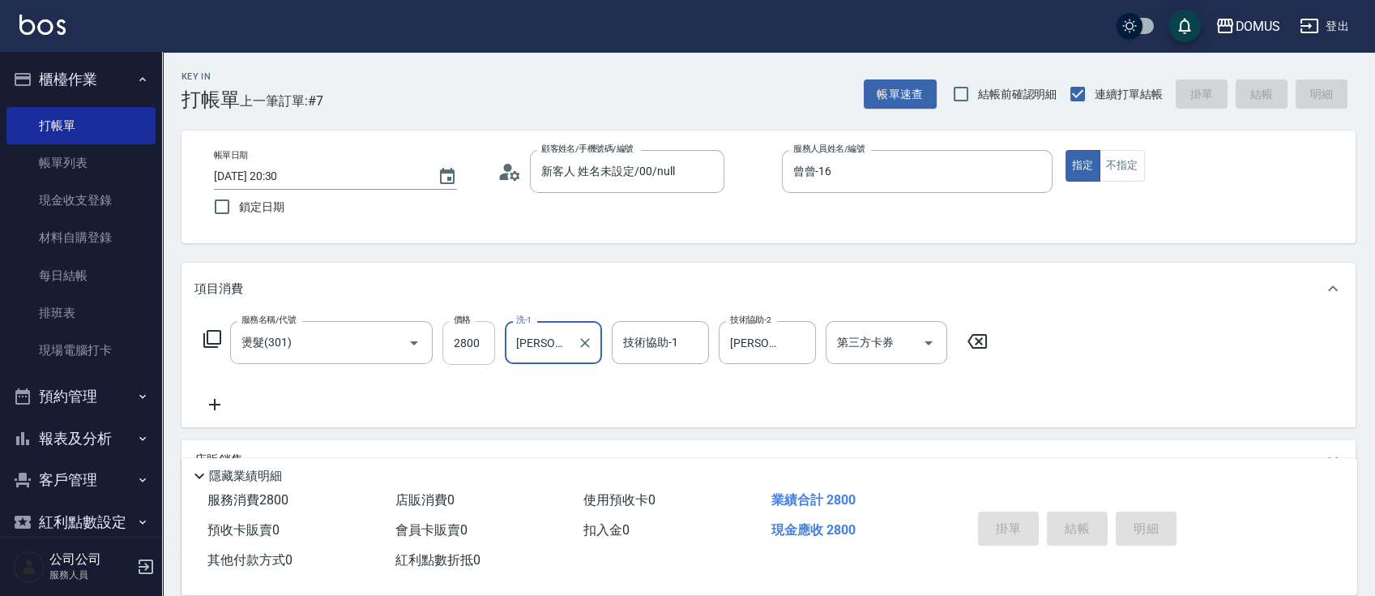
type input "[DATE] 20:31"
type input "0"
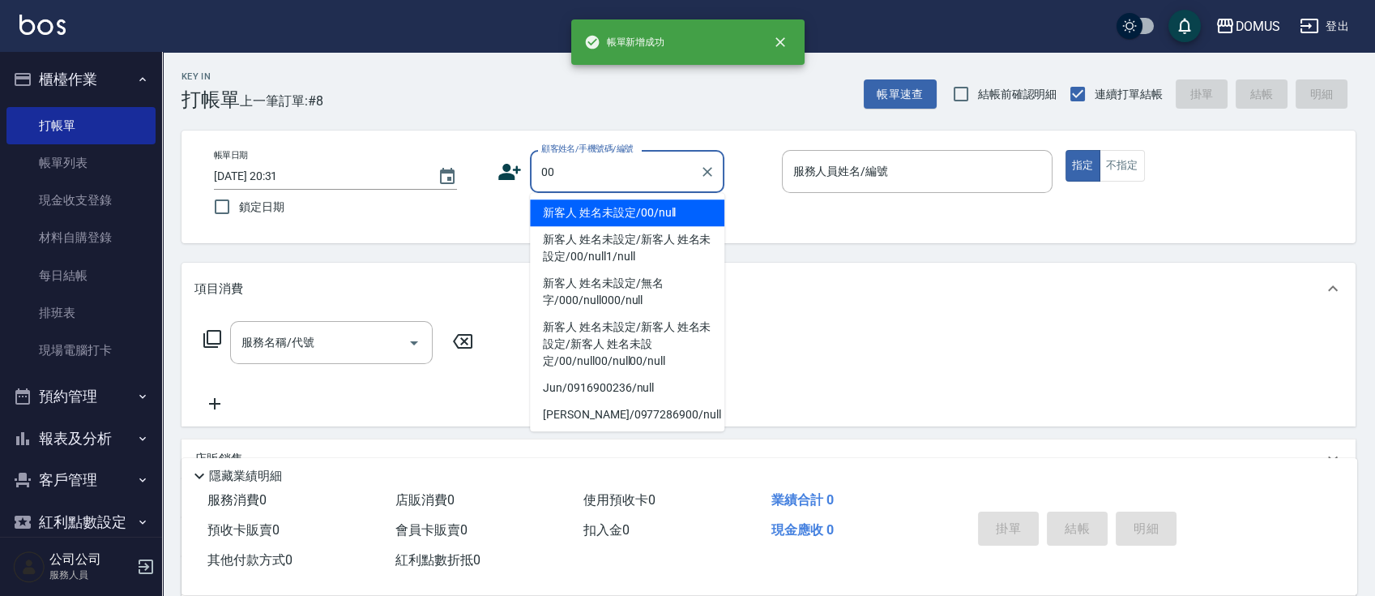
type input "新客人 姓名未設定/00/null"
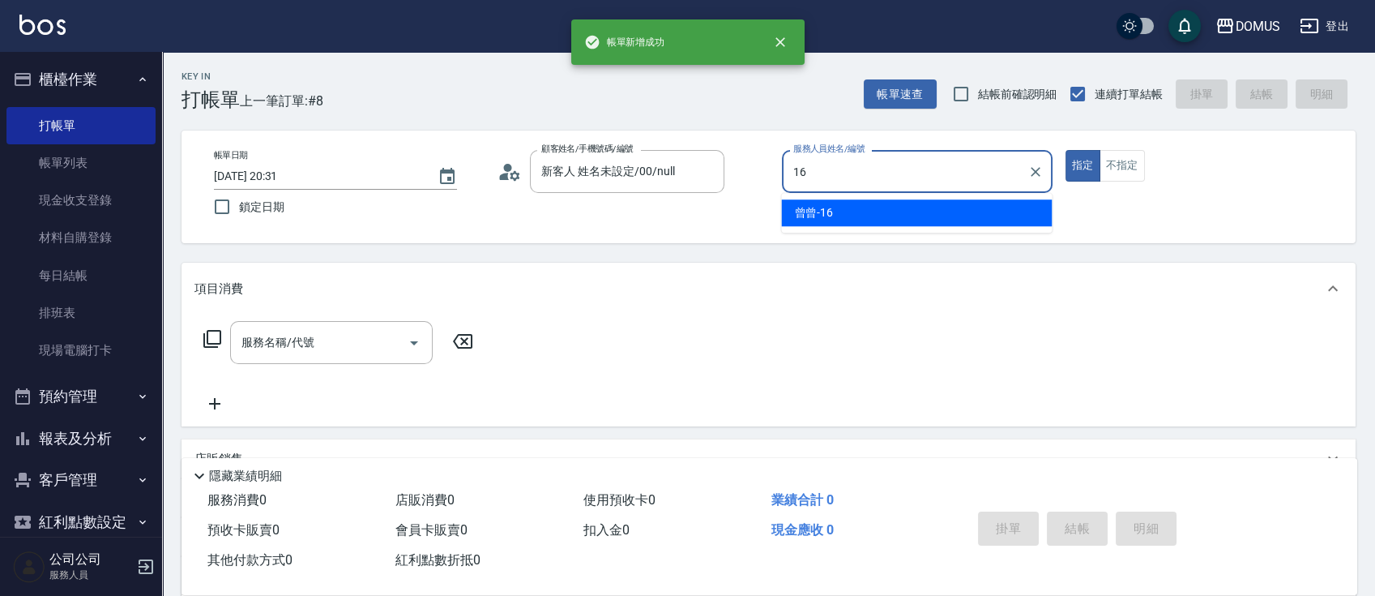
type input "曾曾-16"
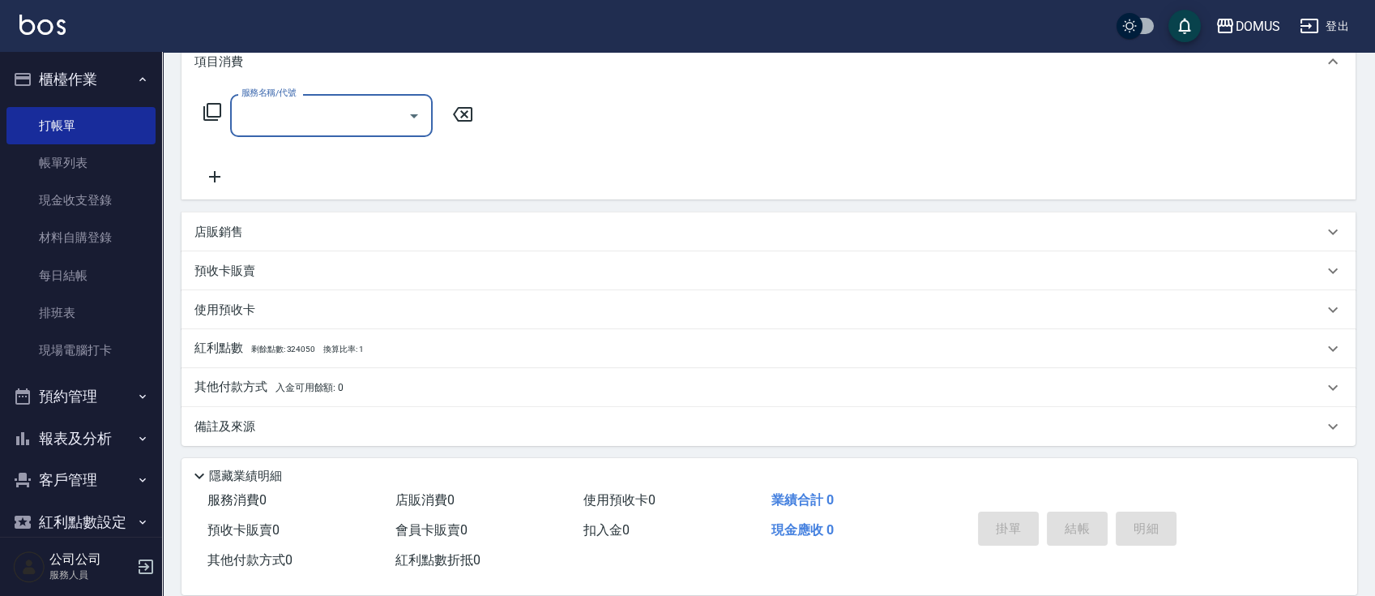
scroll to position [230, 0]
click at [236, 225] on p "店販銷售" at bounding box center [218, 228] width 49 height 17
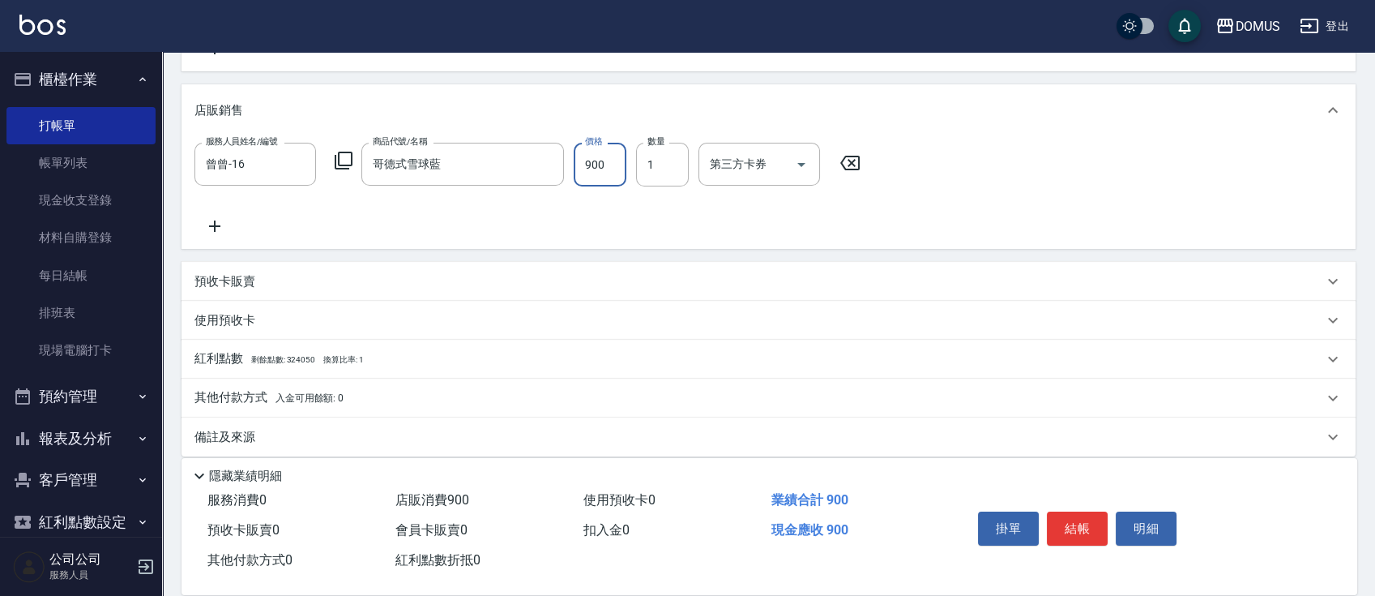
scroll to position [369, 0]
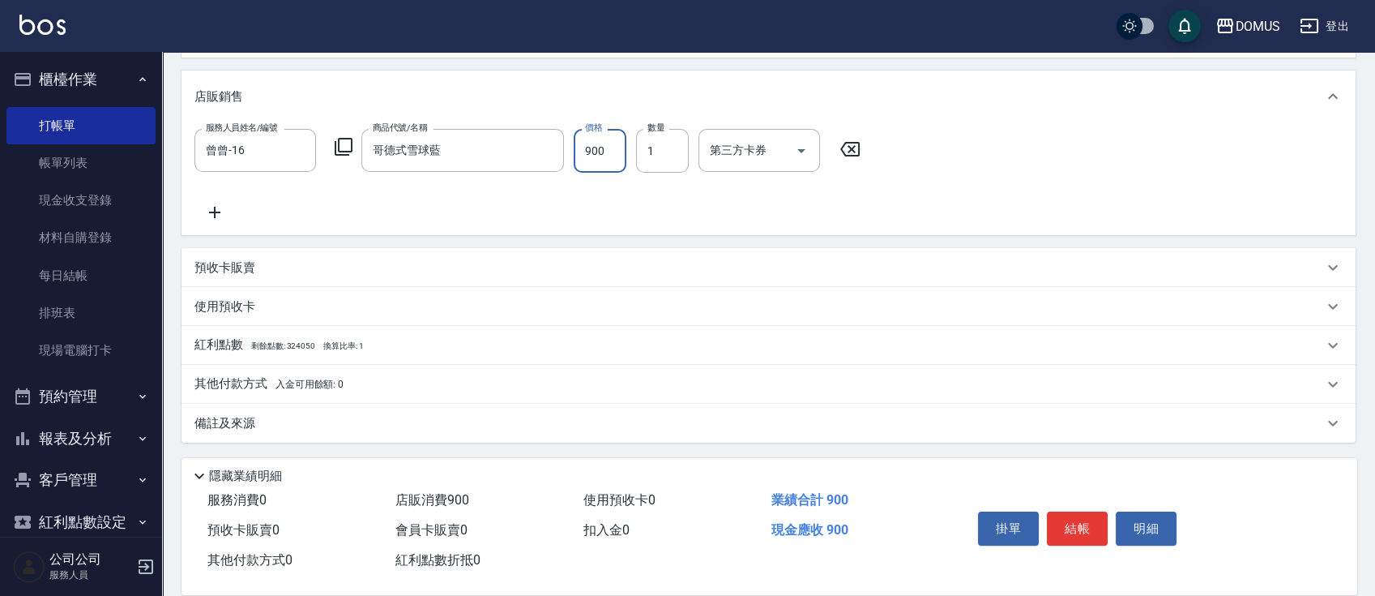
click at [267, 370] on div "其他付款方式 入金可用餘額: 0" at bounding box center [769, 384] width 1174 height 39
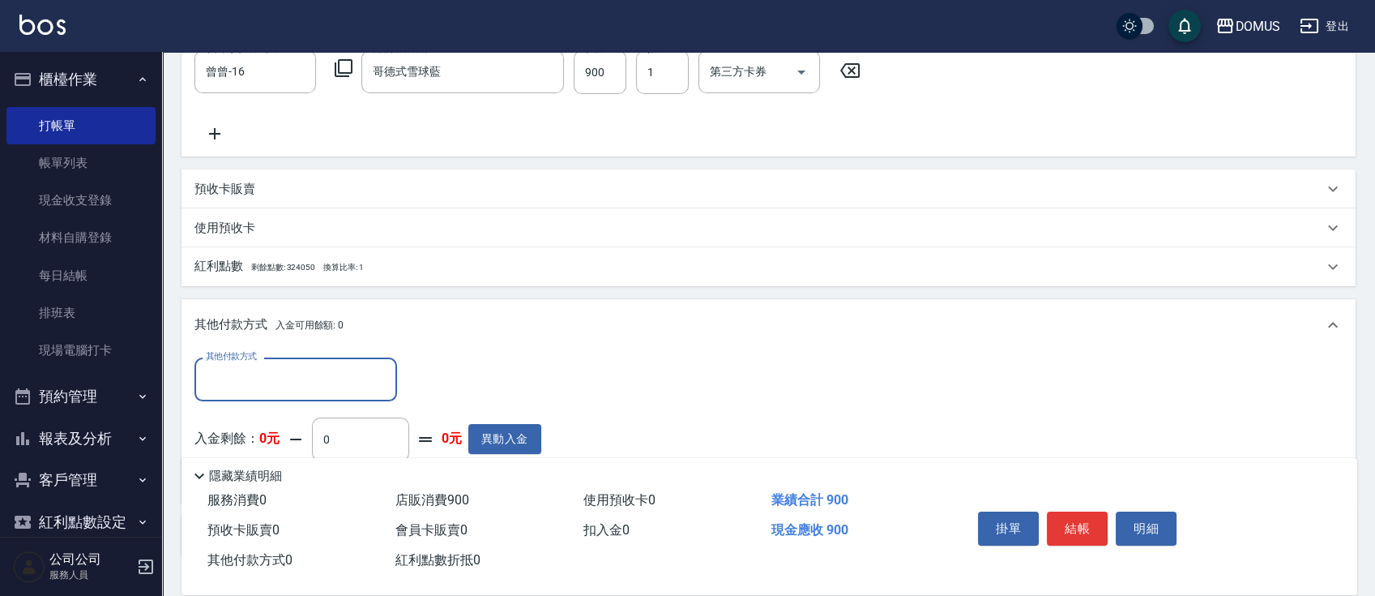
scroll to position [476, 0]
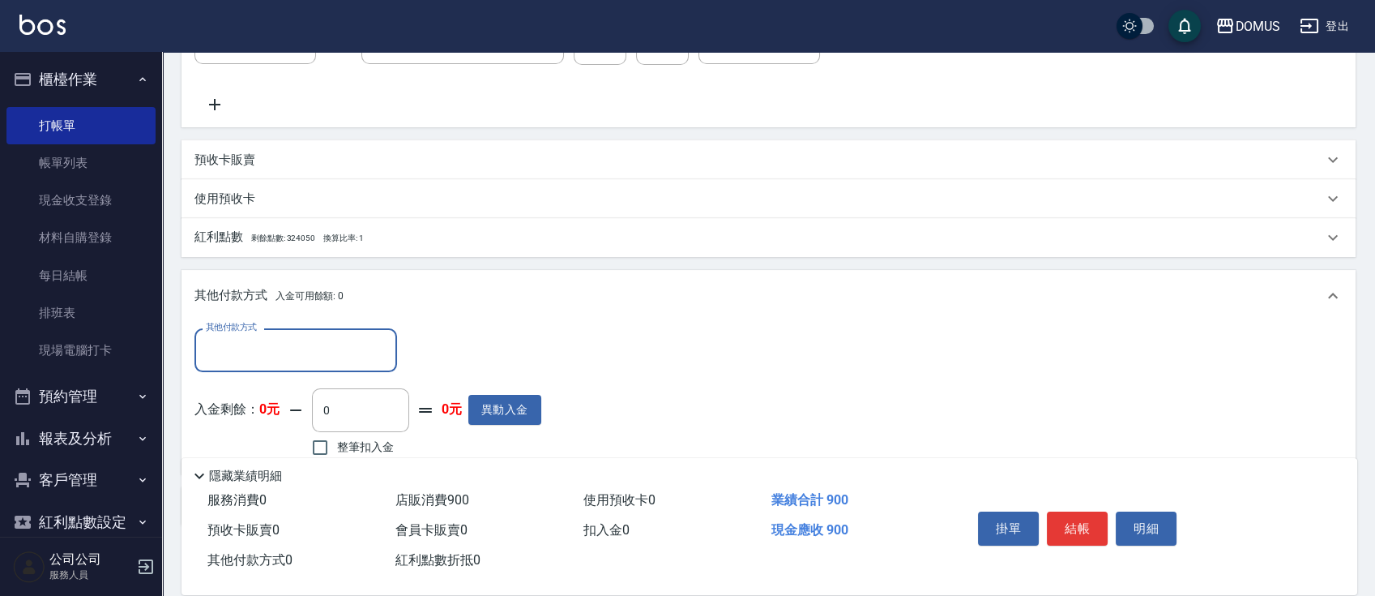
click at [273, 353] on input "其他付款方式" at bounding box center [296, 349] width 188 height 28
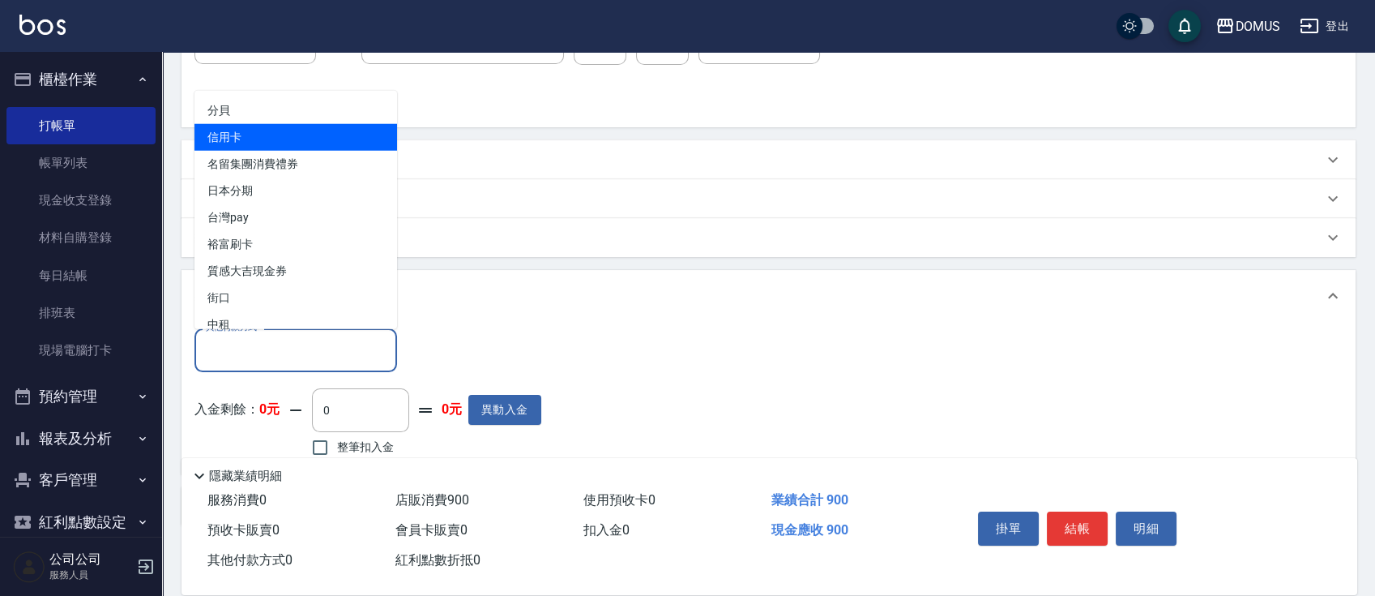
click at [249, 129] on span "信用卡" at bounding box center [295, 137] width 203 height 27
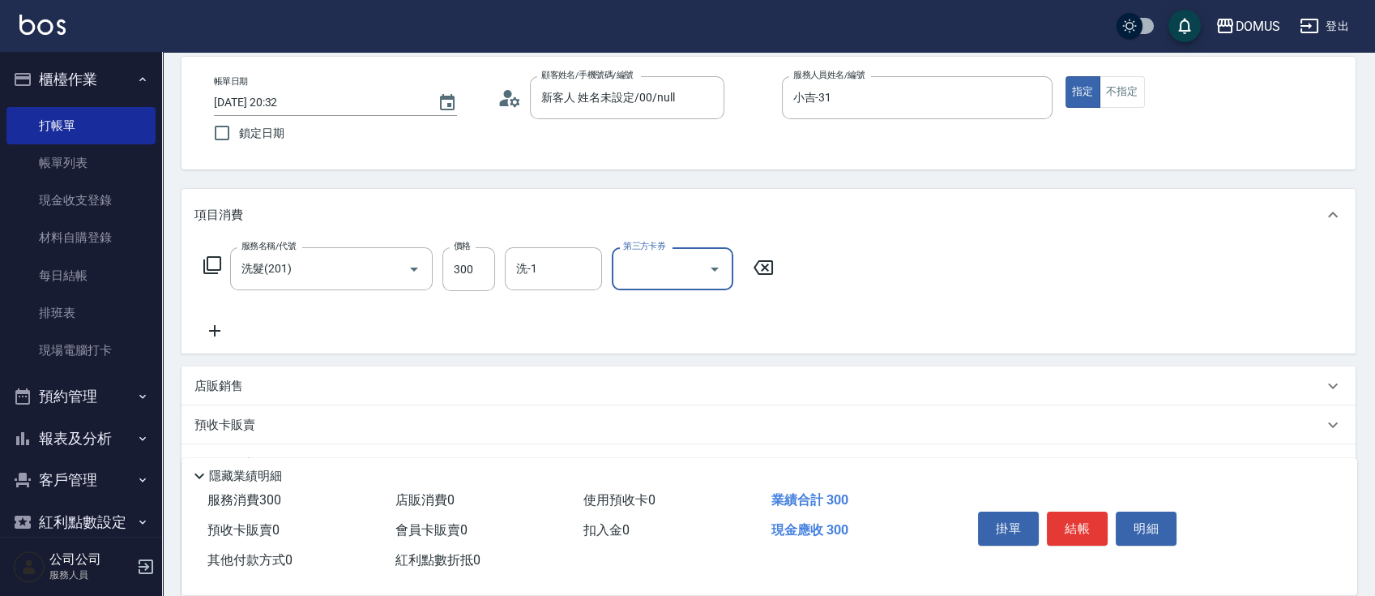
scroll to position [108, 0]
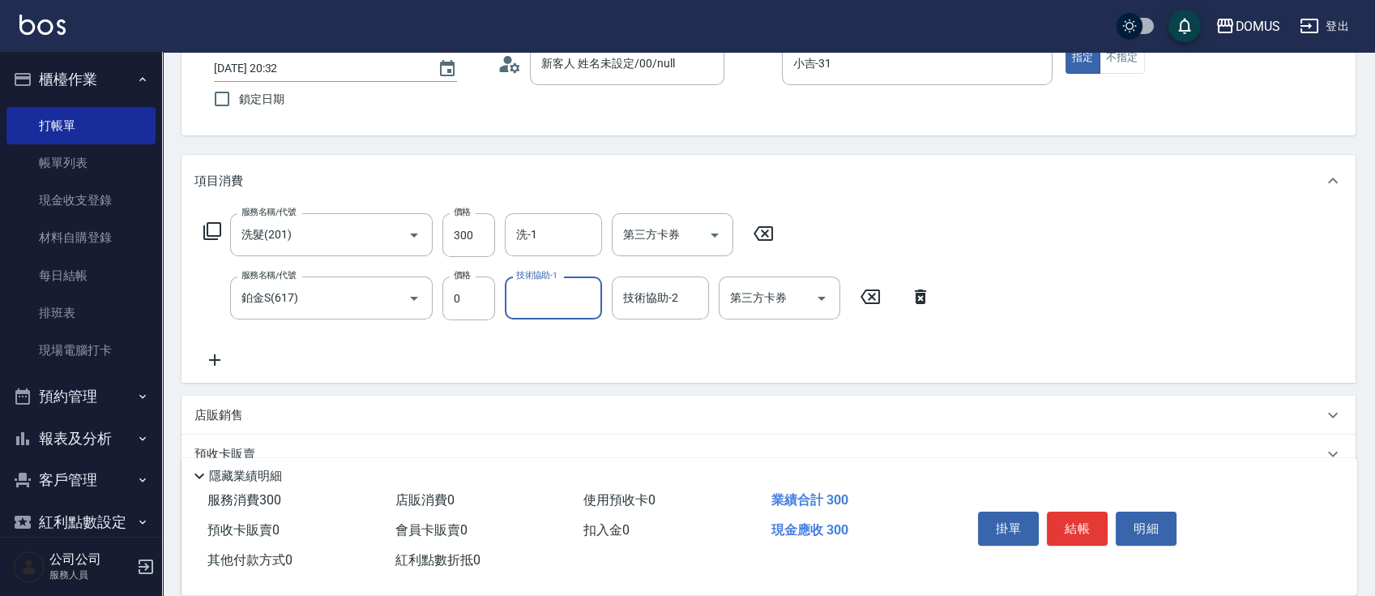
click at [764, 301] on input "第三方卡券" at bounding box center [767, 298] width 83 height 28
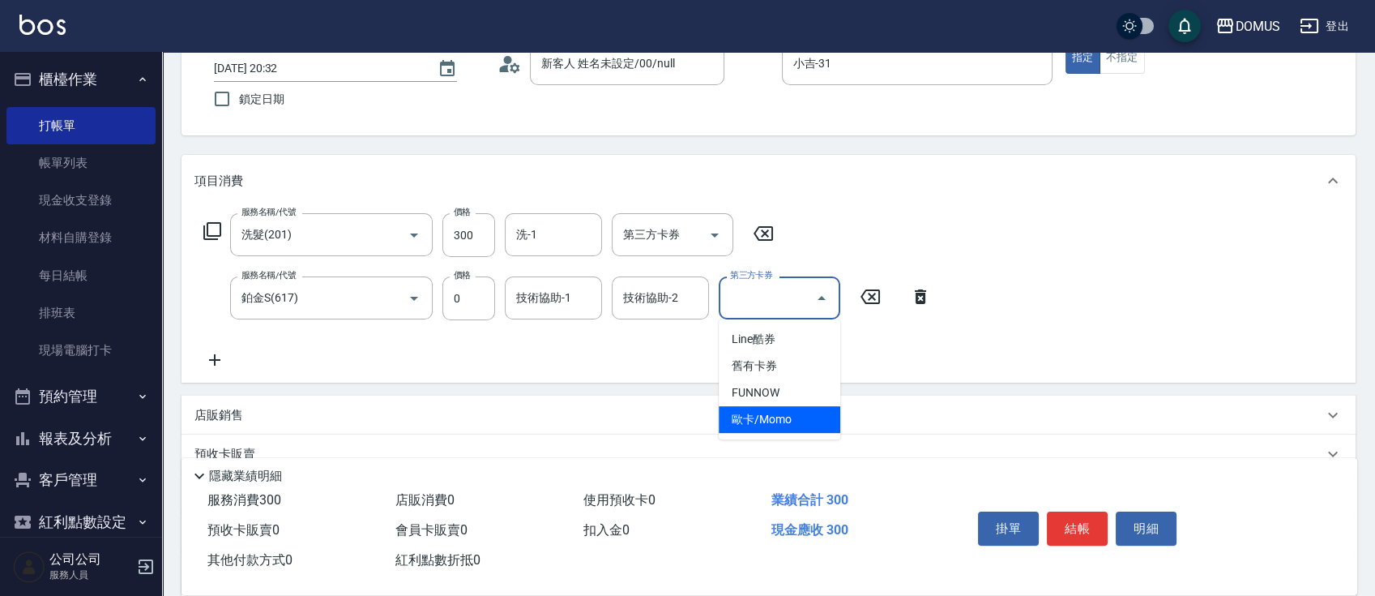
click at [585, 391] on div "項目消費 服務名稱/代號 洗髮(201) 服務名稱/代號 價格 300 價格 洗-1 洗-1 第三方卡券 第三方卡券 服務名稱/代號 鉑金S(617) 服務名…" at bounding box center [769, 392] width 1174 height 474
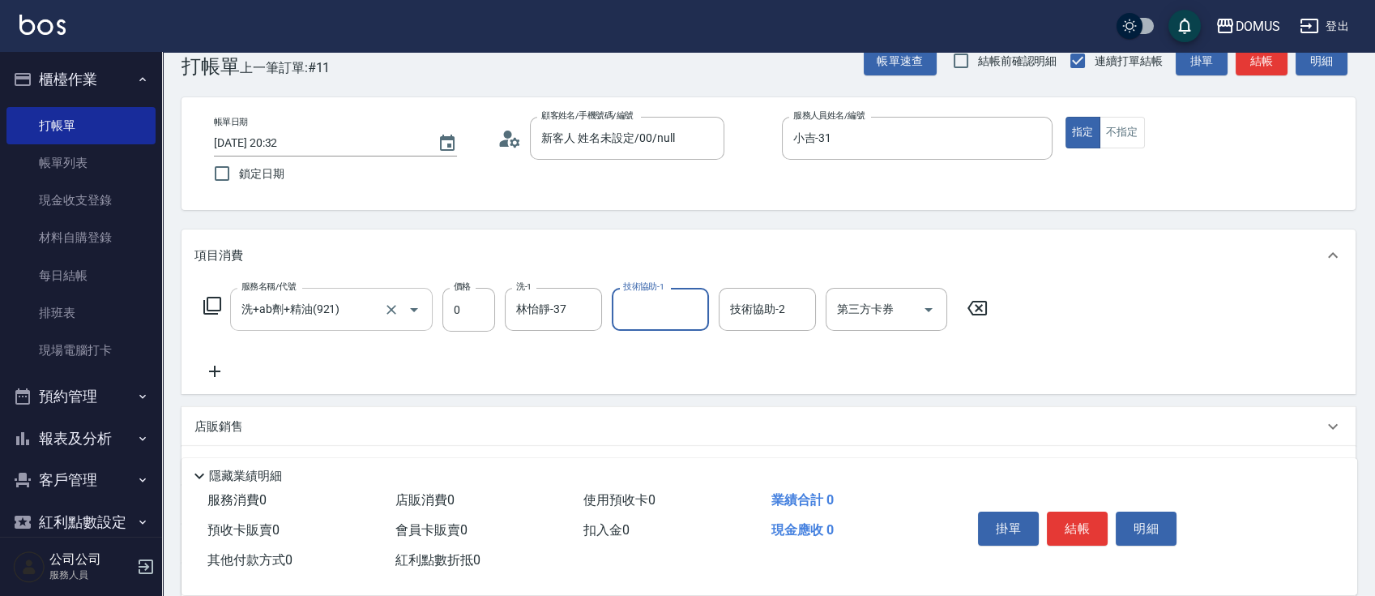
scroll to position [0, 0]
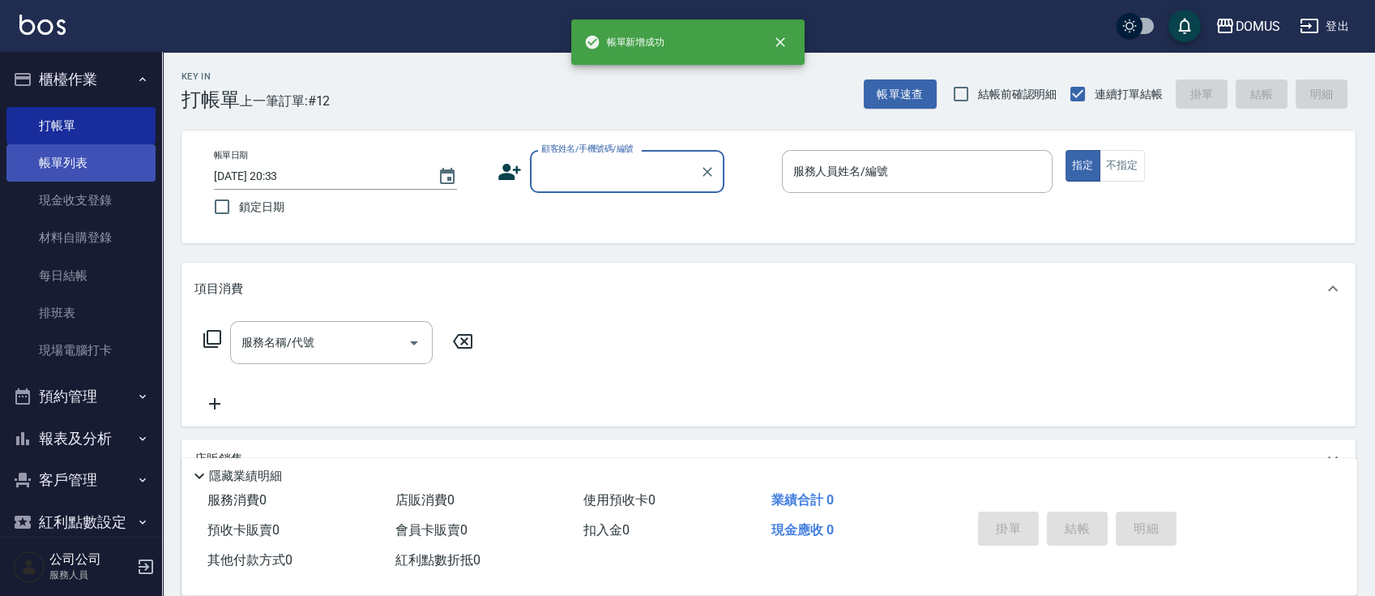
click at [100, 147] on link "帳單列表" at bounding box center [80, 162] width 149 height 37
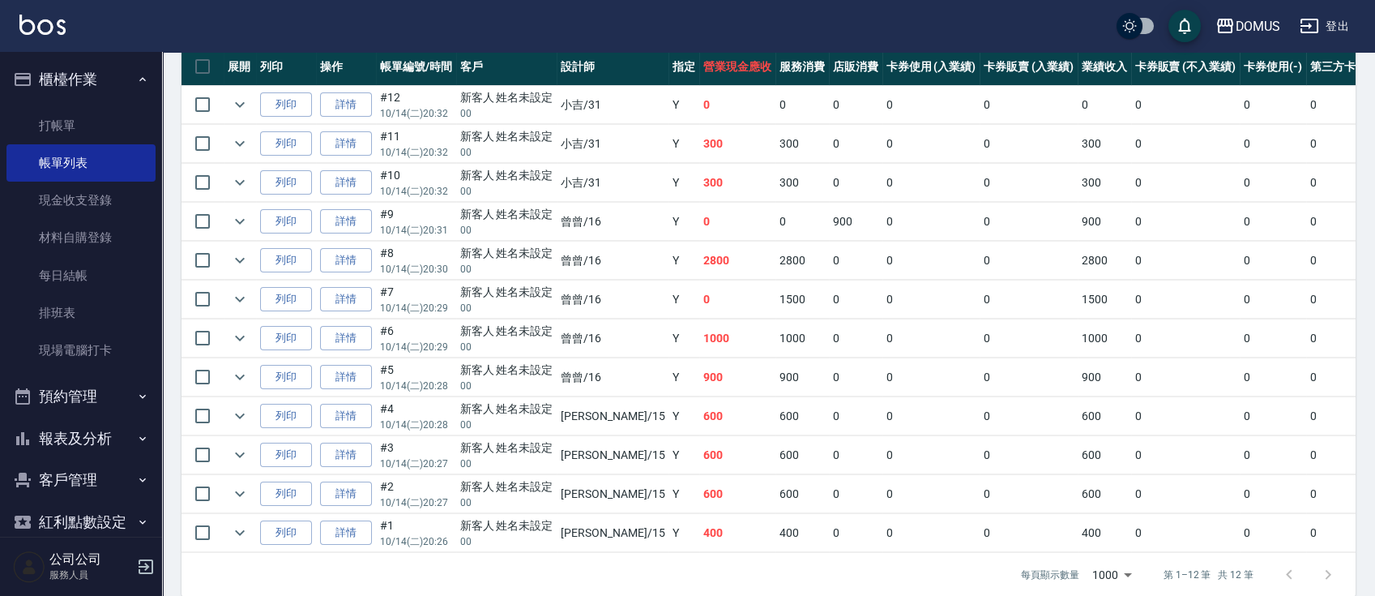
scroll to position [436, 0]
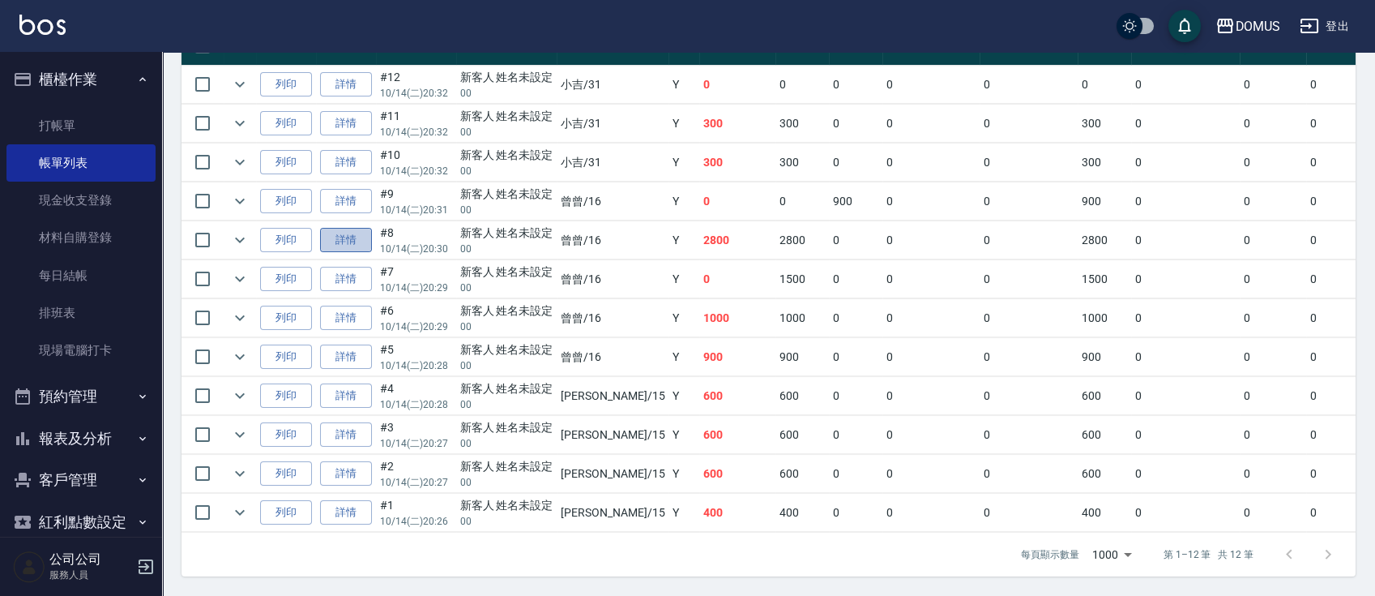
click at [344, 228] on link "詳情" at bounding box center [346, 240] width 52 height 25
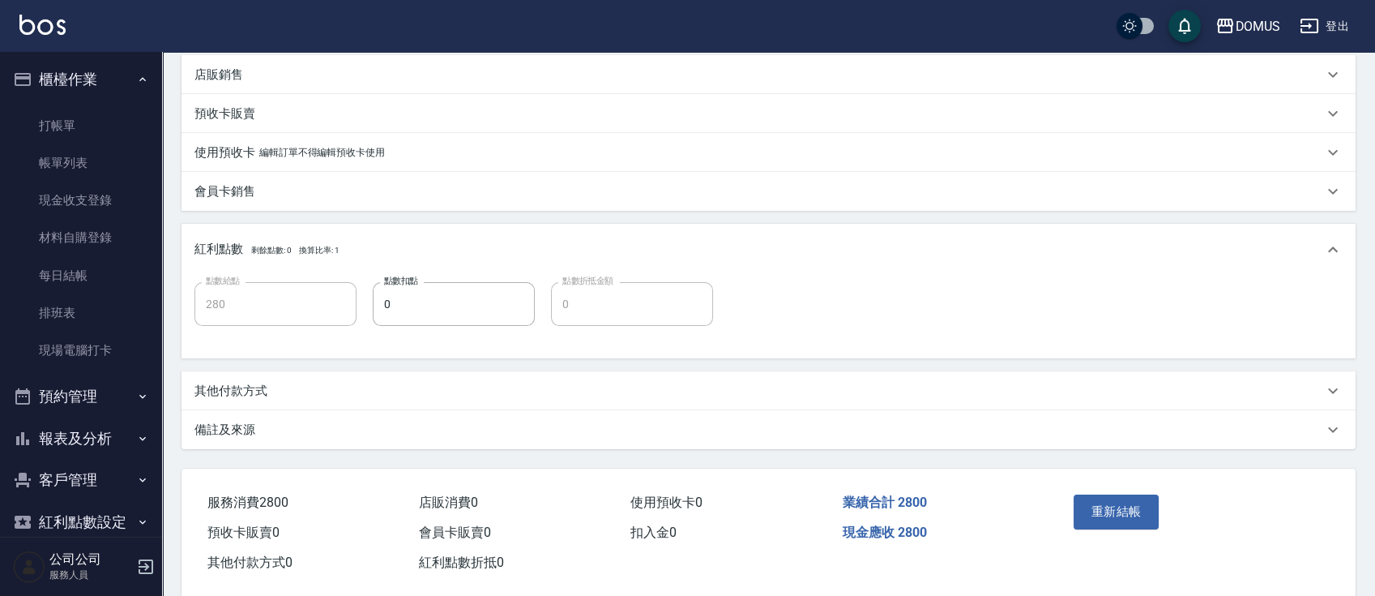
scroll to position [415, 0]
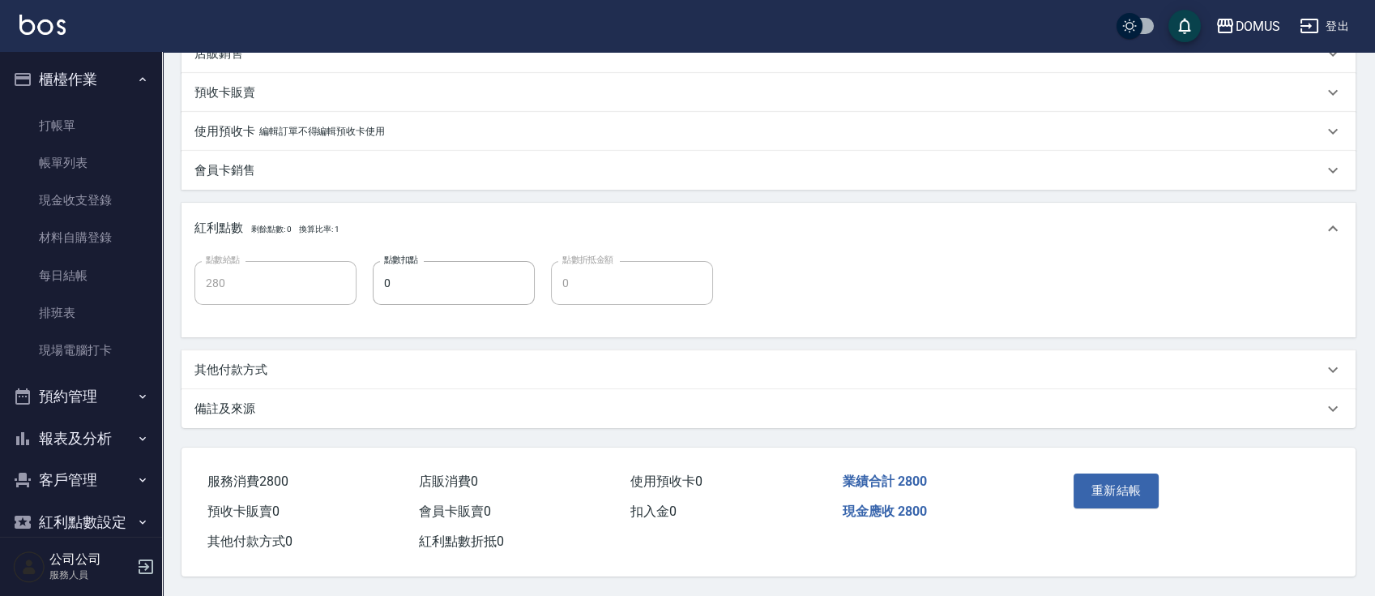
click at [260, 361] on p "其他付款方式" at bounding box center [230, 369] width 73 height 17
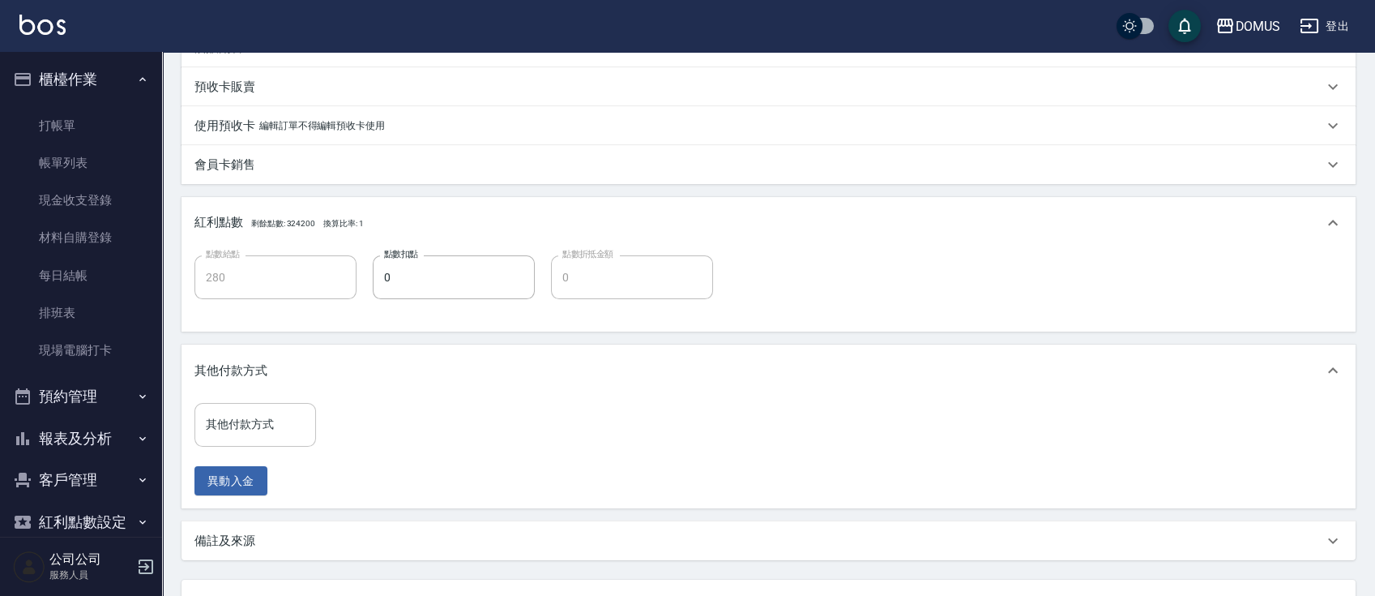
click at [258, 414] on input "其他付款方式" at bounding box center [255, 424] width 107 height 28
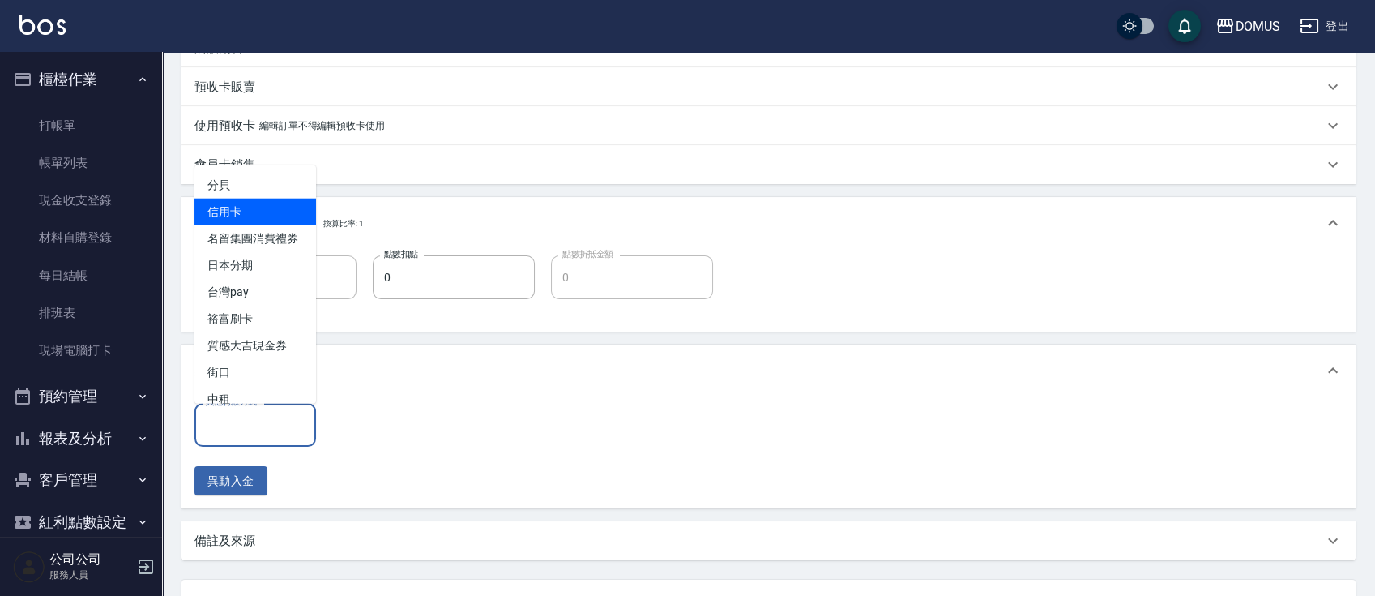
click at [239, 216] on span "信用卡" at bounding box center [255, 212] width 122 height 27
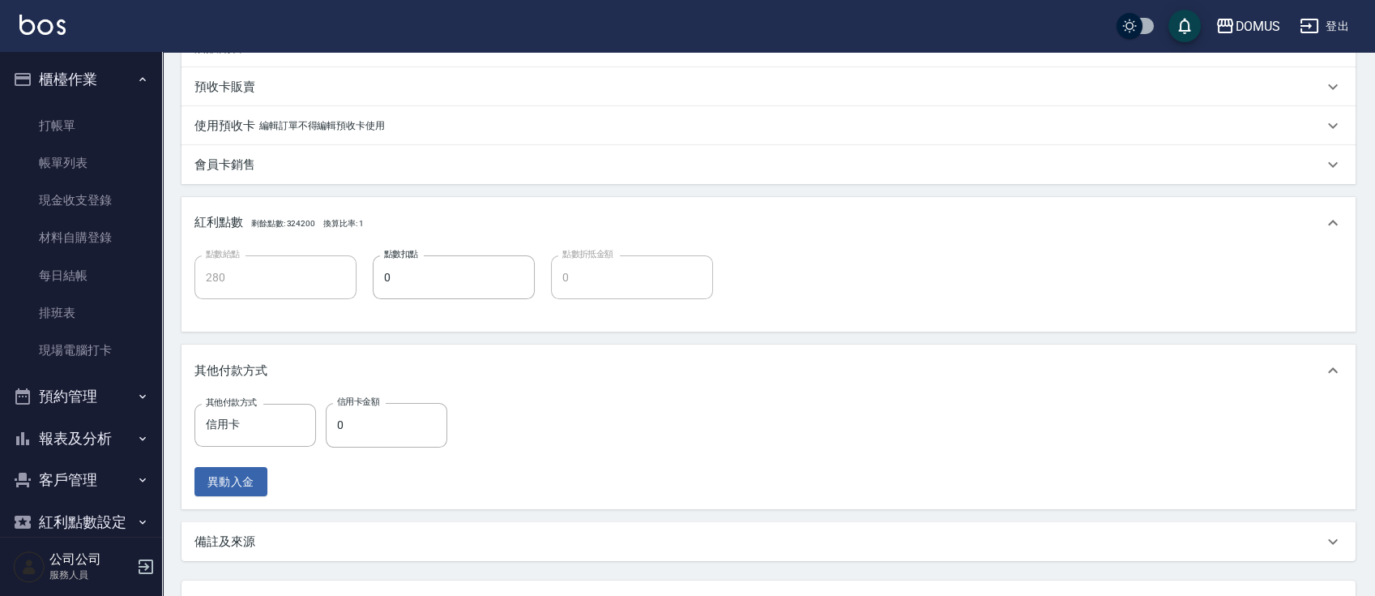
click at [351, 448] on div "其他付款方式 信用卡 其他付款方式 信用卡金額 0 信用卡金額 異動入金" at bounding box center [325, 449] width 263 height 93
click at [357, 434] on input "0" at bounding box center [387, 425] width 122 height 44
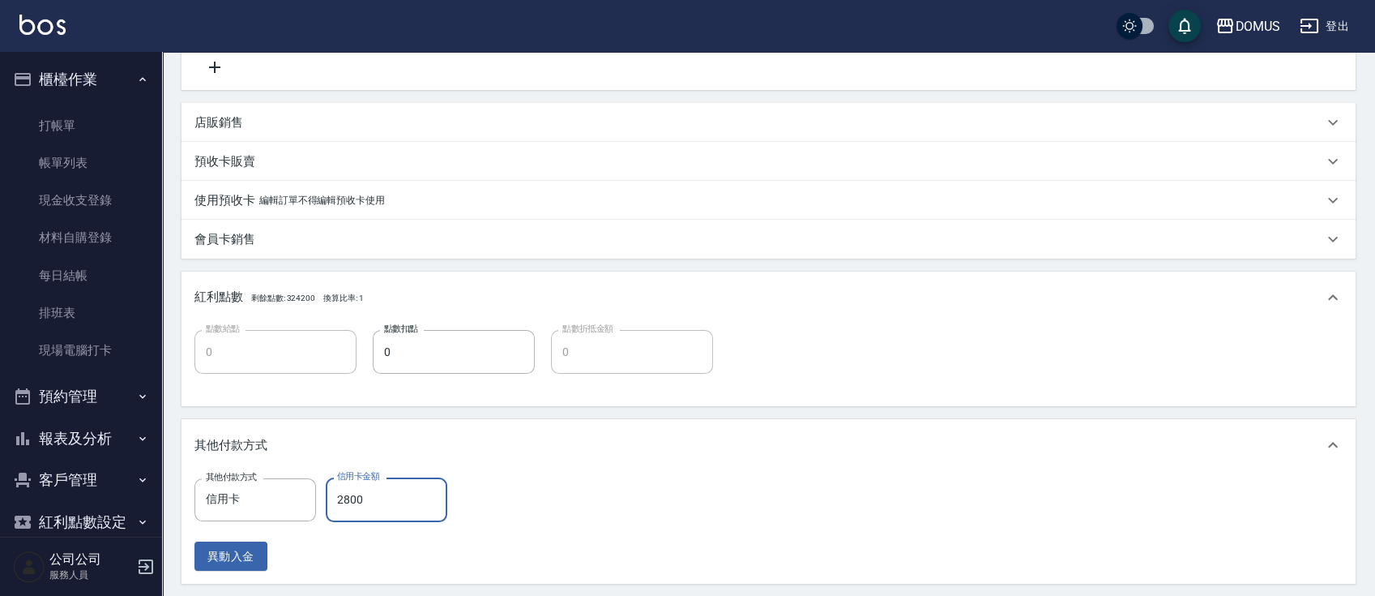
scroll to position [306, 0]
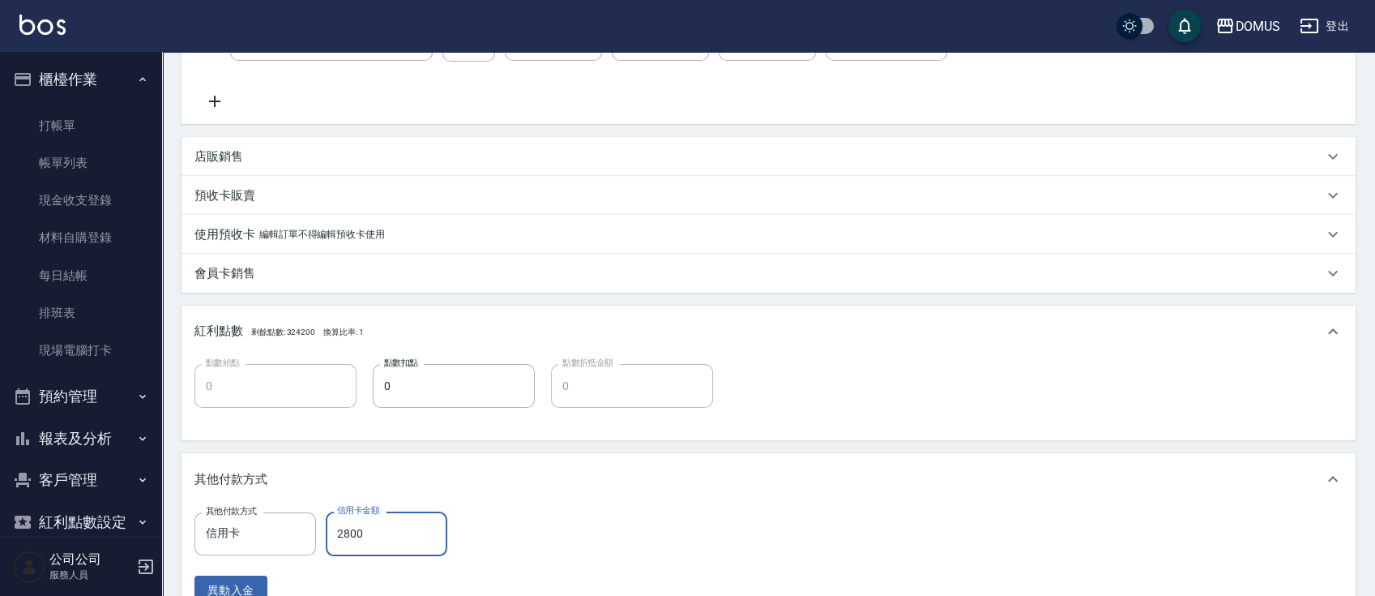
drag, startPoint x: 248, startPoint y: 338, endPoint x: 229, endPoint y: 335, distance: 18.9
click at [248, 338] on p "紅利點數 剩餘點數: 324200 換算比率: 1" at bounding box center [278, 332] width 169 height 18
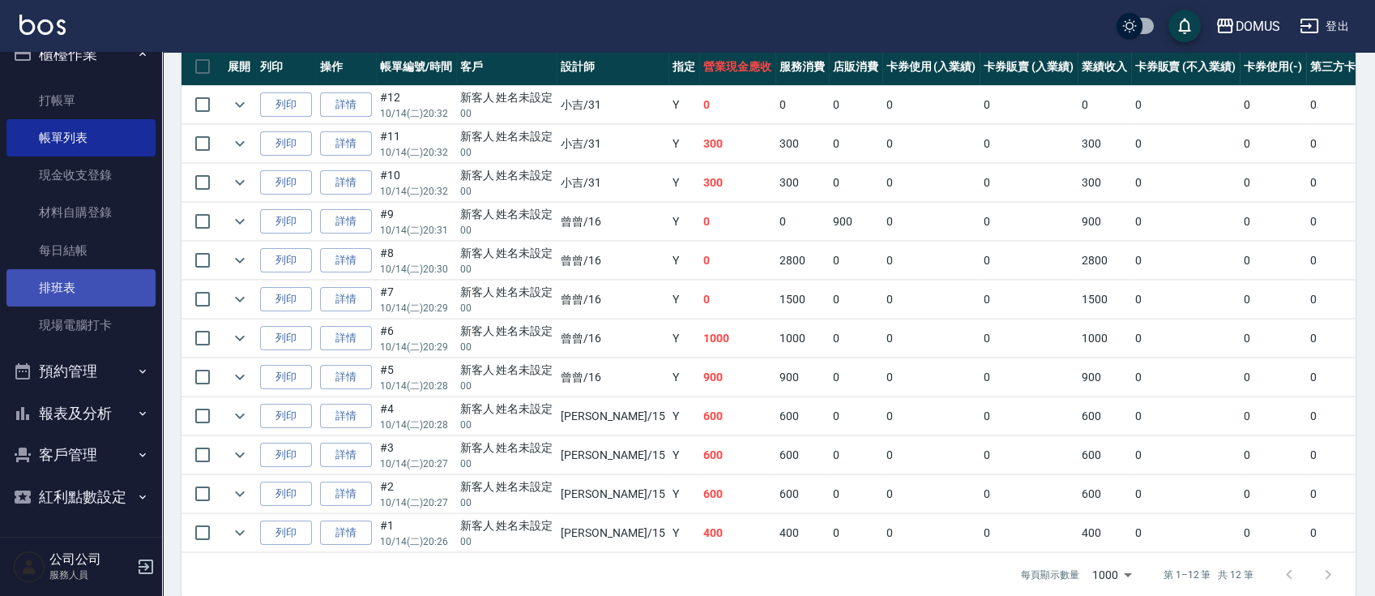
scroll to position [436, 0]
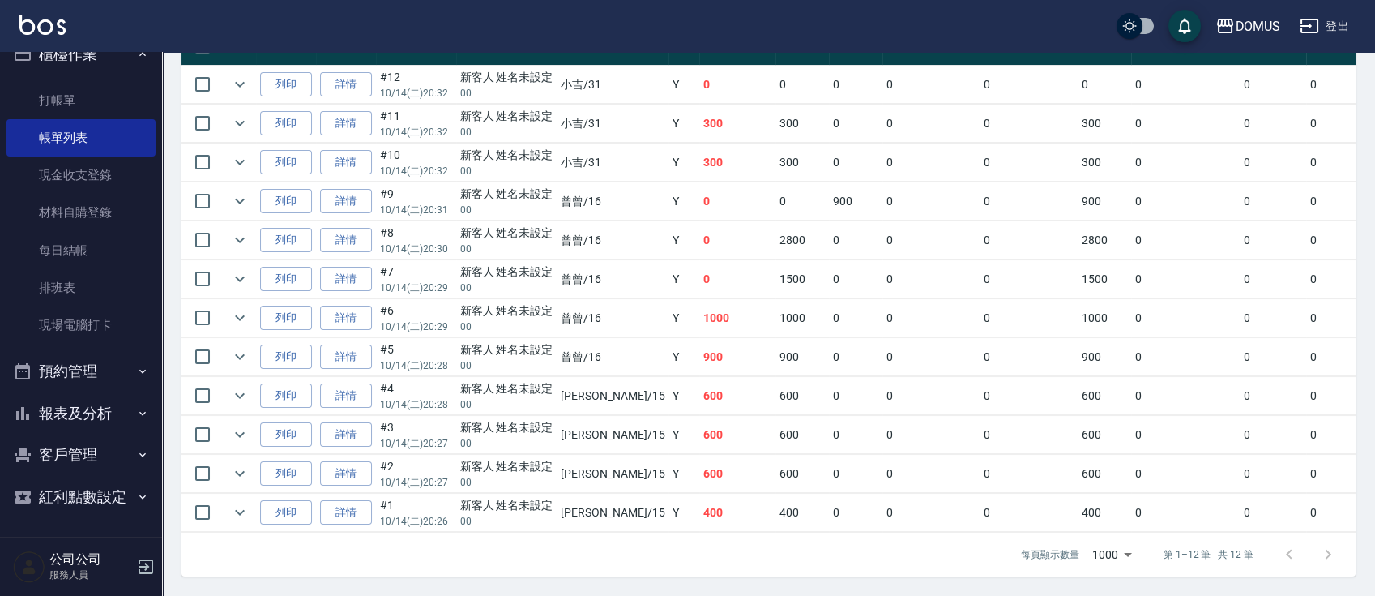
click at [118, 417] on button "報表及分析" at bounding box center [80, 413] width 149 height 42
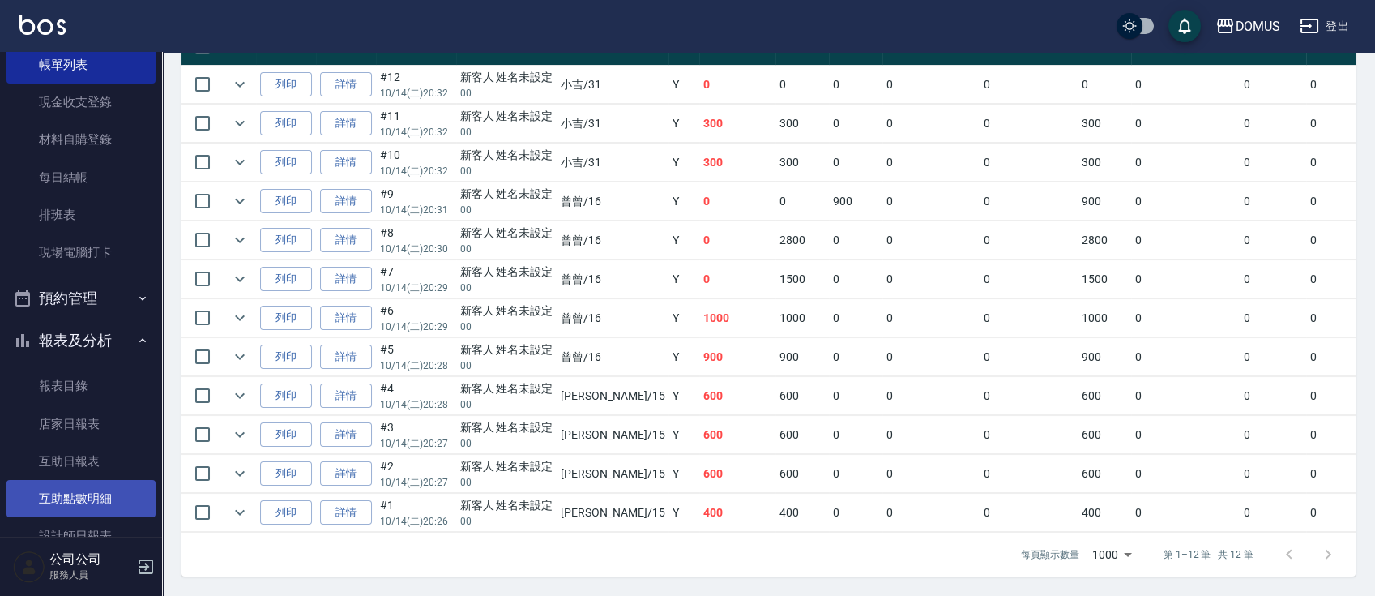
scroll to position [133, 0]
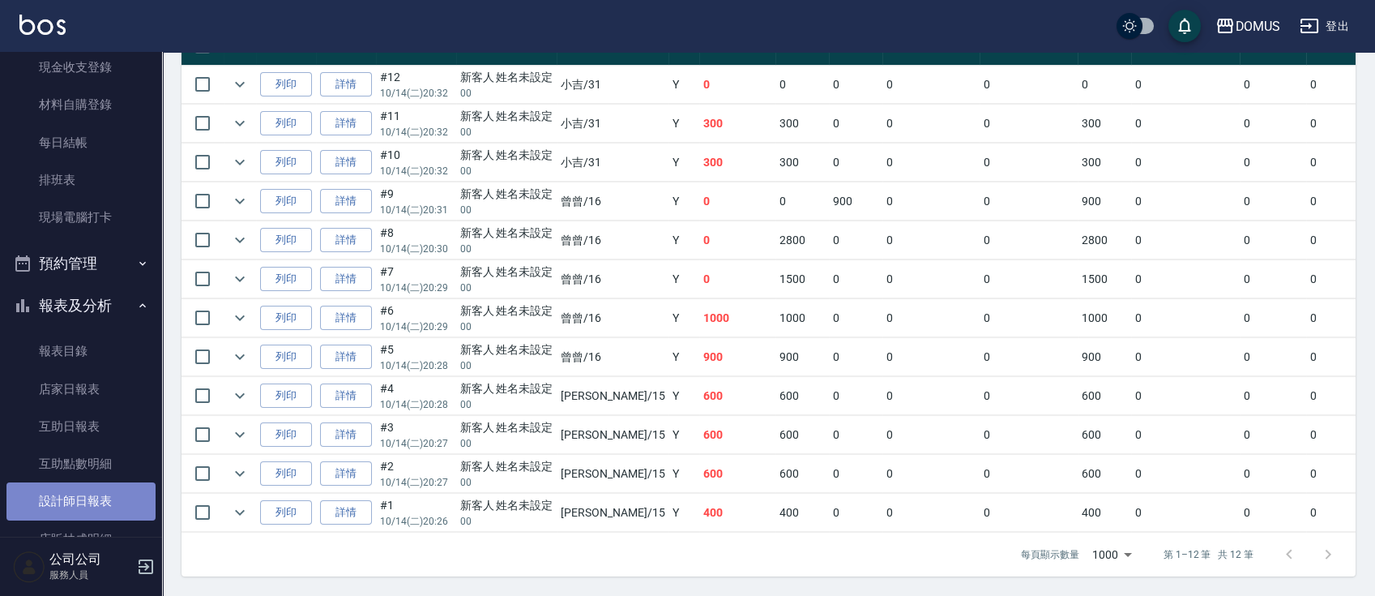
click at [97, 489] on link "設計師日報表" at bounding box center [80, 500] width 149 height 37
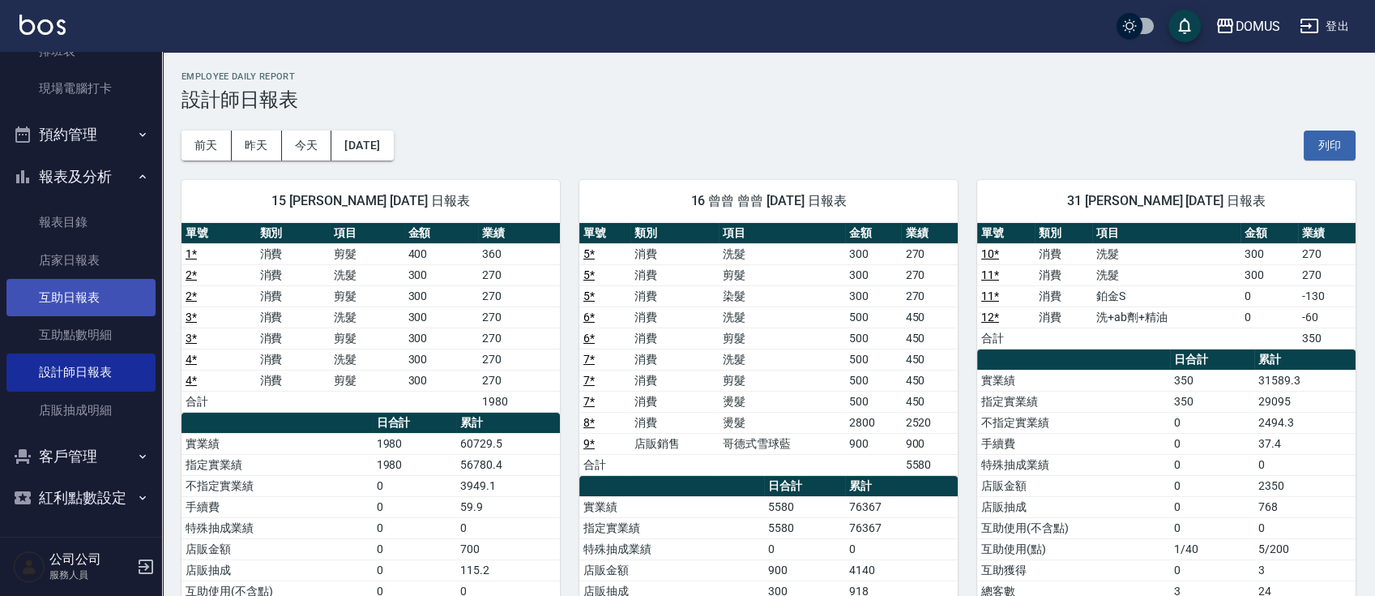
scroll to position [263, 0]
click at [75, 307] on link "互助日報表" at bounding box center [80, 296] width 149 height 37
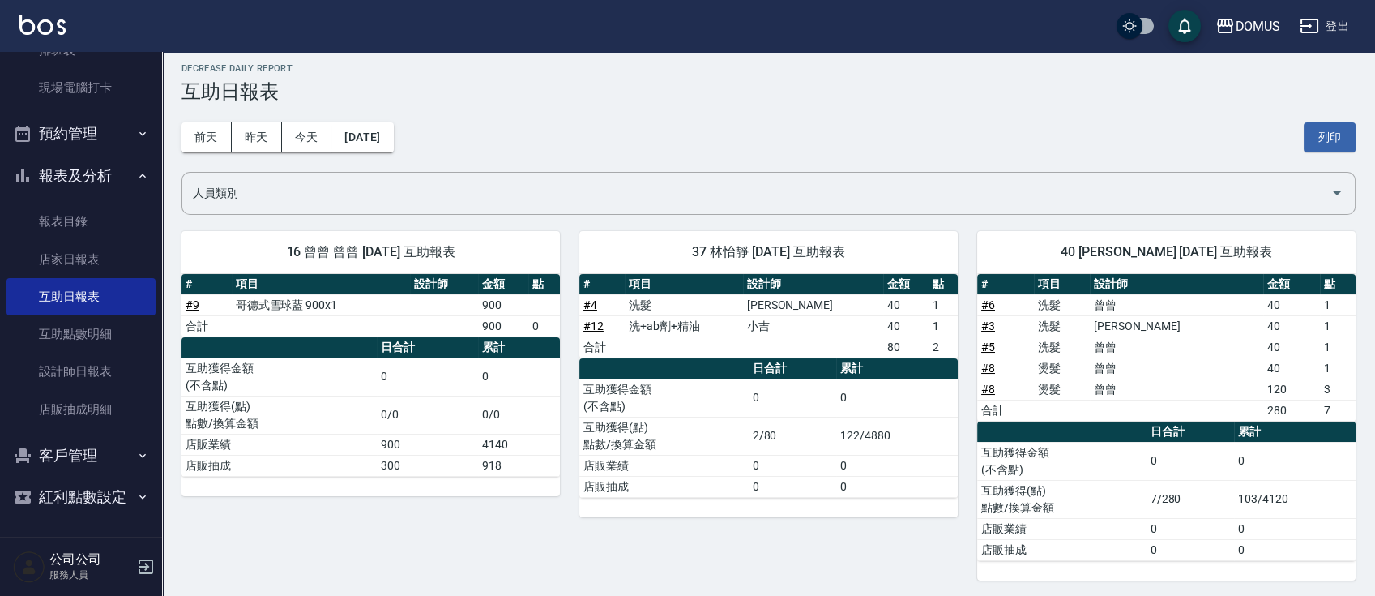
scroll to position [11, 0]
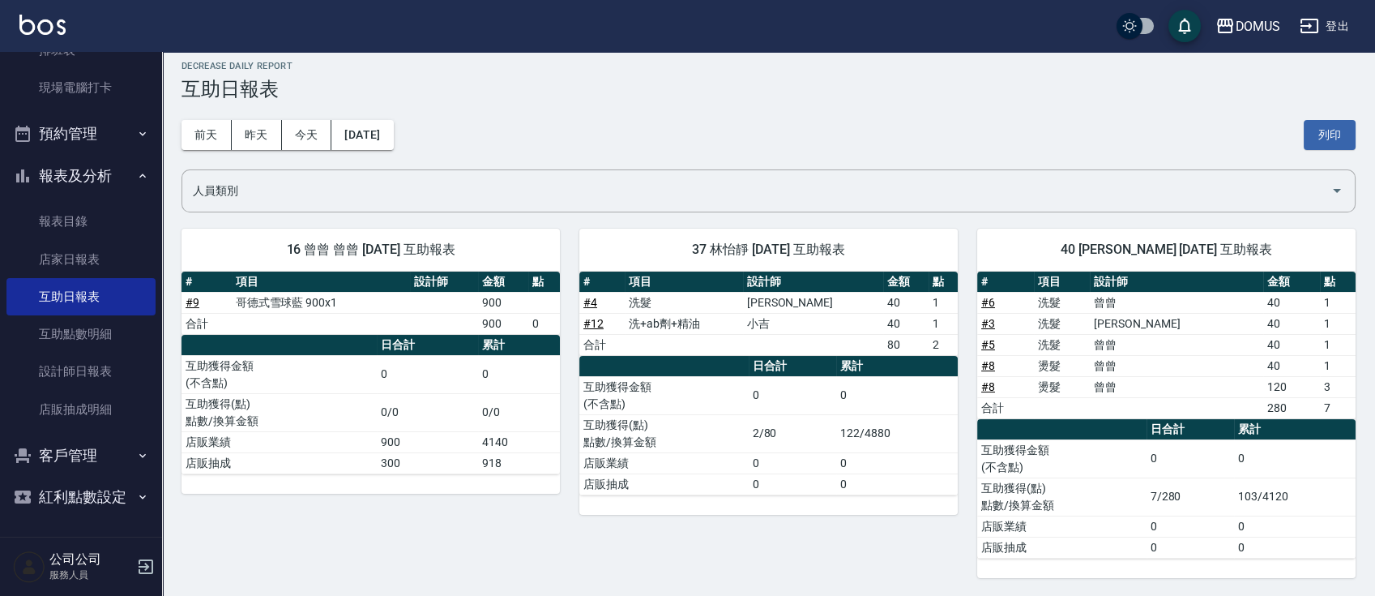
click at [209, 129] on button "前天" at bounding box center [207, 135] width 50 height 30
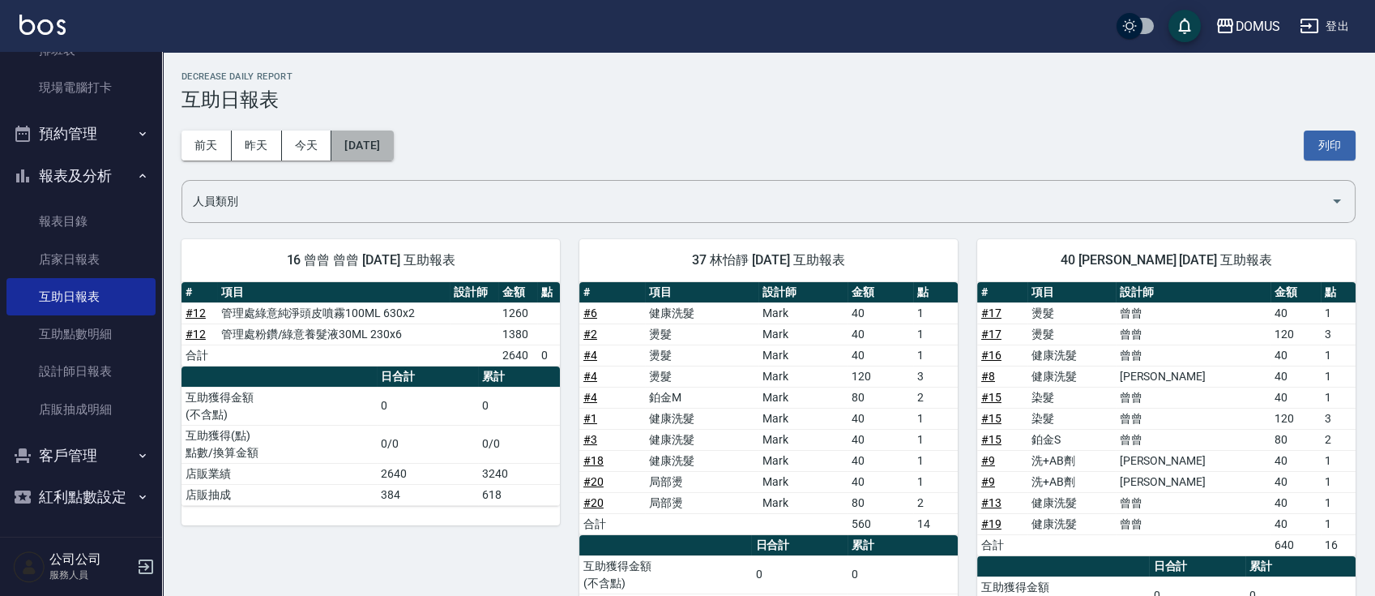
click at [343, 135] on button "[DATE]" at bounding box center [362, 145] width 62 height 30
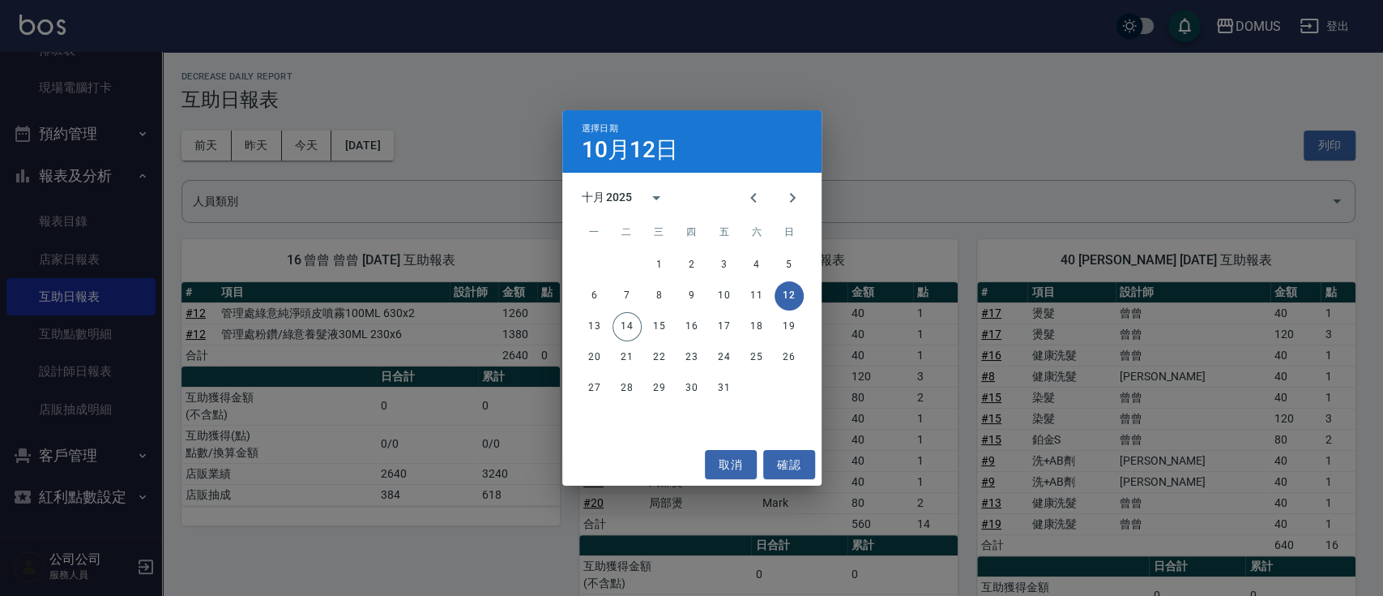
click at [799, 294] on button "12" at bounding box center [789, 295] width 29 height 29
click at [997, 160] on div "選擇日期 [DATE] 十月 2025 一 二 三 四 五 六 日 1 2 3 4 5 6 7 8 9 10 11 12 13 14 15 16 17 18 …" at bounding box center [691, 298] width 1383 height 596
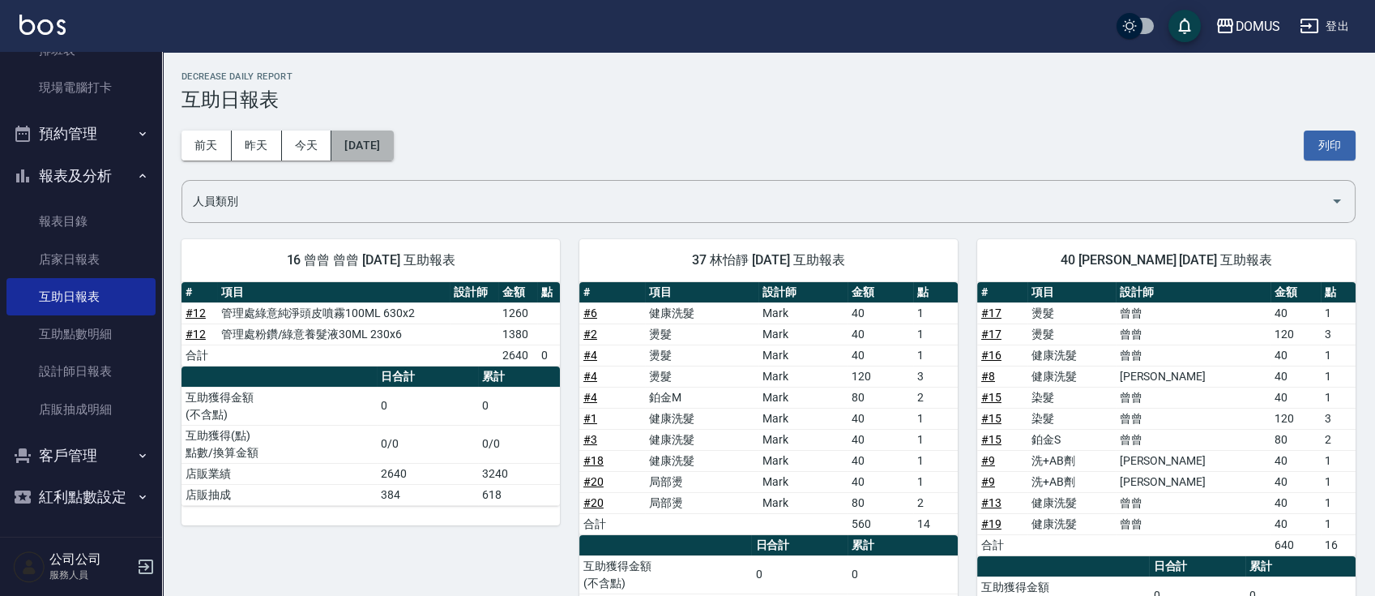
click at [360, 150] on button "[DATE]" at bounding box center [362, 145] width 62 height 30
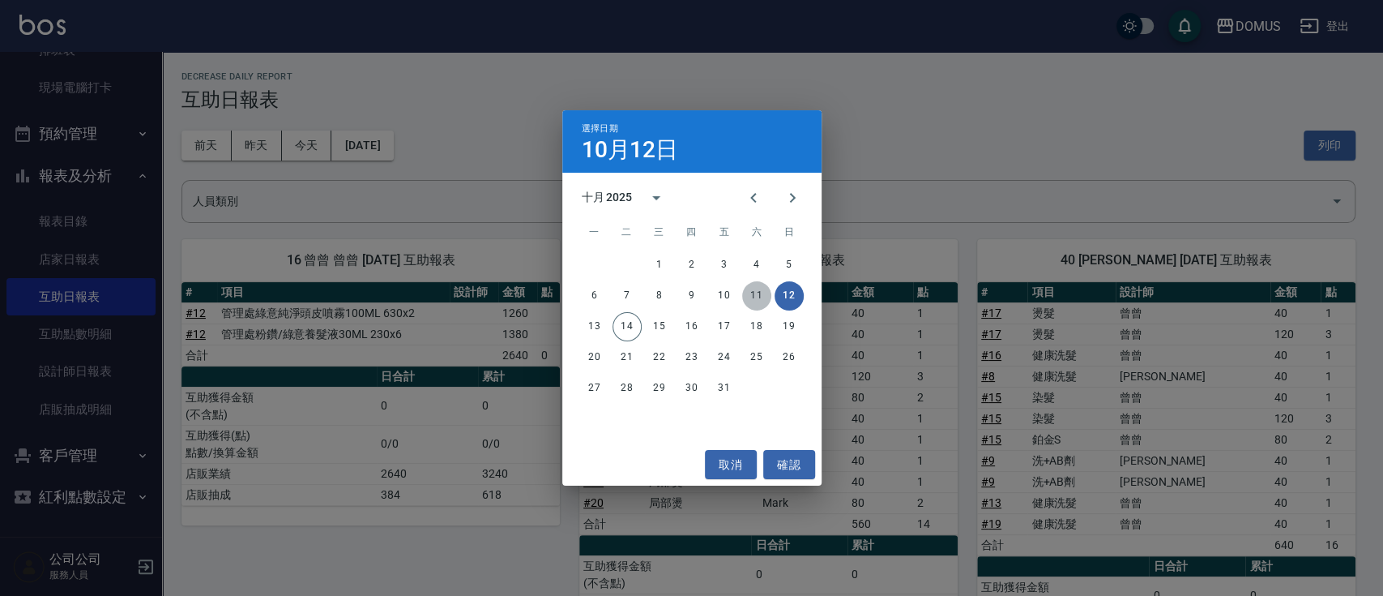
click at [760, 294] on button "11" at bounding box center [756, 295] width 29 height 29
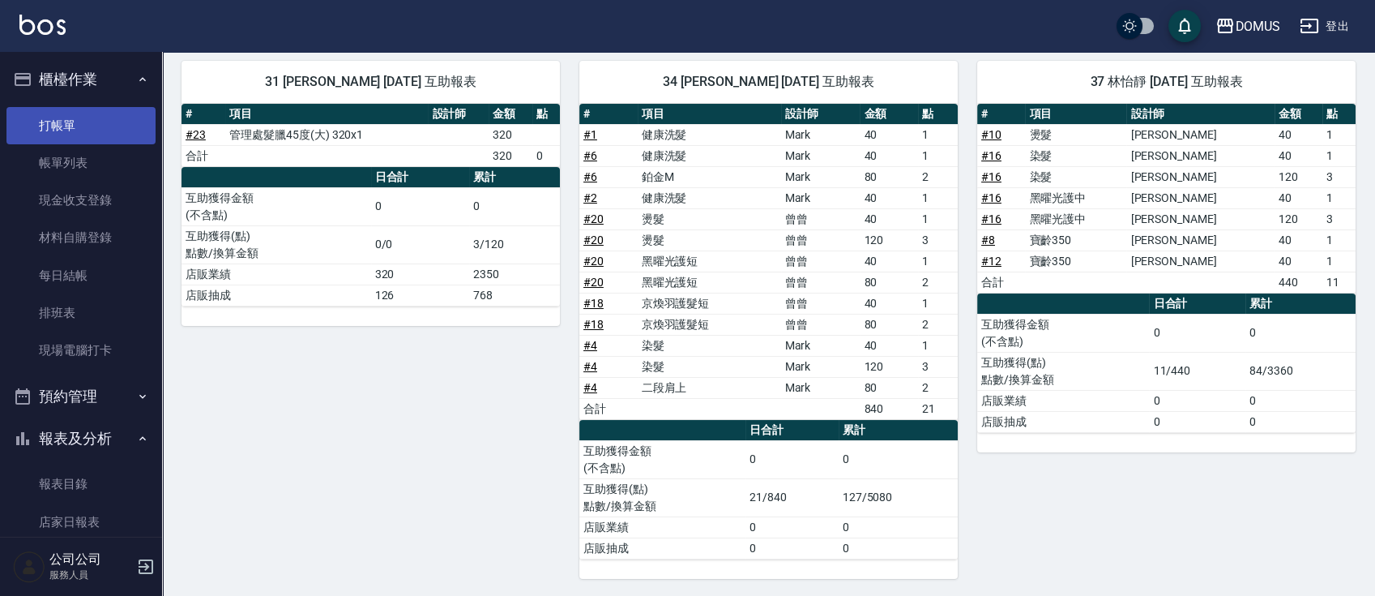
click at [104, 123] on link "打帳單" at bounding box center [80, 125] width 149 height 37
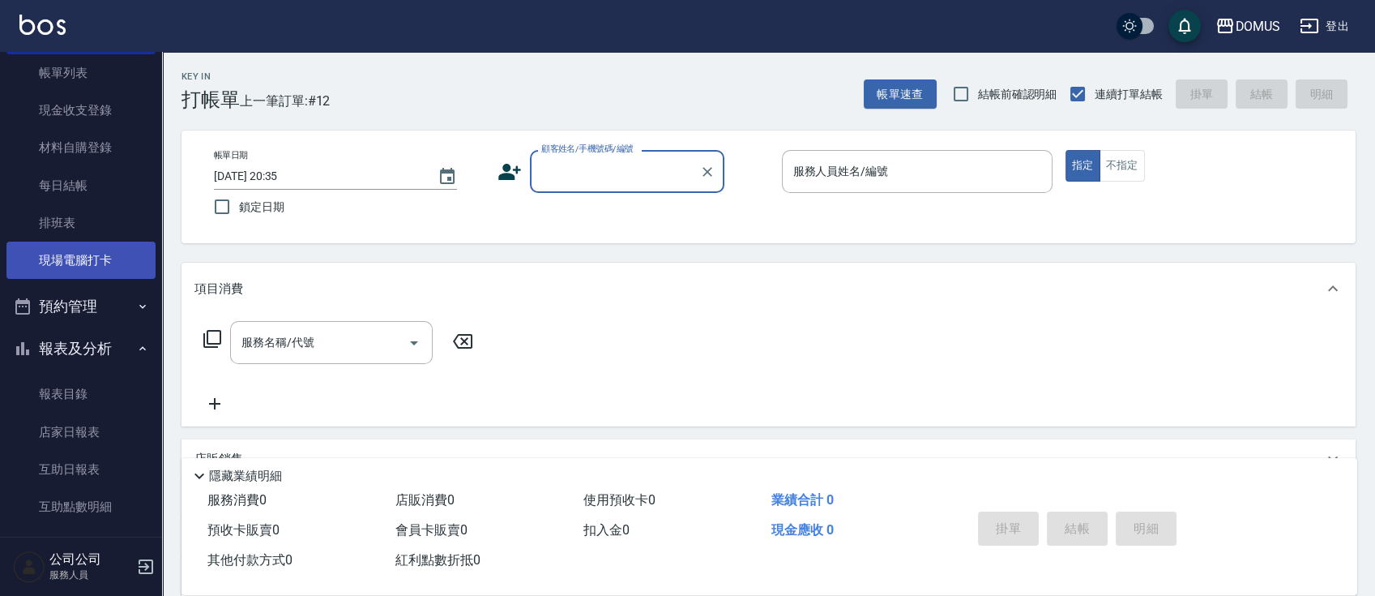
scroll to position [216, 0]
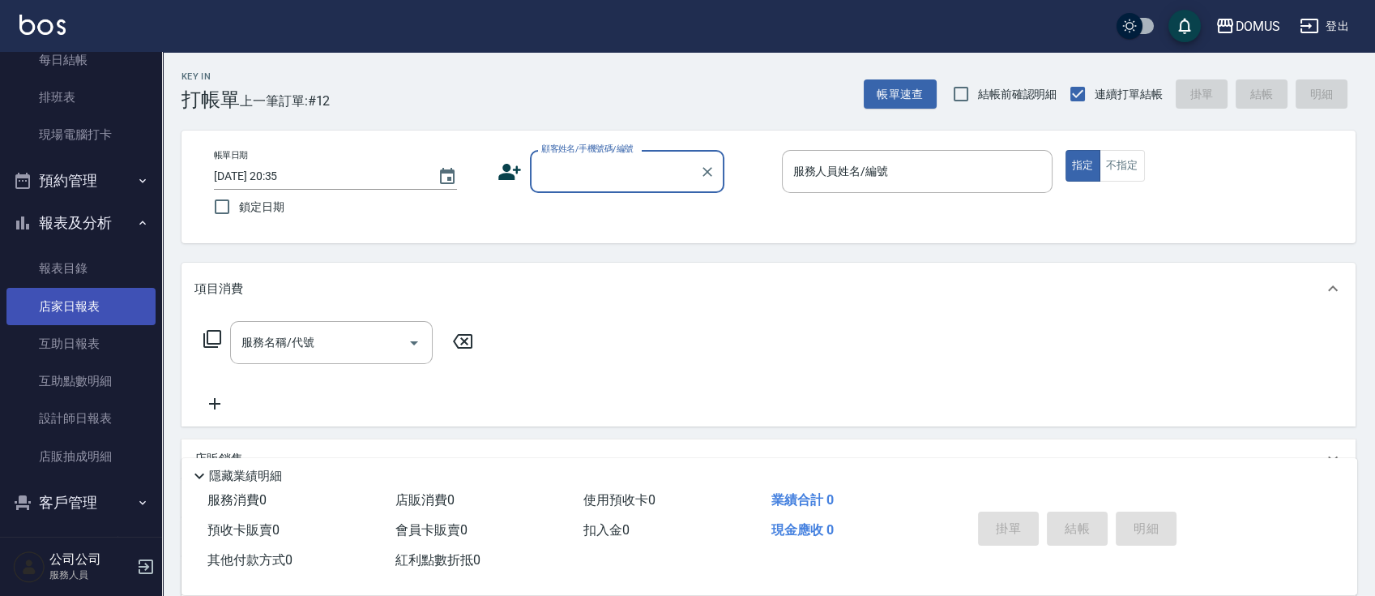
click at [84, 308] on link "店家日報表" at bounding box center [80, 306] width 149 height 37
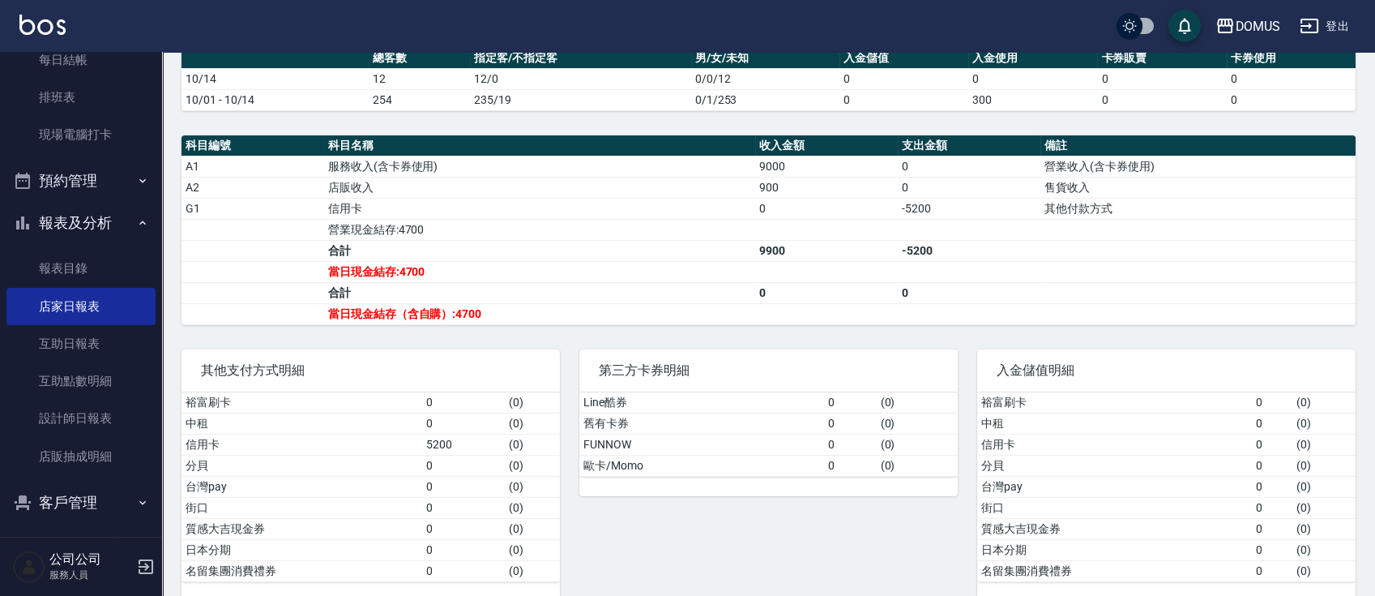
scroll to position [493, 0]
